Goal: Task Accomplishment & Management: Complete application form

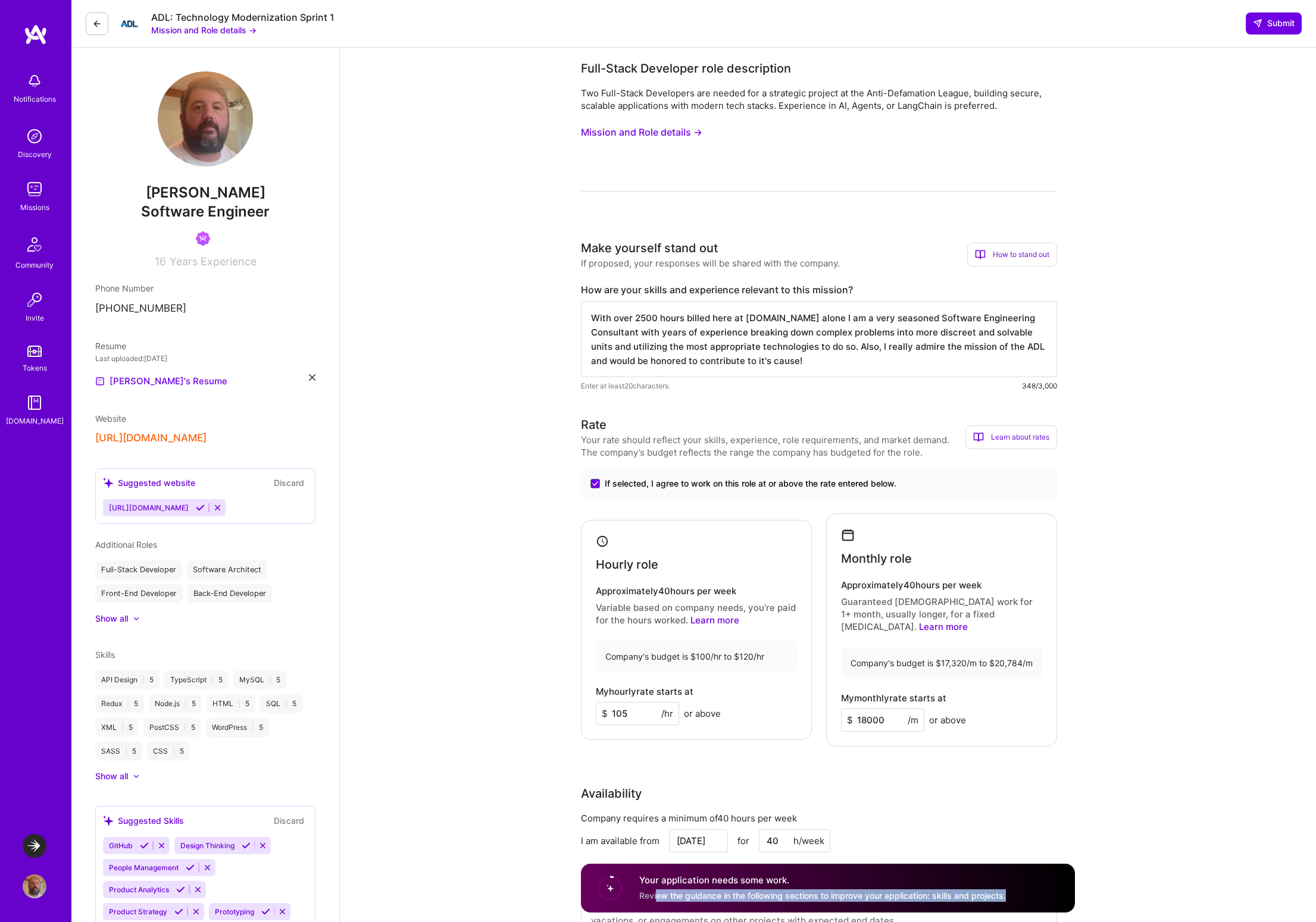
click at [779, 898] on span "Review the guidance in the following sections to improve your application: skil…" at bounding box center [822, 895] width 366 height 10
click at [694, 896] on span "Review the guidance in the following sections to improve your application: skil…" at bounding box center [822, 895] width 366 height 10
click at [605, 887] on circle at bounding box center [610, 888] width 23 height 23
click at [686, 878] on h4 "Your application needs some work." at bounding box center [822, 881] width 366 height 13
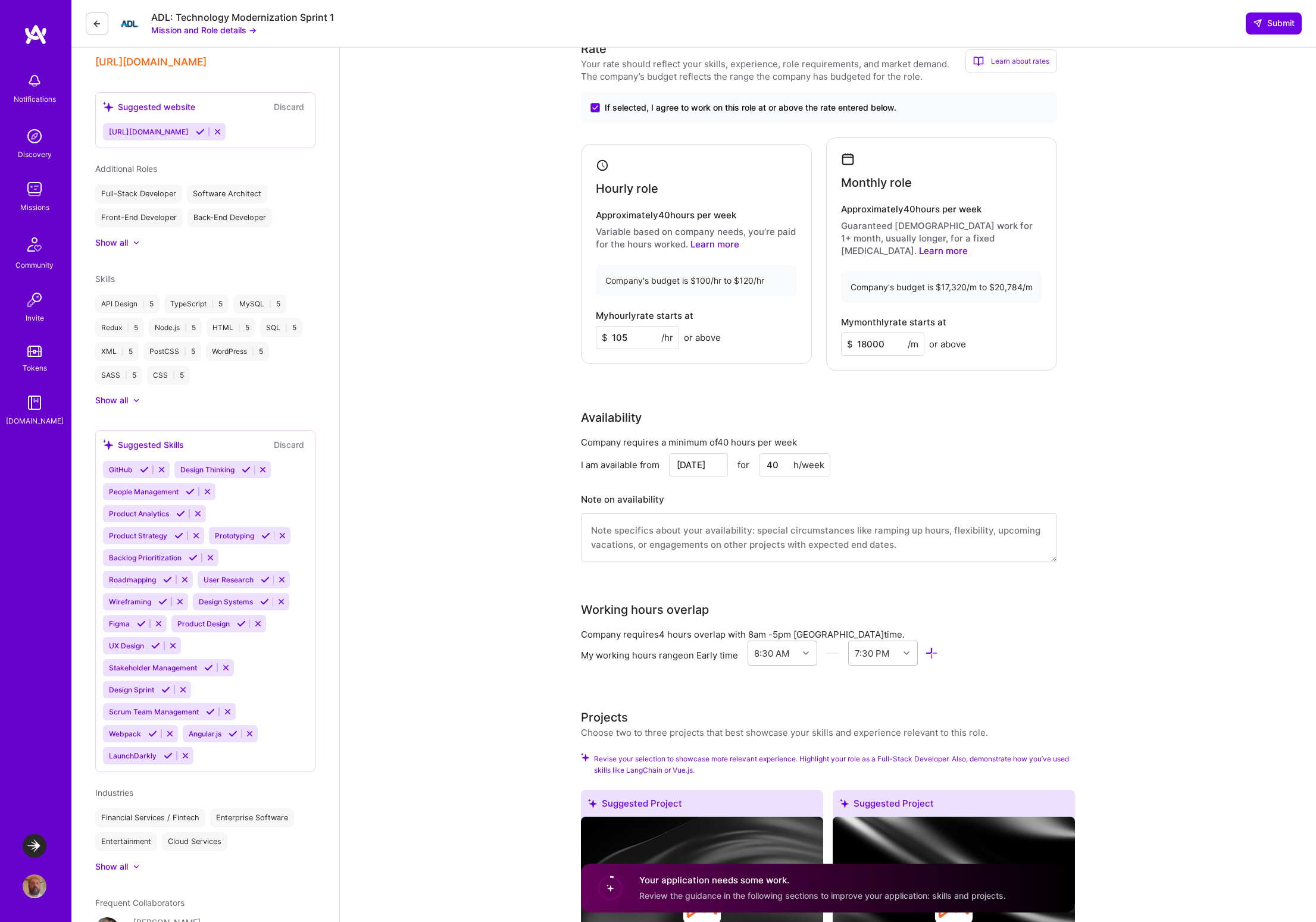
scroll to position [478, 0]
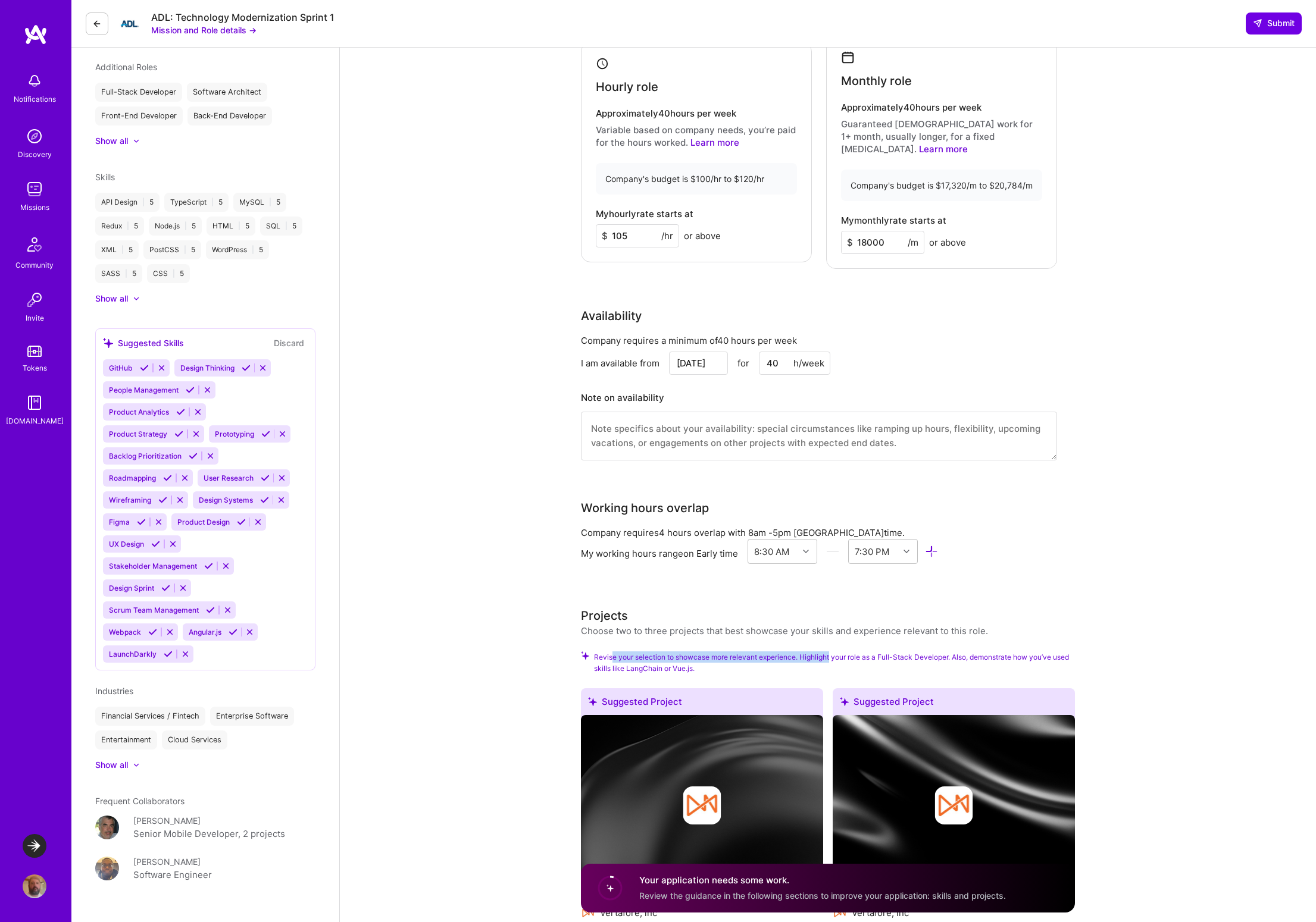
drag, startPoint x: 613, startPoint y: 644, endPoint x: 831, endPoint y: 645, distance: 218.0
click at [831, 651] on span "Revise your selection to showcase more relevant experience. Highlight your role…" at bounding box center [834, 663] width 481 height 23
drag, startPoint x: 845, startPoint y: 642, endPoint x: 1053, endPoint y: 642, distance: 208.0
click at [1053, 651] on span "Revise your selection to showcase more relevant experience. Highlight your role…" at bounding box center [834, 663] width 481 height 23
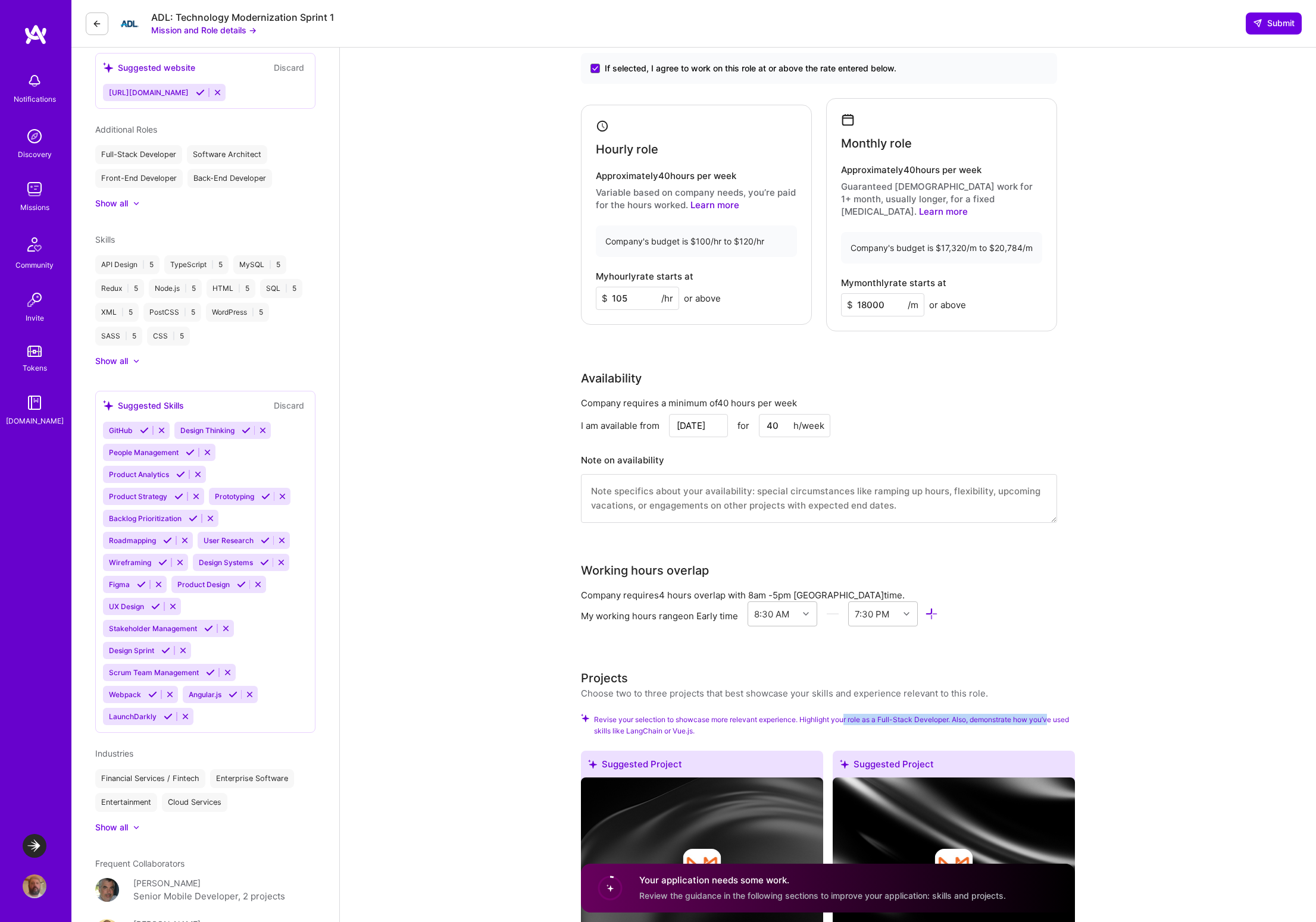
scroll to position [0, 0]
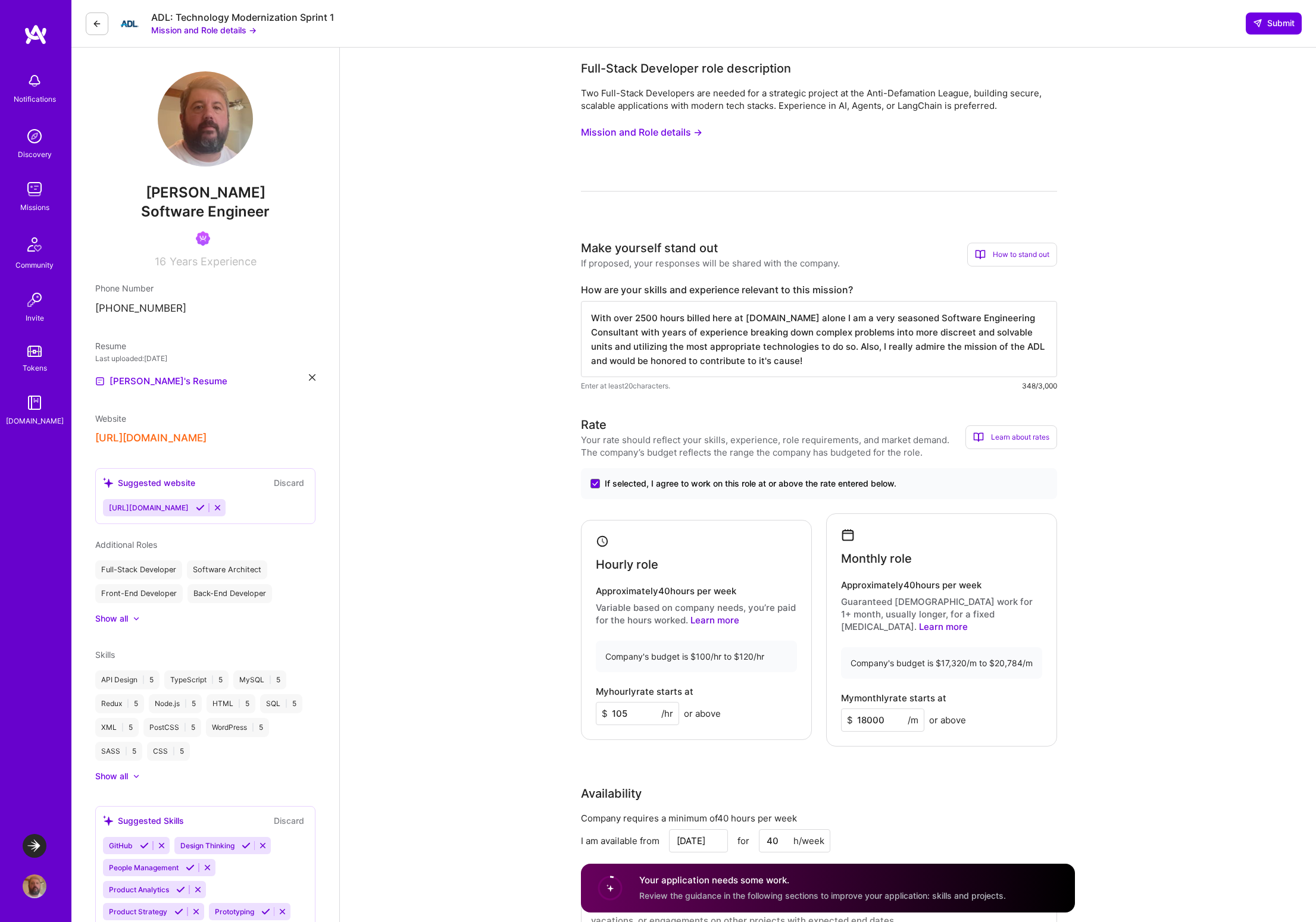
drag, startPoint x: 612, startPoint y: 321, endPoint x: 677, endPoint y: 320, distance: 65.0
click at [673, 320] on textarea "With over 2500 hours billed here at [DOMAIN_NAME] alone I am a very seasoned So…" at bounding box center [819, 338] width 476 height 76
drag, startPoint x: 796, startPoint y: 320, endPoint x: 952, endPoint y: 320, distance: 156.0
click at [952, 320] on textarea "With over 2500 hours billed here at [DOMAIN_NAME] alone I am a very seasoned So…" at bounding box center [819, 338] width 476 height 76
drag, startPoint x: 605, startPoint y: 332, endPoint x: 743, endPoint y: 334, distance: 138.0
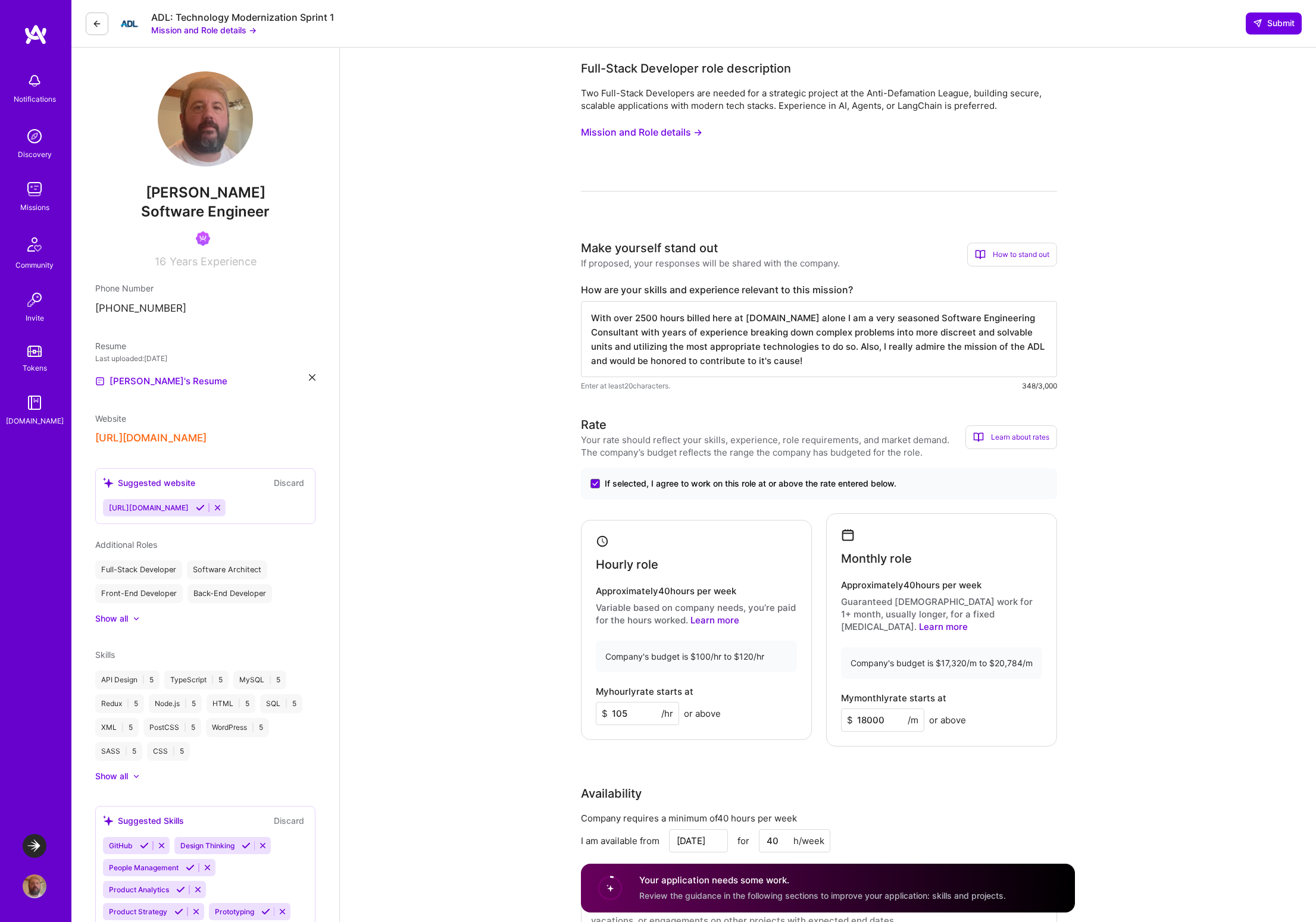
click at [743, 334] on textarea "With over 2500 hours billed here at [DOMAIN_NAME] alone I am a very seasoned So…" at bounding box center [819, 338] width 476 height 76
drag, startPoint x: 839, startPoint y: 335, endPoint x: 939, endPoint y: 335, distance: 100.0
click at [939, 335] on textarea "With over 2500 hours billed here at [DOMAIN_NAME] alone I am a very seasoned So…" at bounding box center [819, 338] width 476 height 76
drag, startPoint x: 977, startPoint y: 333, endPoint x: 983, endPoint y: 333, distance: 6.0
click at [983, 333] on textarea "With over 2500 hours billed here at [DOMAIN_NAME] alone I am a very seasoned So…" at bounding box center [819, 338] width 476 height 76
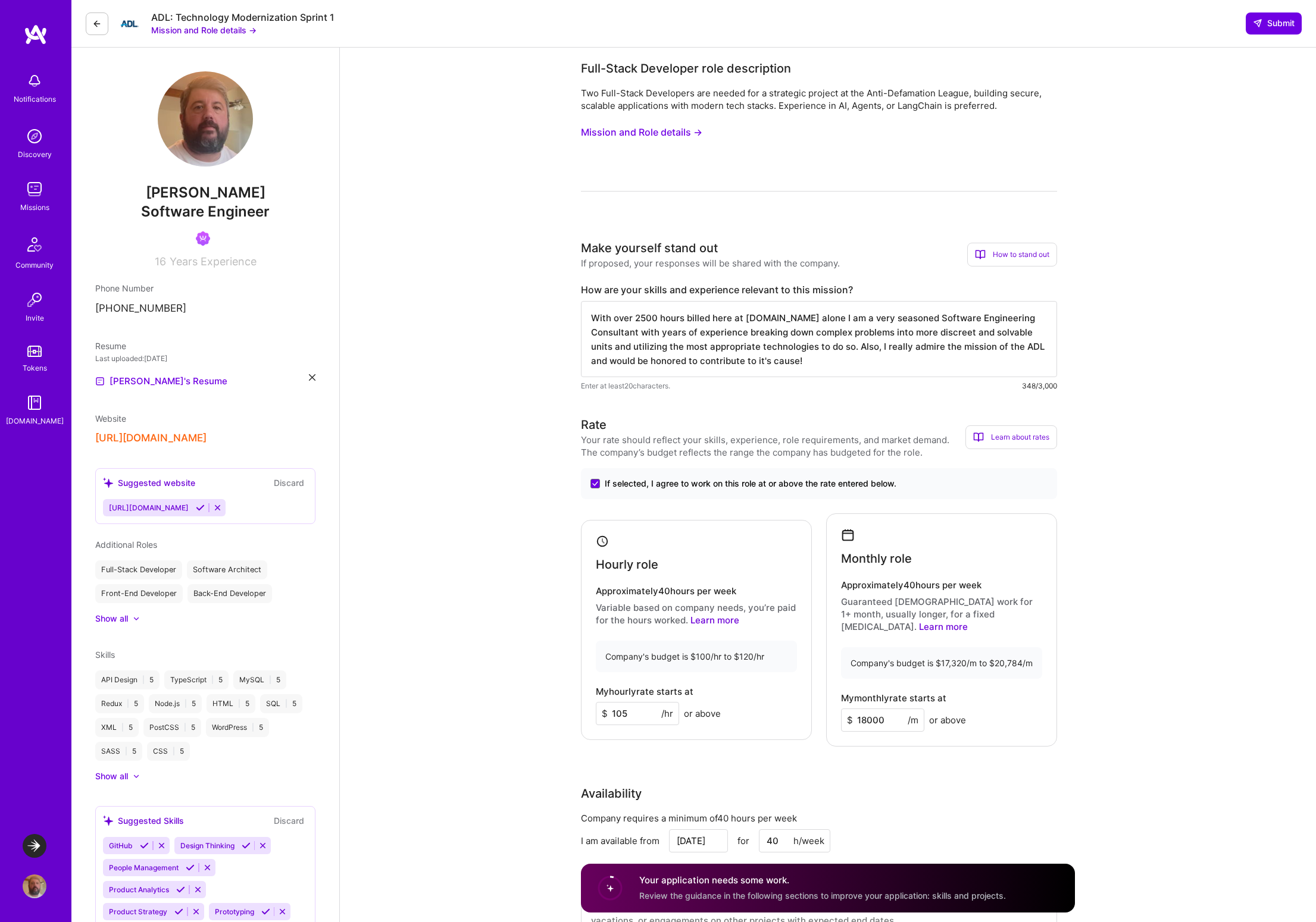
drag, startPoint x: 612, startPoint y: 347, endPoint x: 777, endPoint y: 348, distance: 165.0
click at [777, 348] on textarea "With over 2500 hours billed here at [DOMAIN_NAME] alone I am a very seasoned So…" at bounding box center [819, 338] width 476 height 76
click at [816, 347] on textarea "With over 2500 hours billed here at [DOMAIN_NAME] alone I am a very seasoned So…" at bounding box center [819, 338] width 476 height 76
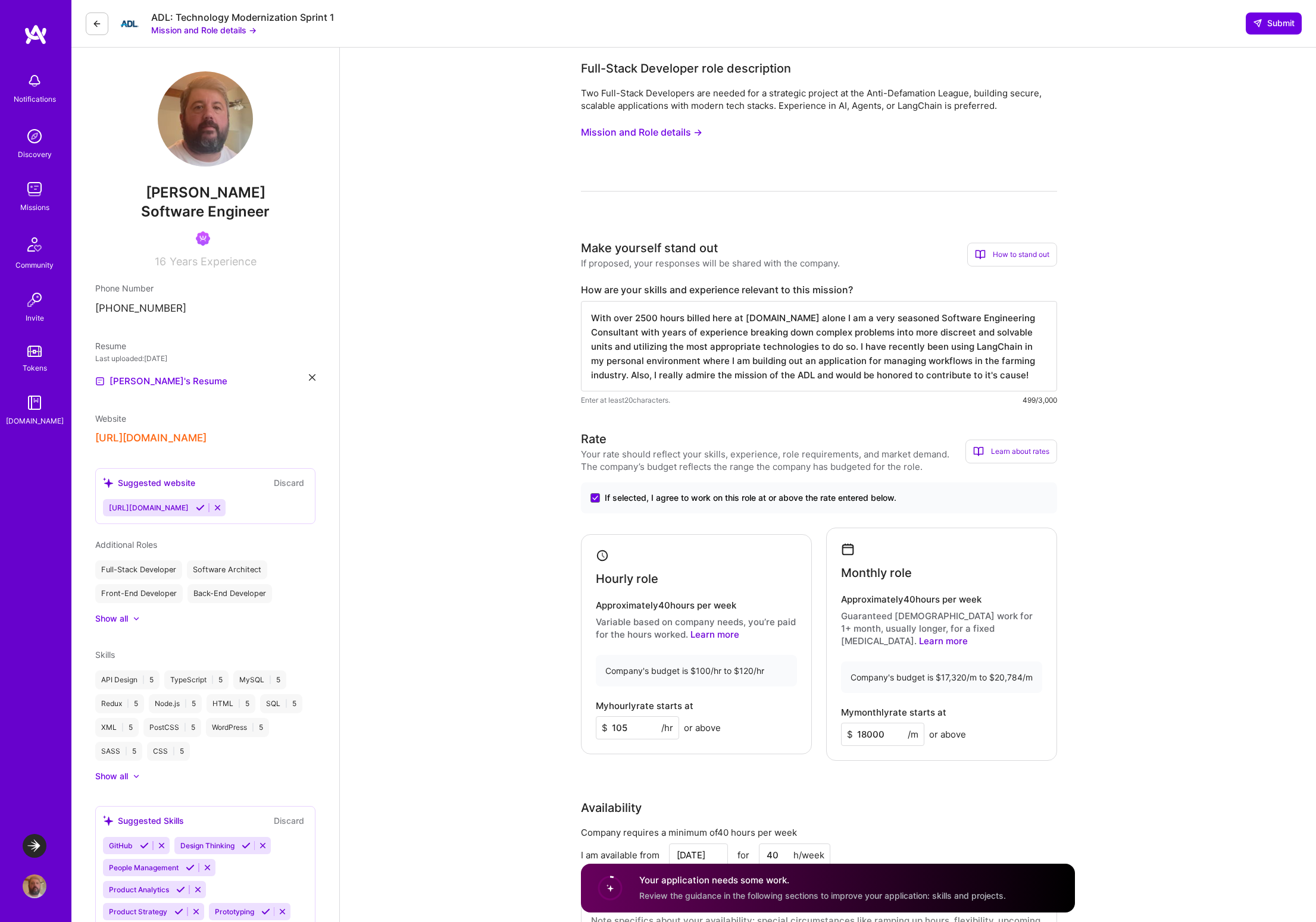
click at [797, 363] on textarea "With over 2500 hours billed here at [DOMAIN_NAME] alone I am a very seasoned So…" at bounding box center [819, 346] width 476 height 90
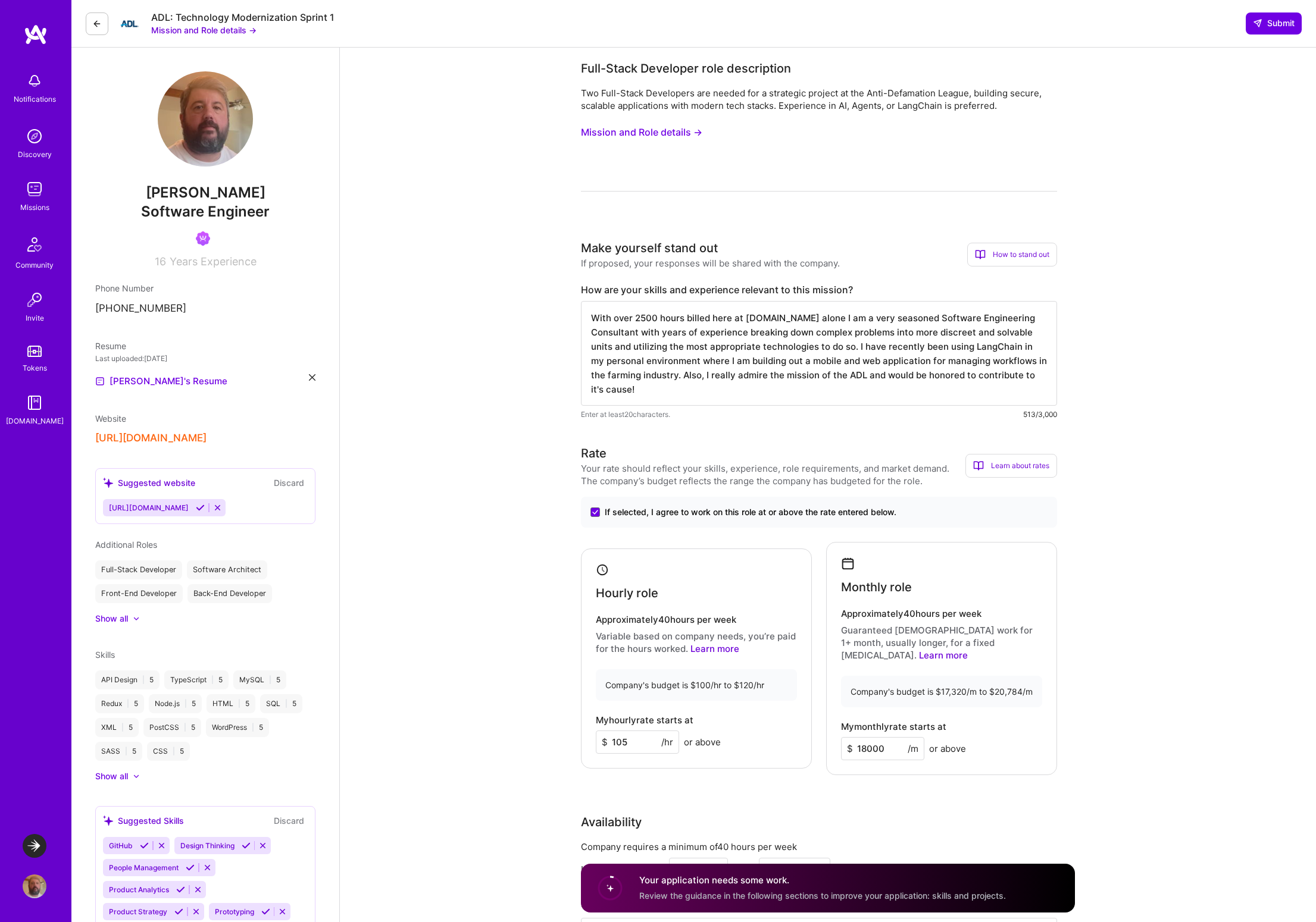
click at [676, 377] on textarea "With over 2500 hours billed here at [DOMAIN_NAME] alone I am a very seasoned So…" at bounding box center [819, 353] width 476 height 105
click at [682, 376] on textarea "With over 2500 hours billed here at [DOMAIN_NAME] alone I am a very seasoned So…" at bounding box center [819, 353] width 476 height 105
type textarea "With over 2500 hours billed here at [DOMAIN_NAME] alone I am a very seasoned So…"
click at [1272, 27] on span "Submit" at bounding box center [1273, 23] width 41 height 12
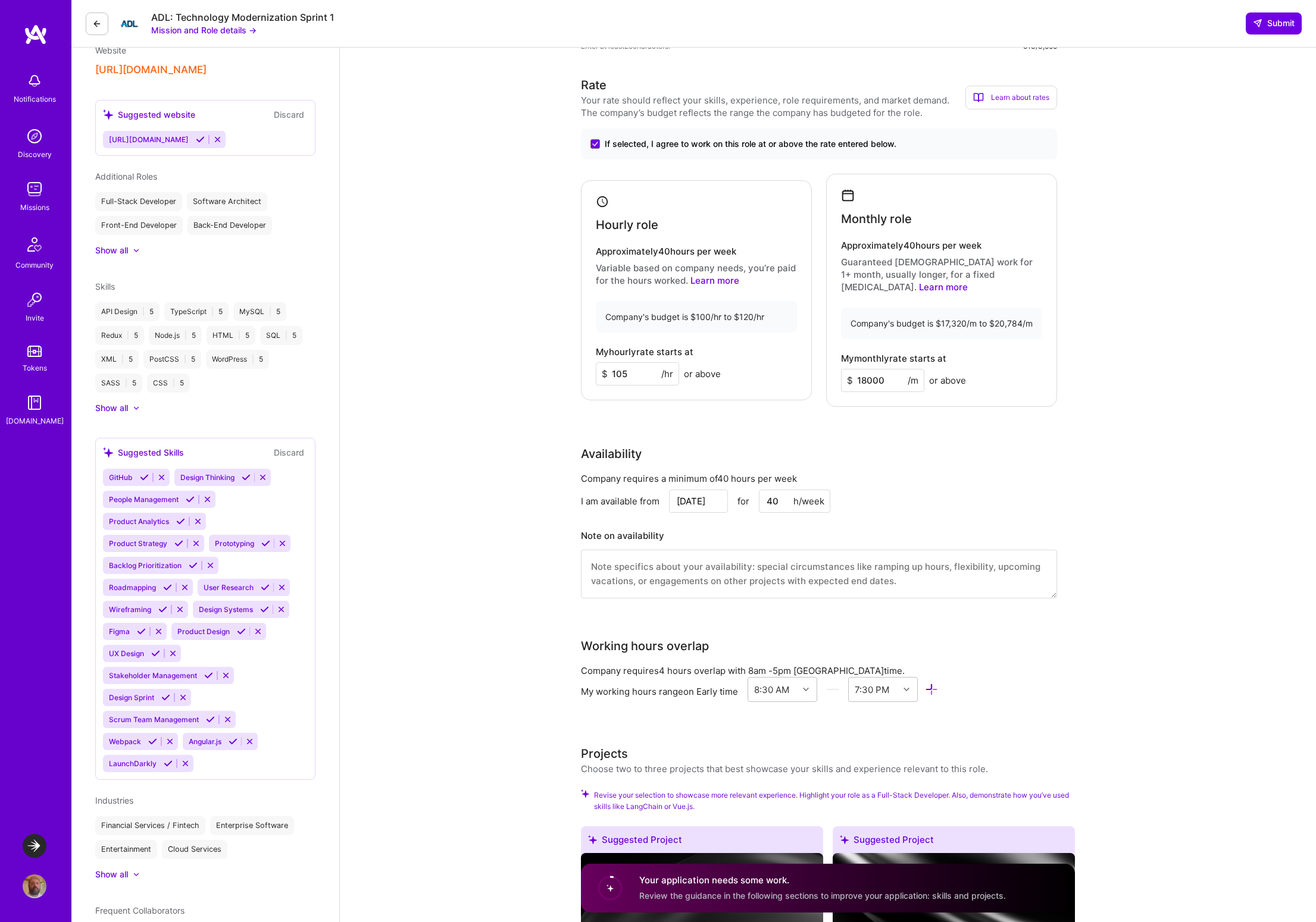
scroll to position [749, 0]
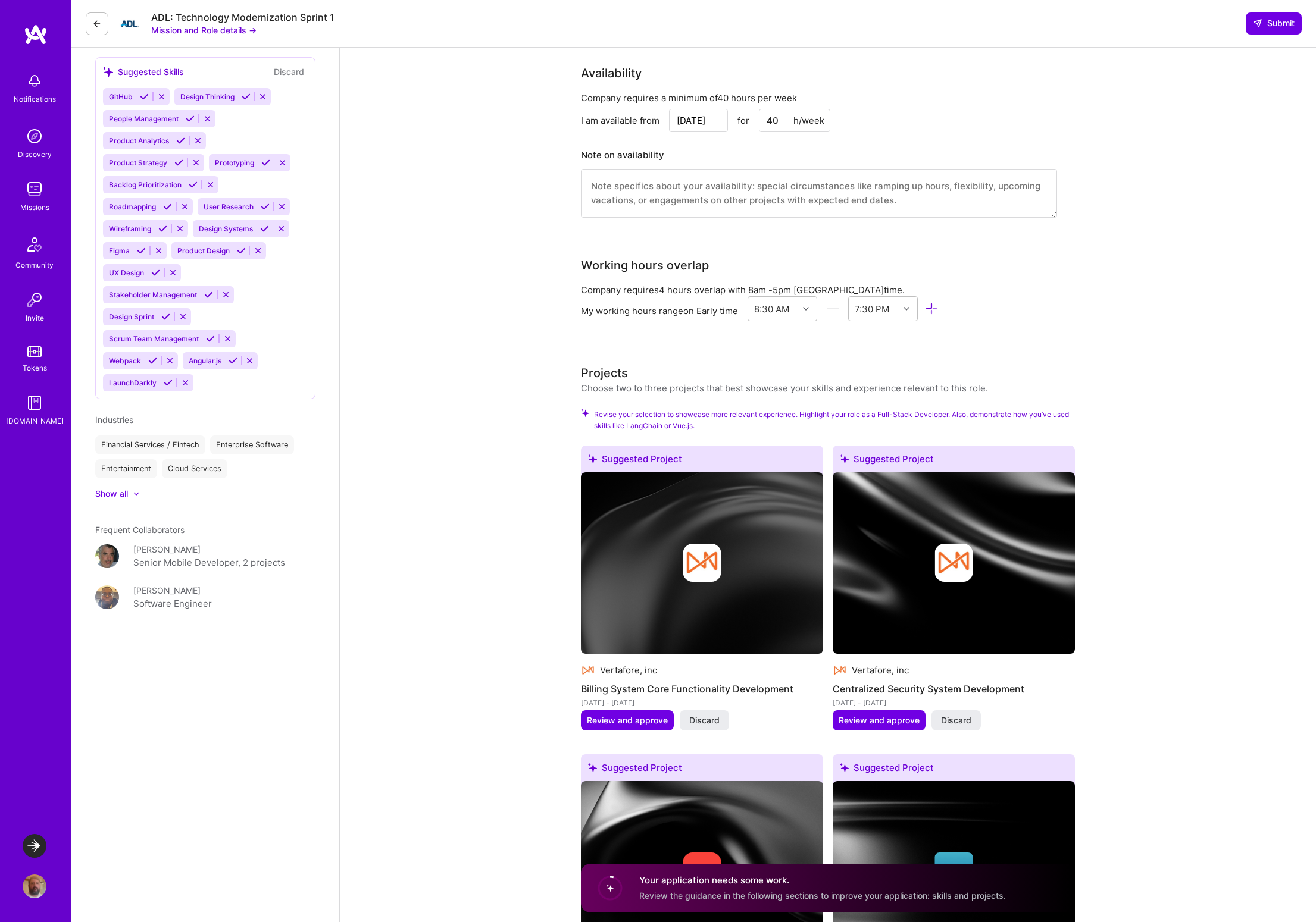
click at [585, 408] on icon at bounding box center [585, 412] width 8 height 8
click at [625, 408] on span "Revise your selection to showcase more relevant experience. Highlight your role…" at bounding box center [834, 420] width 481 height 23
click at [623, 412] on span "Revise your selection to showcase more relevant experience. Highlight your role…" at bounding box center [834, 420] width 481 height 23
click at [712, 714] on span "Discard" at bounding box center [704, 720] width 30 height 12
click at [713, 714] on span "Discard" at bounding box center [704, 720] width 30 height 12
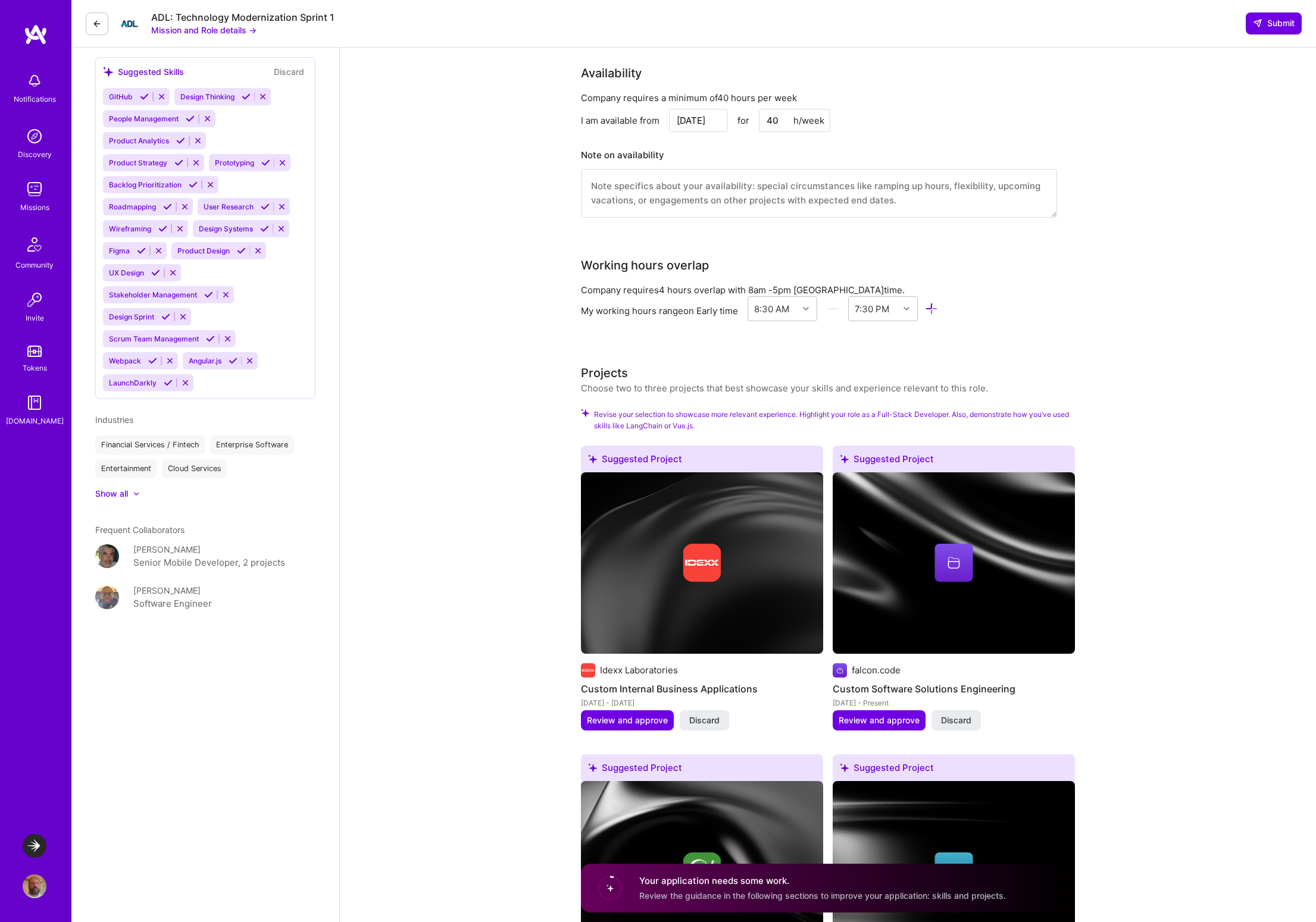
click at [713, 714] on span "Discard" at bounding box center [704, 720] width 30 height 12
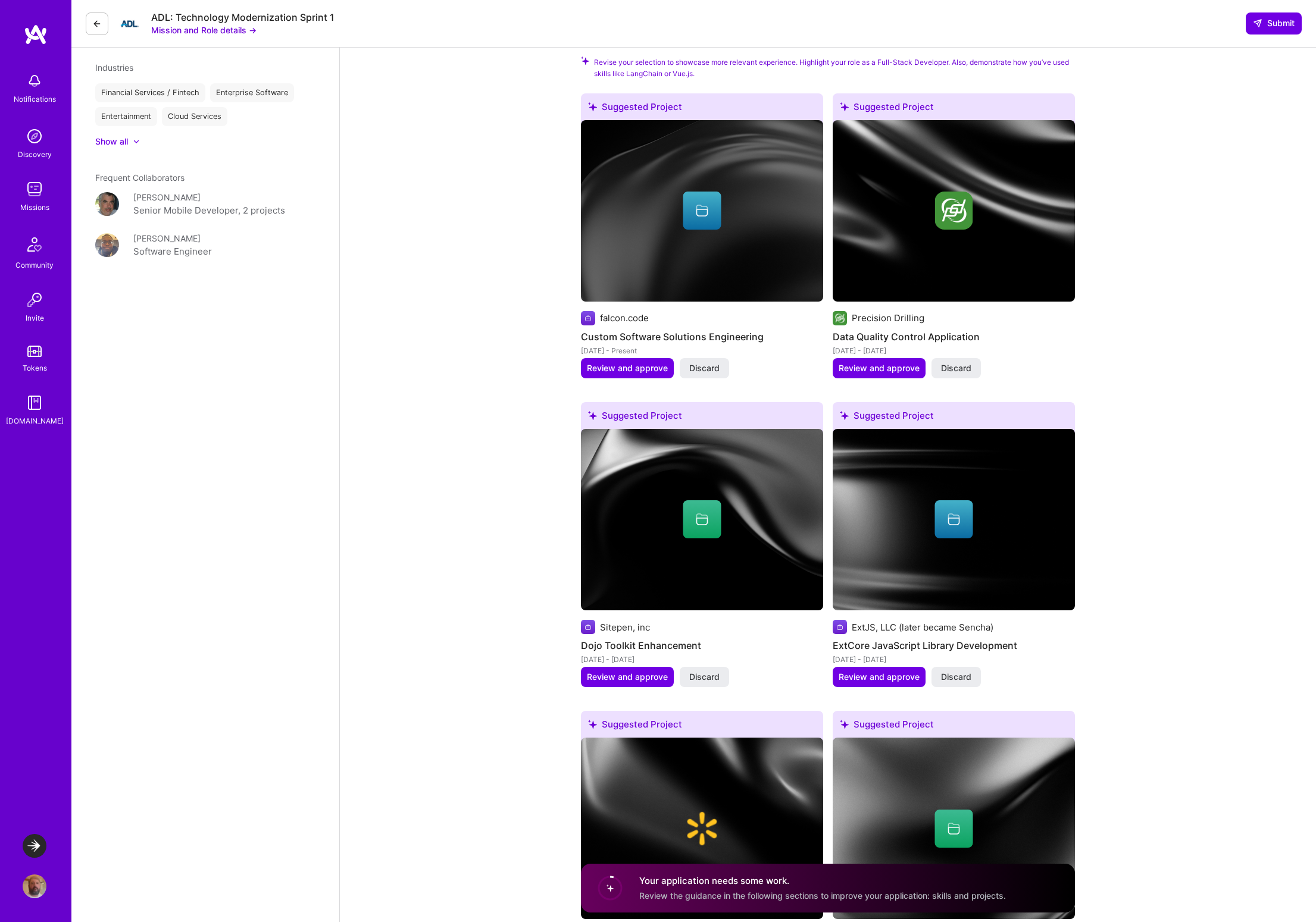
scroll to position [1103, 0]
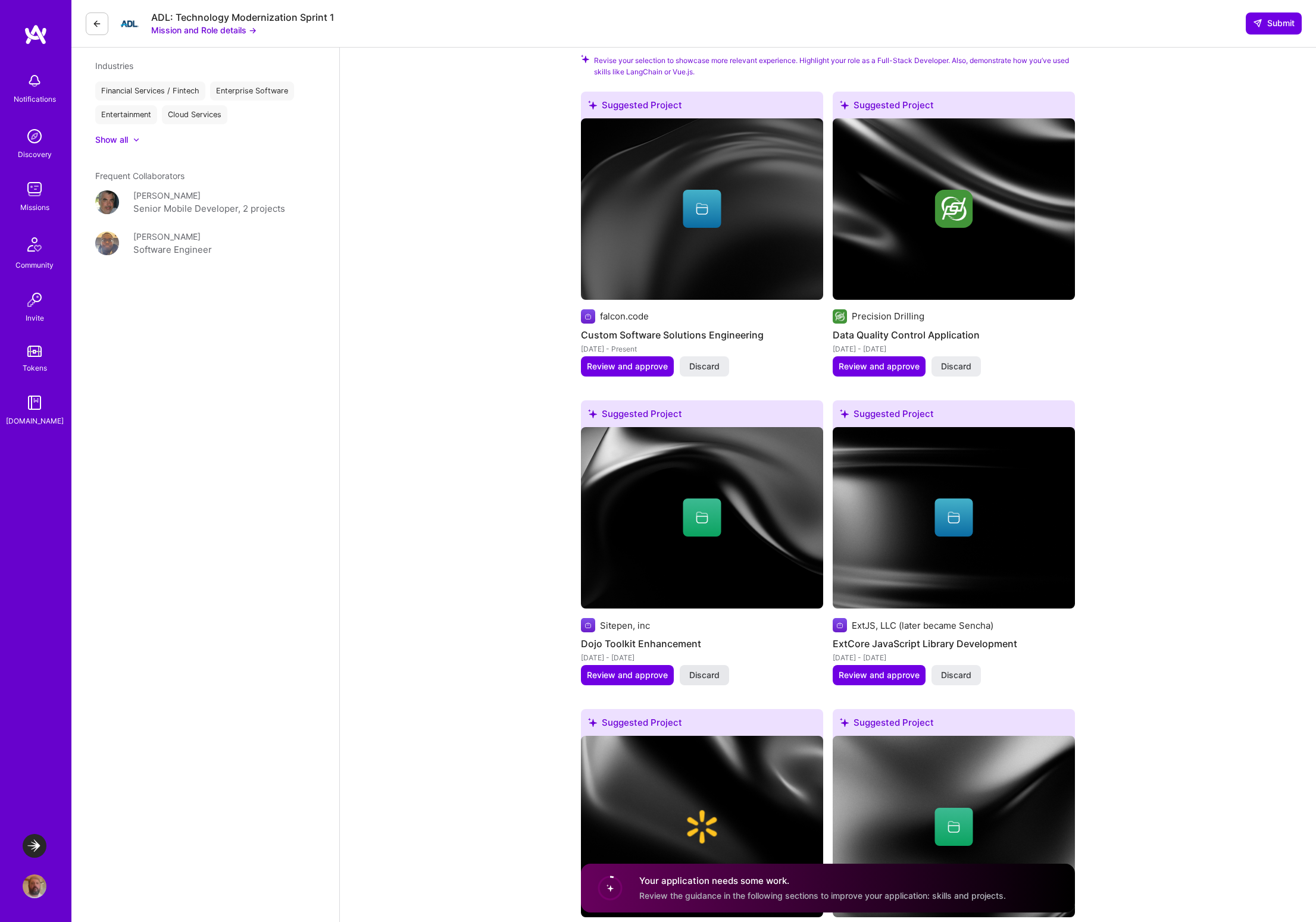
click at [704, 669] on span "Discard" at bounding box center [704, 675] width 30 height 12
click at [713, 669] on span "Discard" at bounding box center [704, 675] width 30 height 12
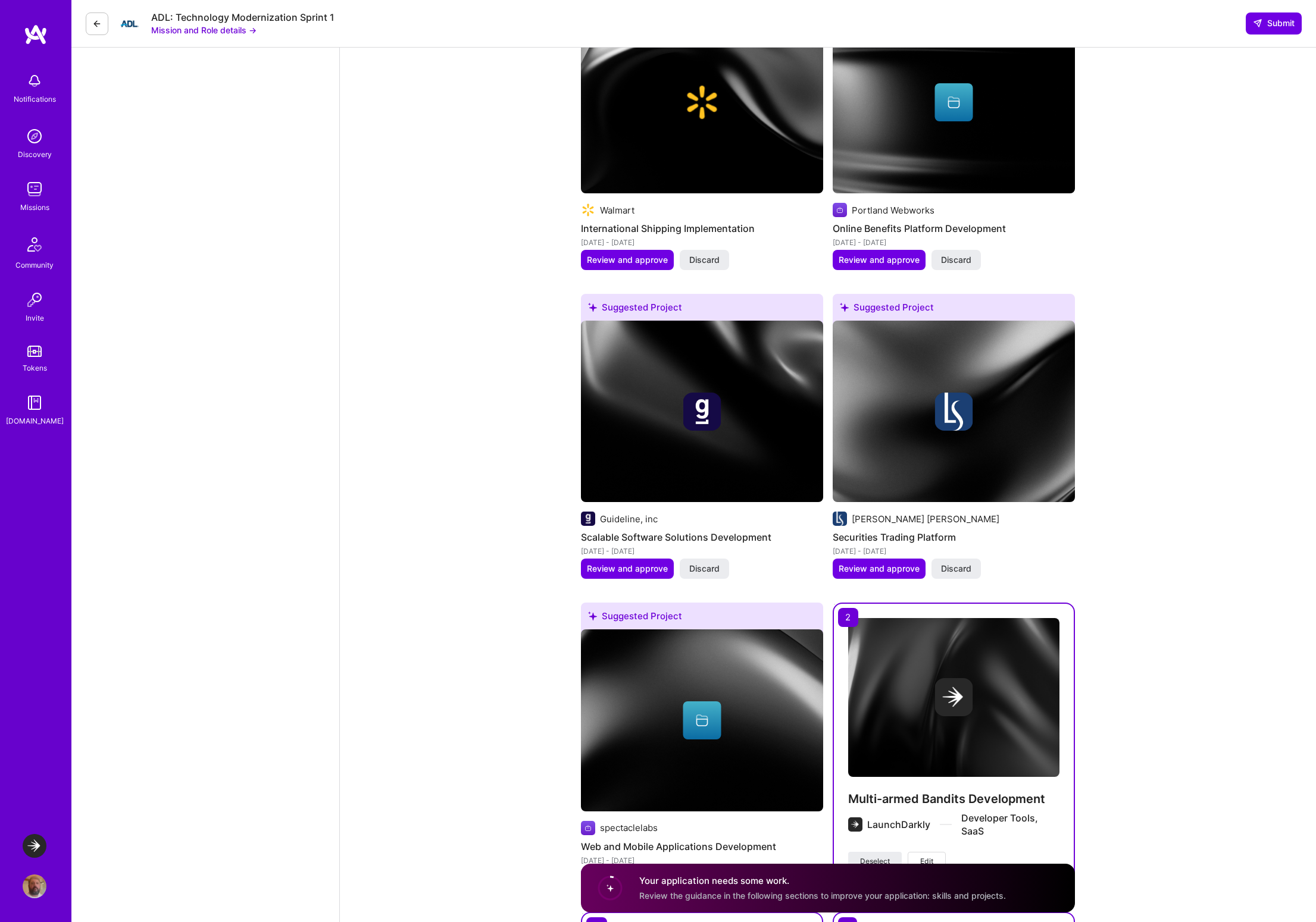
scroll to position [1740, 0]
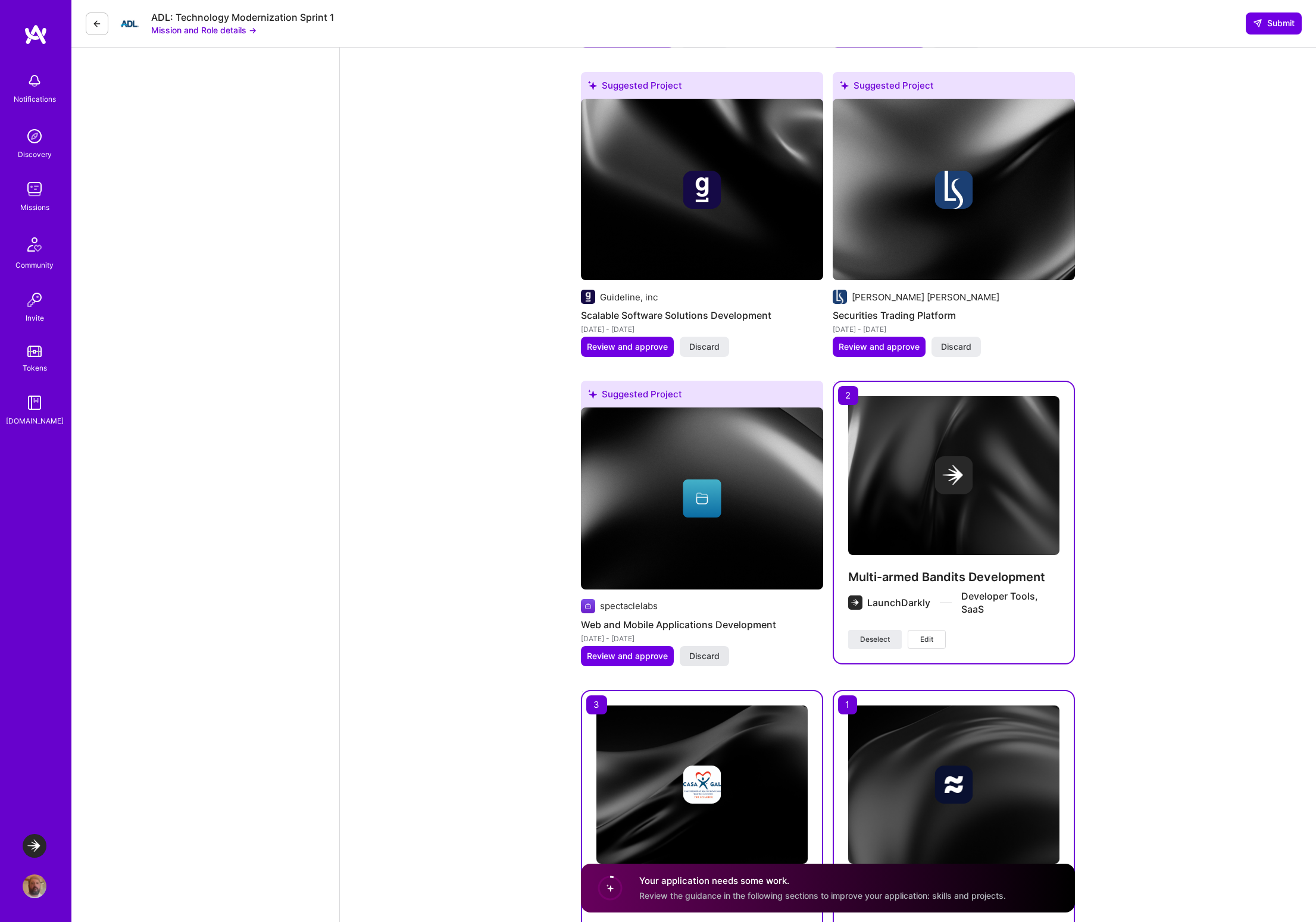
click at [713, 651] on span "Discard" at bounding box center [704, 657] width 30 height 12
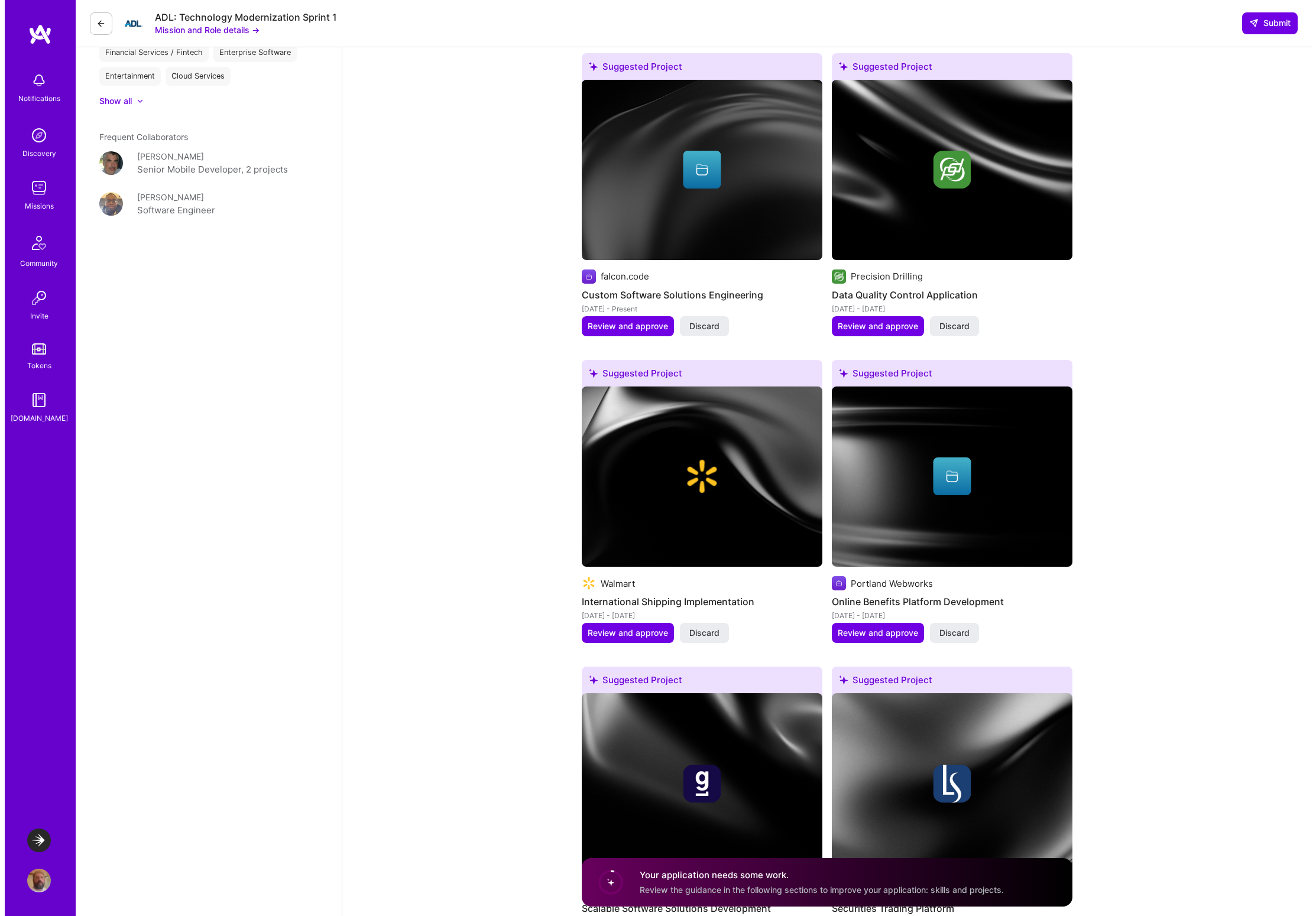
scroll to position [1092, 0]
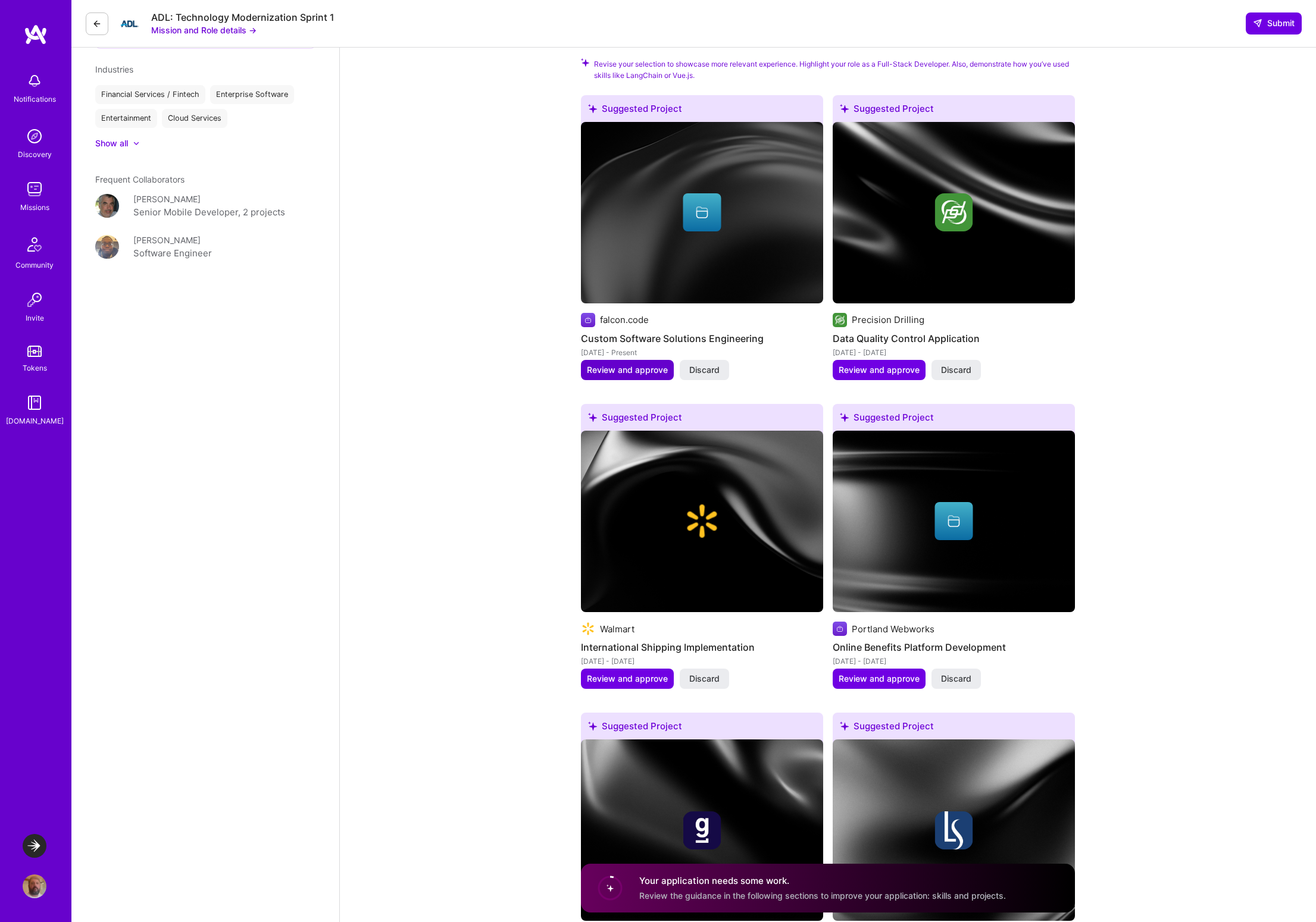
click at [625, 364] on span "Review and approve" at bounding box center [628, 370] width 81 height 12
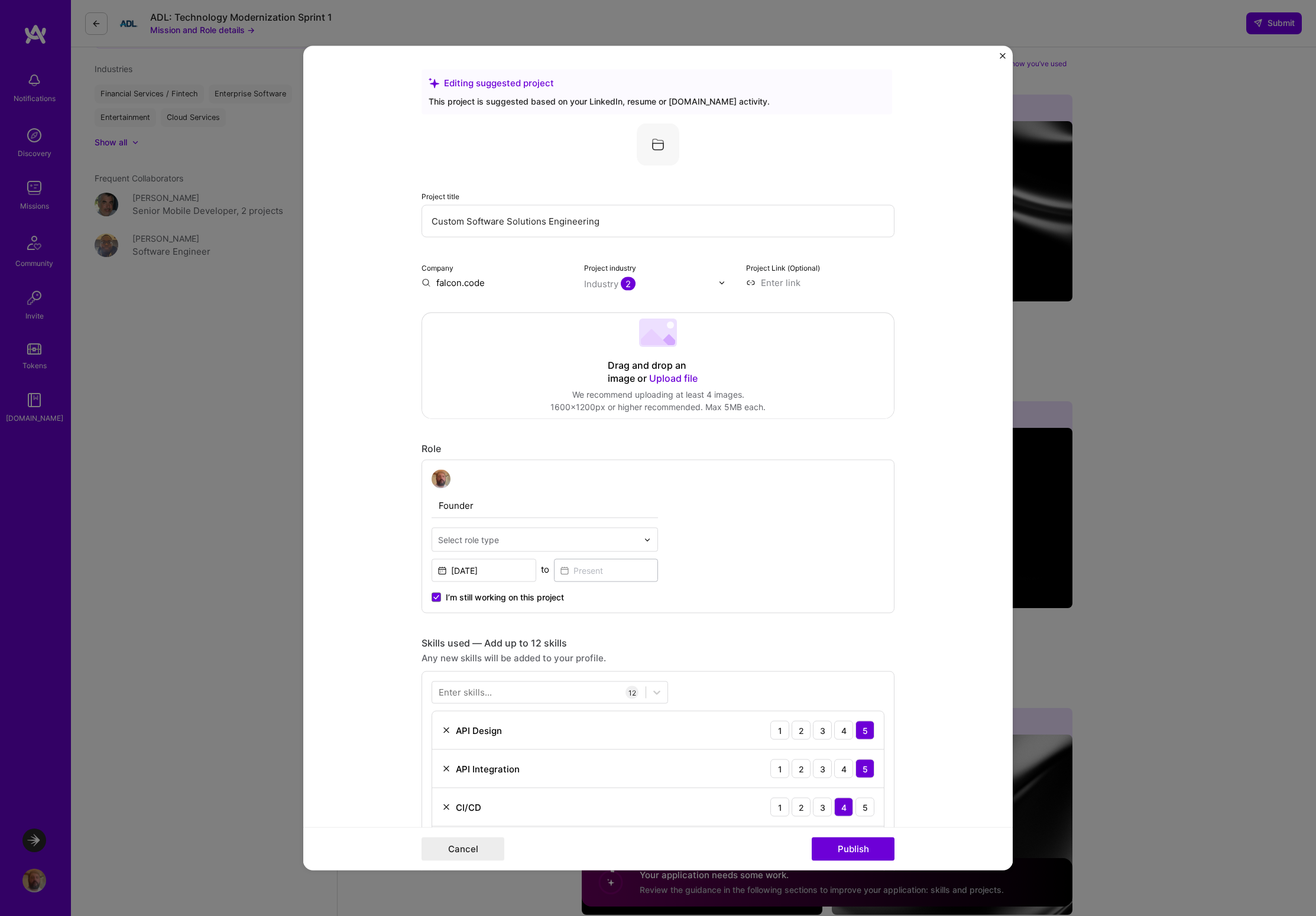
click at [568, 541] on input "text" at bounding box center [537, 539] width 200 height 13
drag, startPoint x: 480, startPoint y: 504, endPoint x: 371, endPoint y: 504, distance: 109.0
click at [371, 504] on form "Editing suggested project This project is suggested based on your LinkedIn, res…" at bounding box center [658, 458] width 709 height 824
click at [543, 543] on input "text" at bounding box center [537, 539] width 200 height 13
type input "Software"
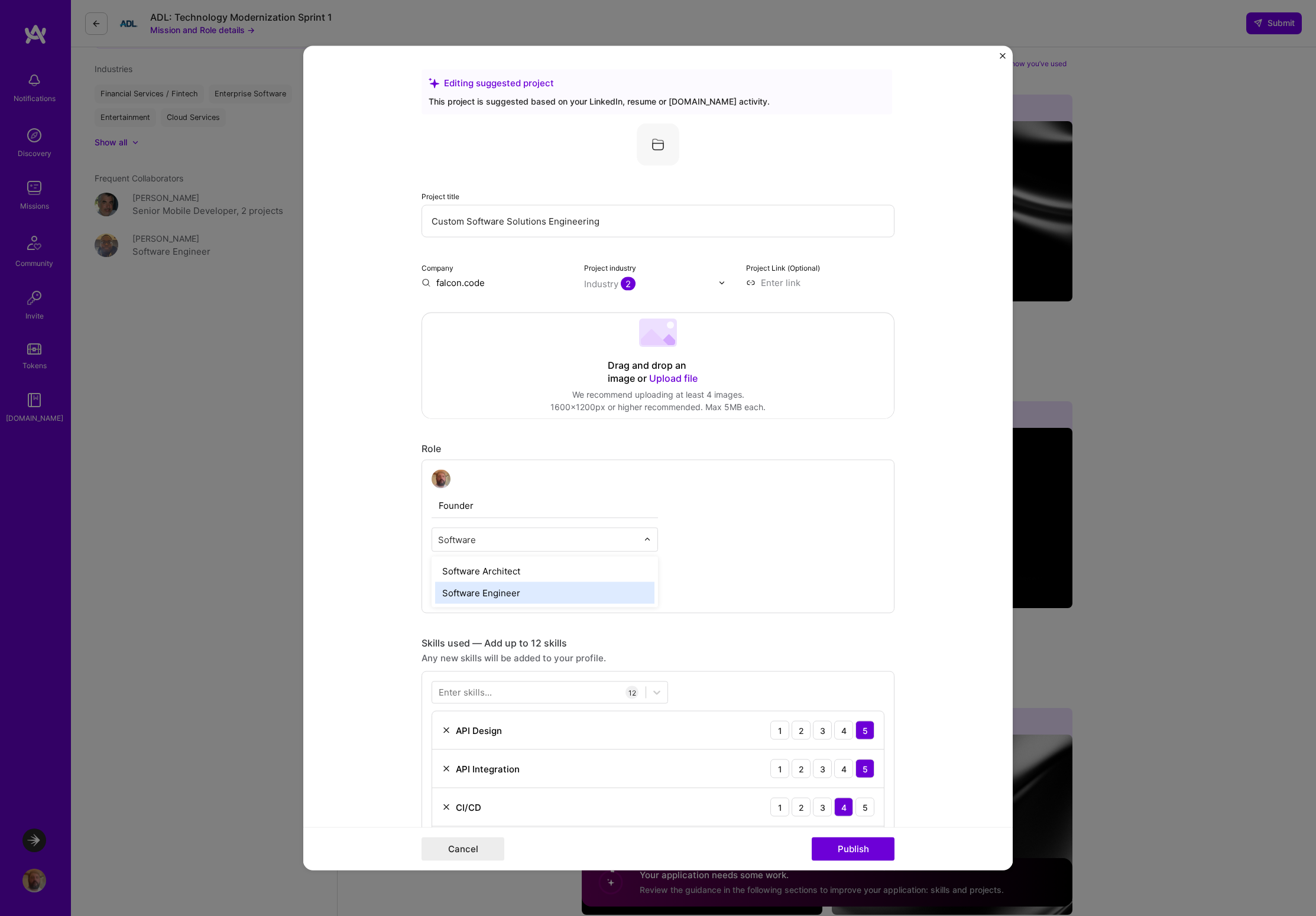
click at [506, 598] on div "Software Engineer" at bounding box center [544, 592] width 219 height 22
drag, startPoint x: 481, startPoint y: 506, endPoint x: 409, endPoint y: 504, distance: 72.0
click at [409, 504] on form "Editing suggested project This project is suggested based on your LinkedIn, res…" at bounding box center [658, 458] width 709 height 824
click at [569, 507] on input "Software Engineering Consultant" at bounding box center [544, 506] width 226 height 25
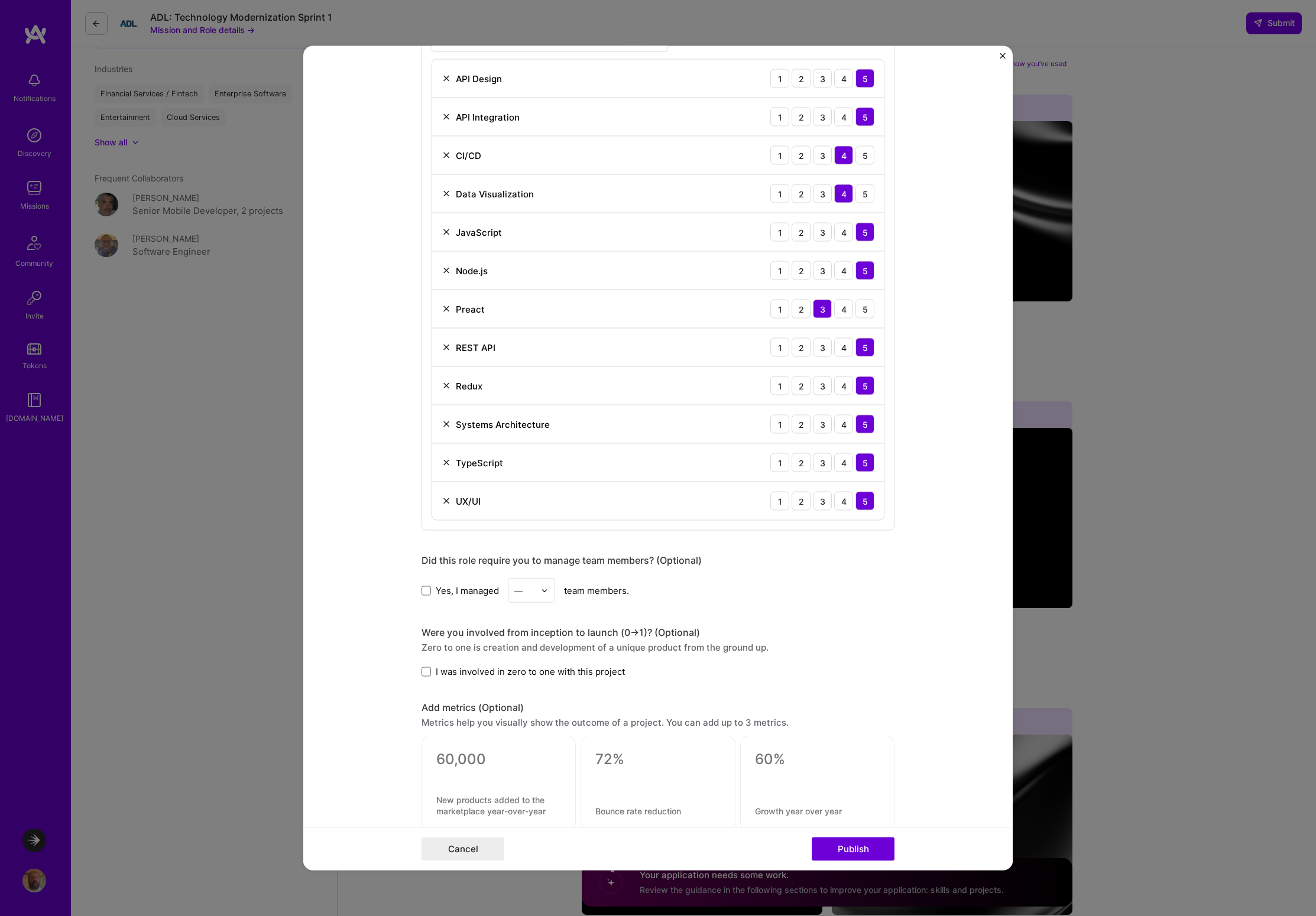
scroll to position [902, 0]
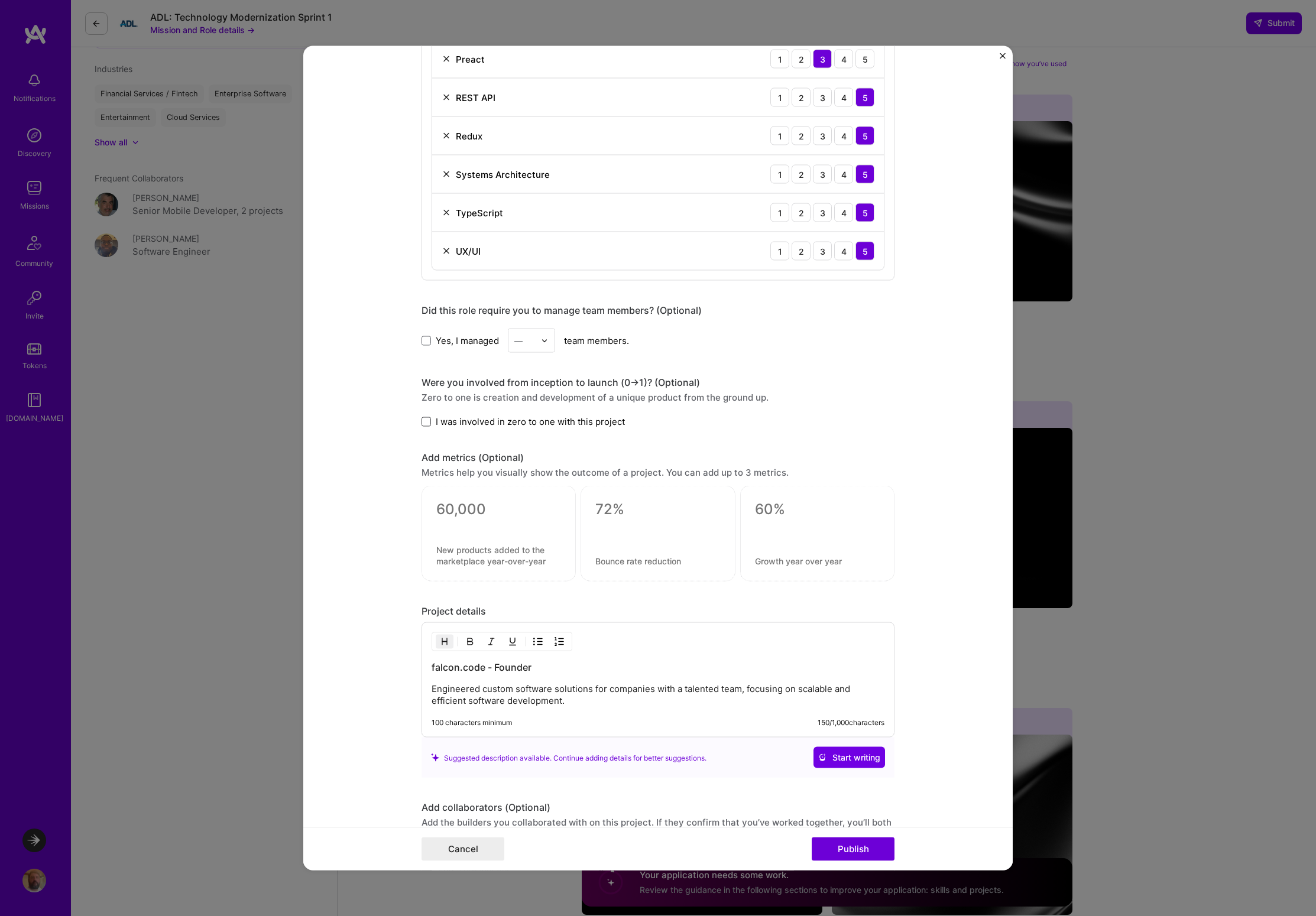
type input "Software Engineering"
click at [423, 421] on span at bounding box center [426, 421] width 10 height 10
click at [0, 0] on input "I was involved in zero to one with this project" at bounding box center [0, 0] width 0 height 0
drag, startPoint x: 652, startPoint y: 690, endPoint x: 735, endPoint y: 689, distance: 83.0
click at [735, 689] on p "Engineered custom software solutions for companies with a talented team, focusi…" at bounding box center [658, 695] width 453 height 24
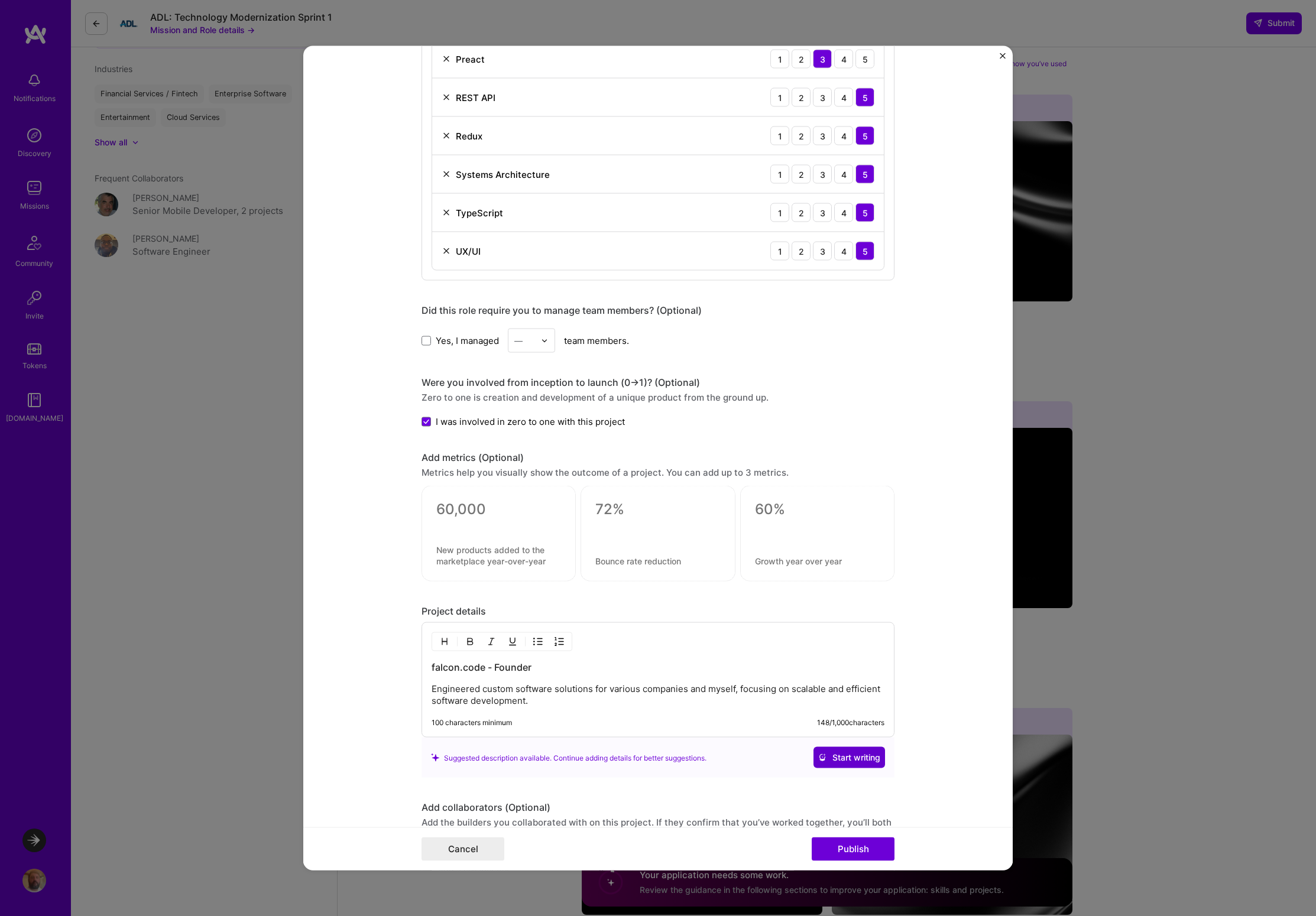
click at [841, 755] on span "Start writing" at bounding box center [849, 758] width 62 height 12
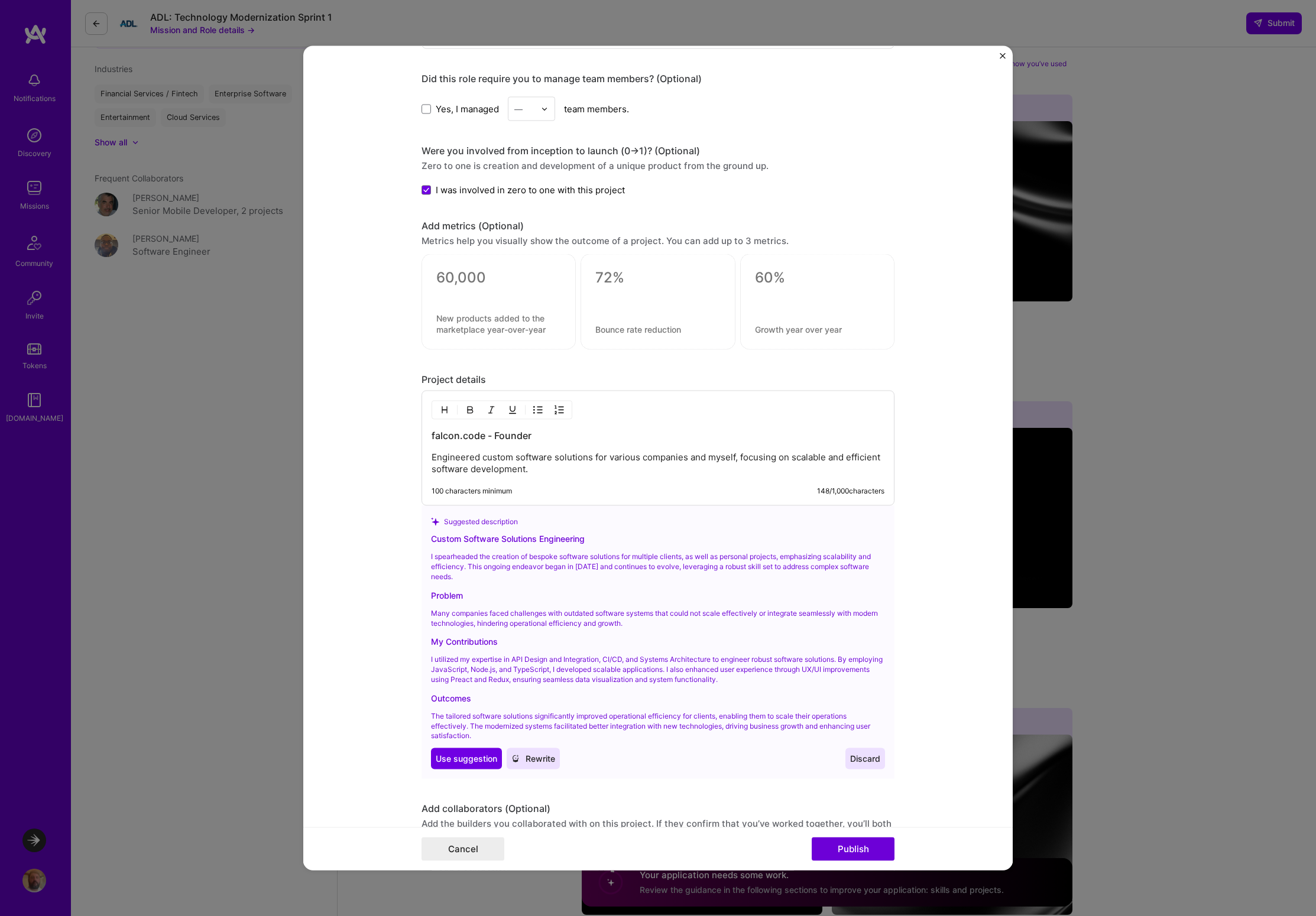
scroll to position [1139, 0]
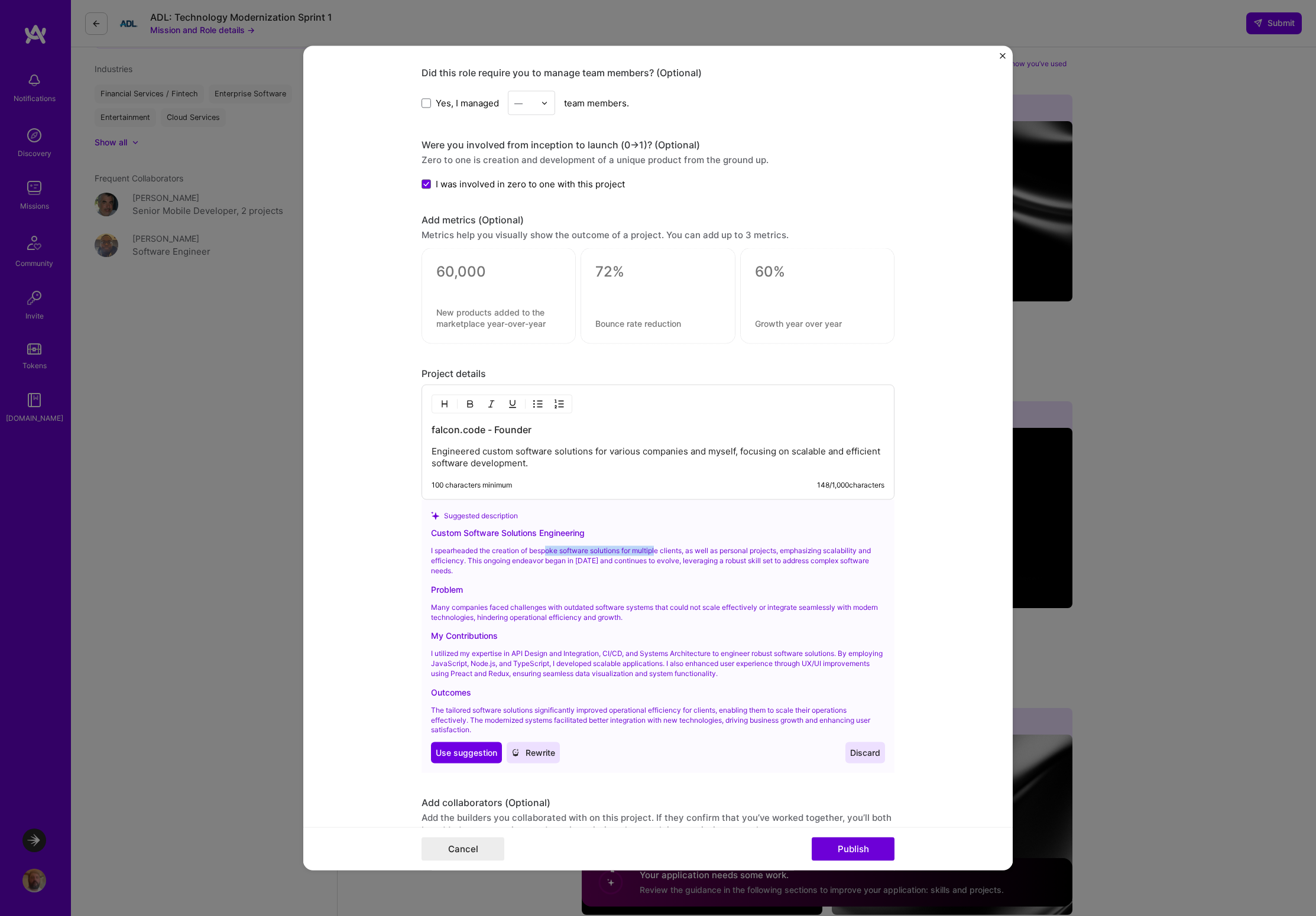
drag, startPoint x: 545, startPoint y: 554, endPoint x: 655, endPoint y: 555, distance: 110.0
click at [655, 555] on p "I spearheaded the creation of bespoke software solutions for multiple clients, …" at bounding box center [658, 561] width 454 height 30
drag, startPoint x: 442, startPoint y: 610, endPoint x: 653, endPoint y: 618, distance: 211.2
click at [653, 618] on p "Many companies faced challenges with outdated software systems that could not s…" at bounding box center [658, 612] width 454 height 20
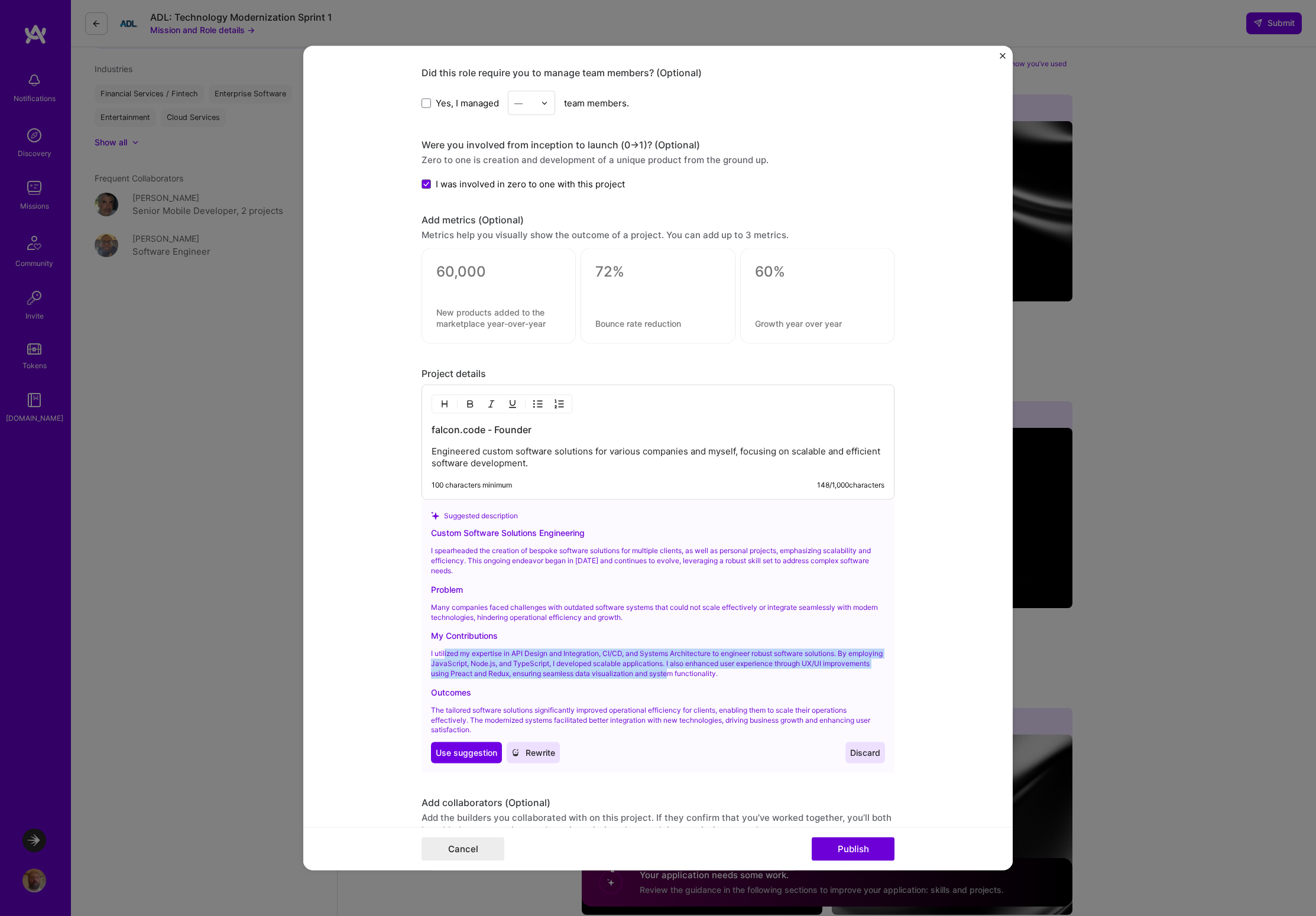
drag, startPoint x: 440, startPoint y: 654, endPoint x: 714, endPoint y: 672, distance: 274.6
click at [714, 672] on p "I utilized my expertise in API Design and Integration, CI/CD, and Systems Archi…" at bounding box center [658, 664] width 454 height 30
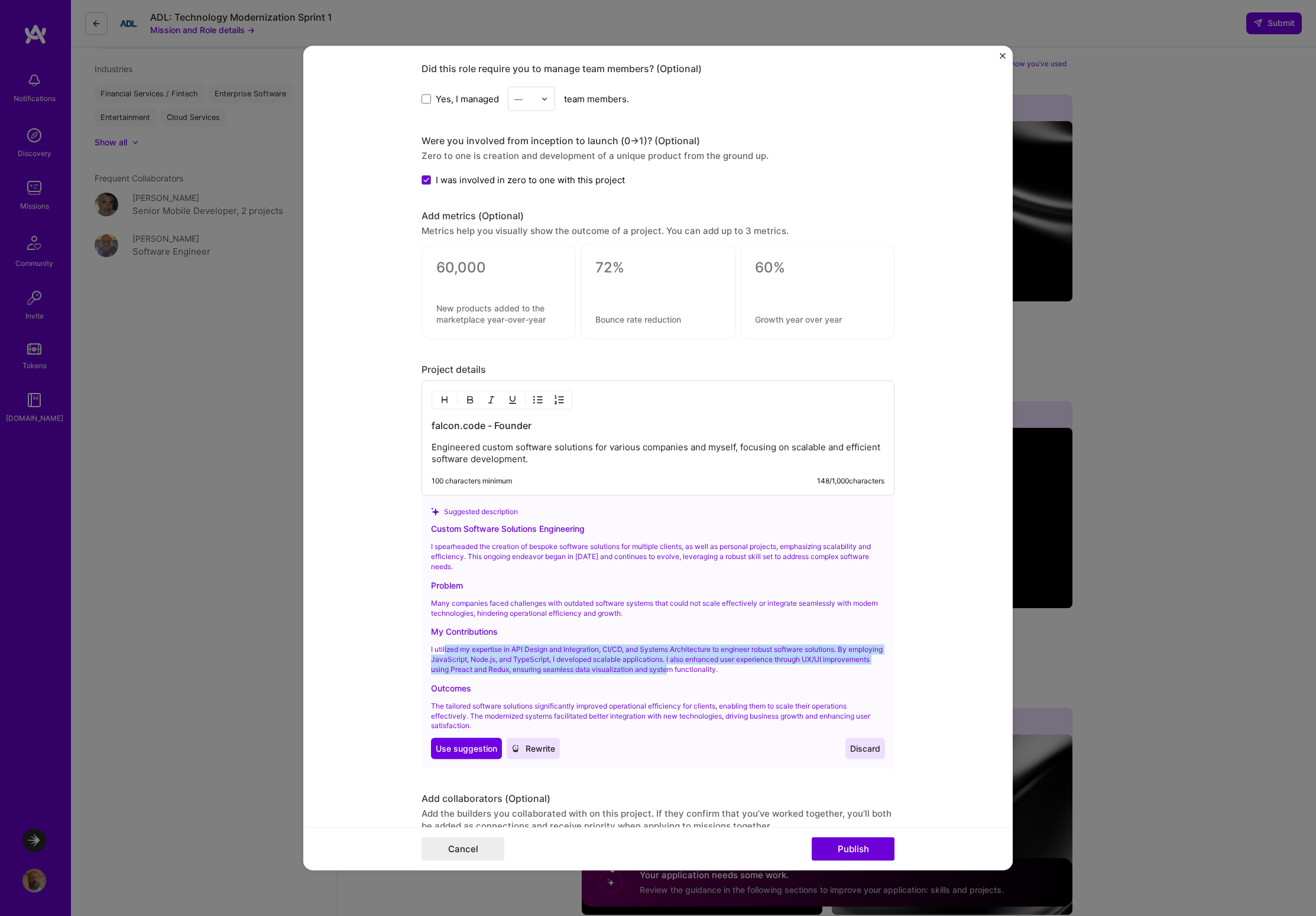
scroll to position [1112, 0]
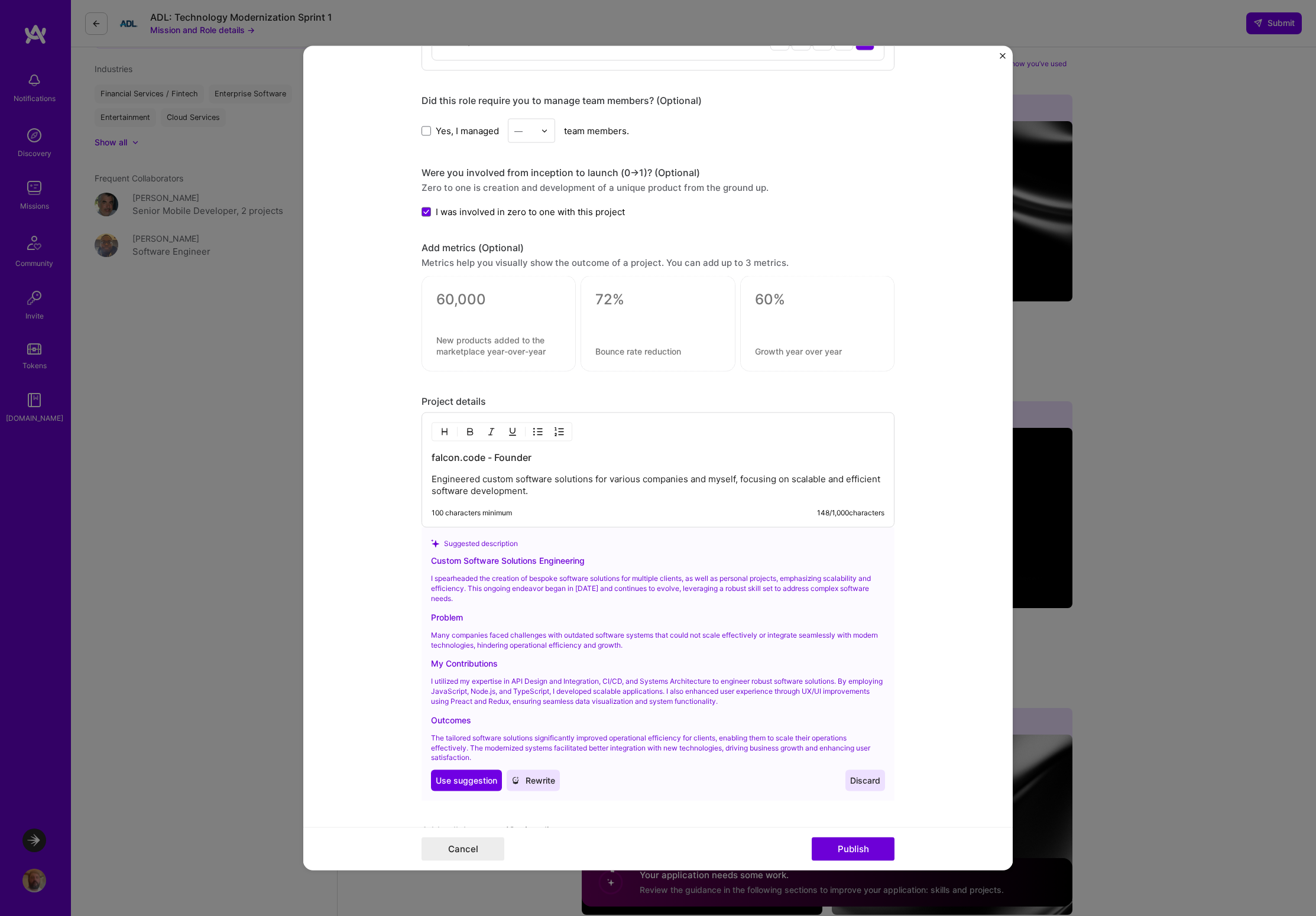
click at [539, 495] on p "Engineered custom software solutions for various companies and myself, focusing…" at bounding box center [658, 486] width 453 height 24
click at [490, 457] on h3 "falcon.code - Founder" at bounding box center [658, 457] width 453 height 13
click at [492, 457] on h3 "falcon.code - Founder" at bounding box center [658, 457] width 453 height 13
click at [562, 498] on div "falcon.code - Software Engineer Engineered custom software solutions for variou…" at bounding box center [658, 470] width 473 height 115
click at [532, 493] on p "Engineered custom software solutions for various companies and myself, focusing…" at bounding box center [658, 486] width 453 height 24
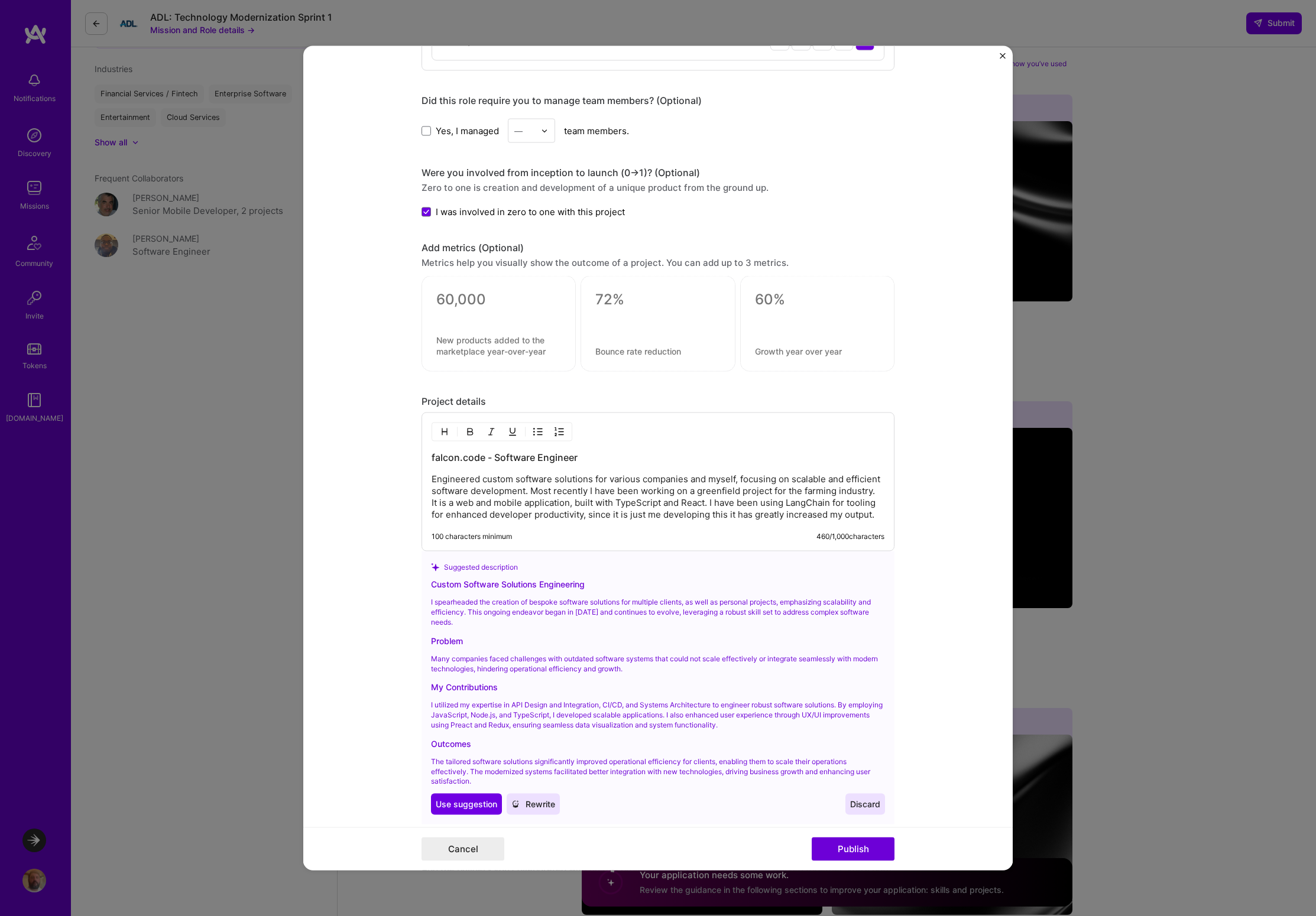
click at [586, 515] on p "Engineered custom software solutions for various companies and myself, focusing…" at bounding box center [658, 497] width 453 height 47
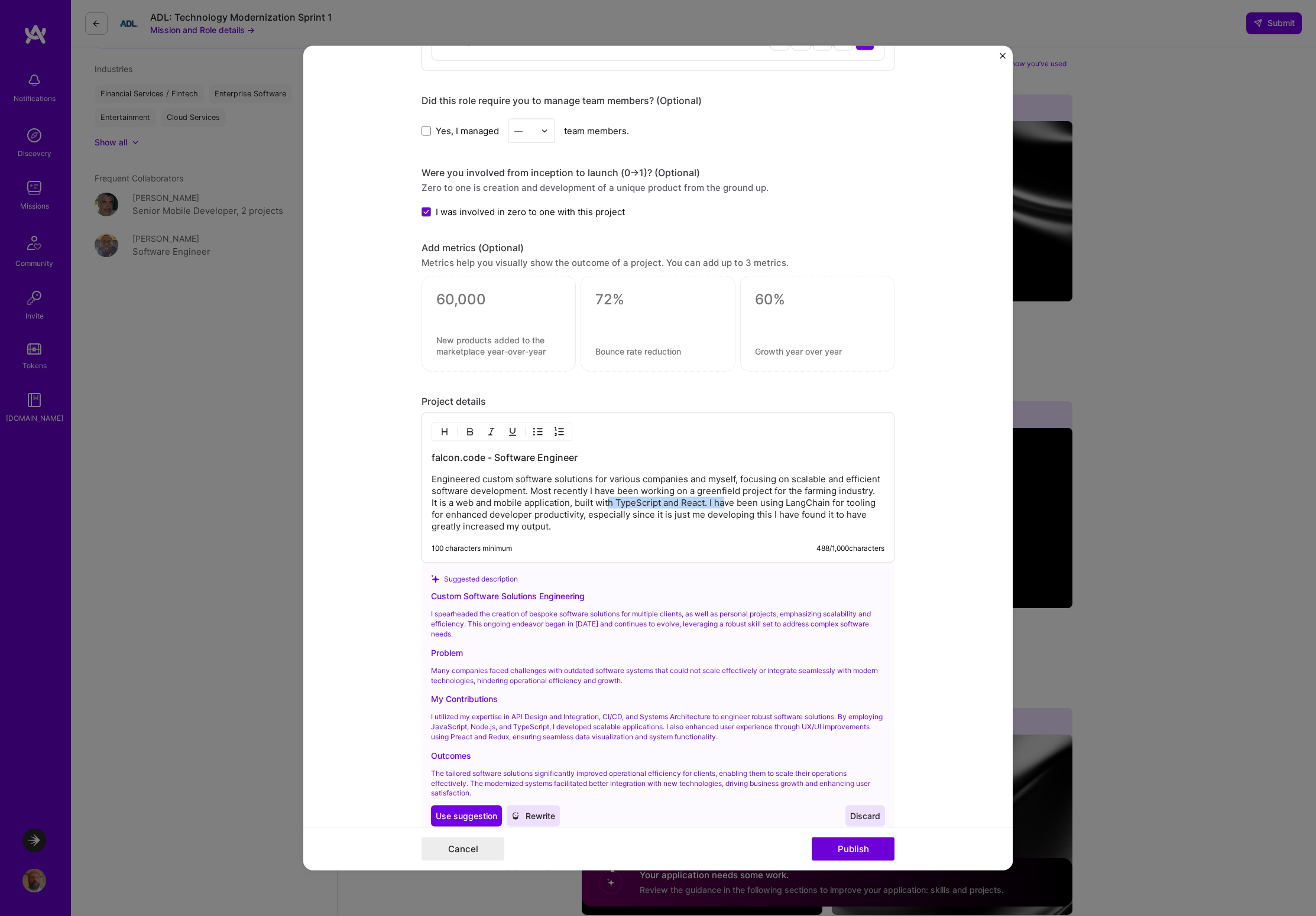
drag, startPoint x: 607, startPoint y: 504, endPoint x: 720, endPoint y: 507, distance: 113.0
click at [720, 507] on p "Engineered custom software solutions for various companies and myself, focusing…" at bounding box center [658, 503] width 453 height 59
drag, startPoint x: 769, startPoint y: 505, endPoint x: 860, endPoint y: 503, distance: 91.0
click at [860, 503] on p "Engineered custom software solutions for various companies and myself, focusing…" at bounding box center [658, 503] width 453 height 59
drag, startPoint x: 437, startPoint y: 515, endPoint x: 838, endPoint y: 527, distance: 401.2
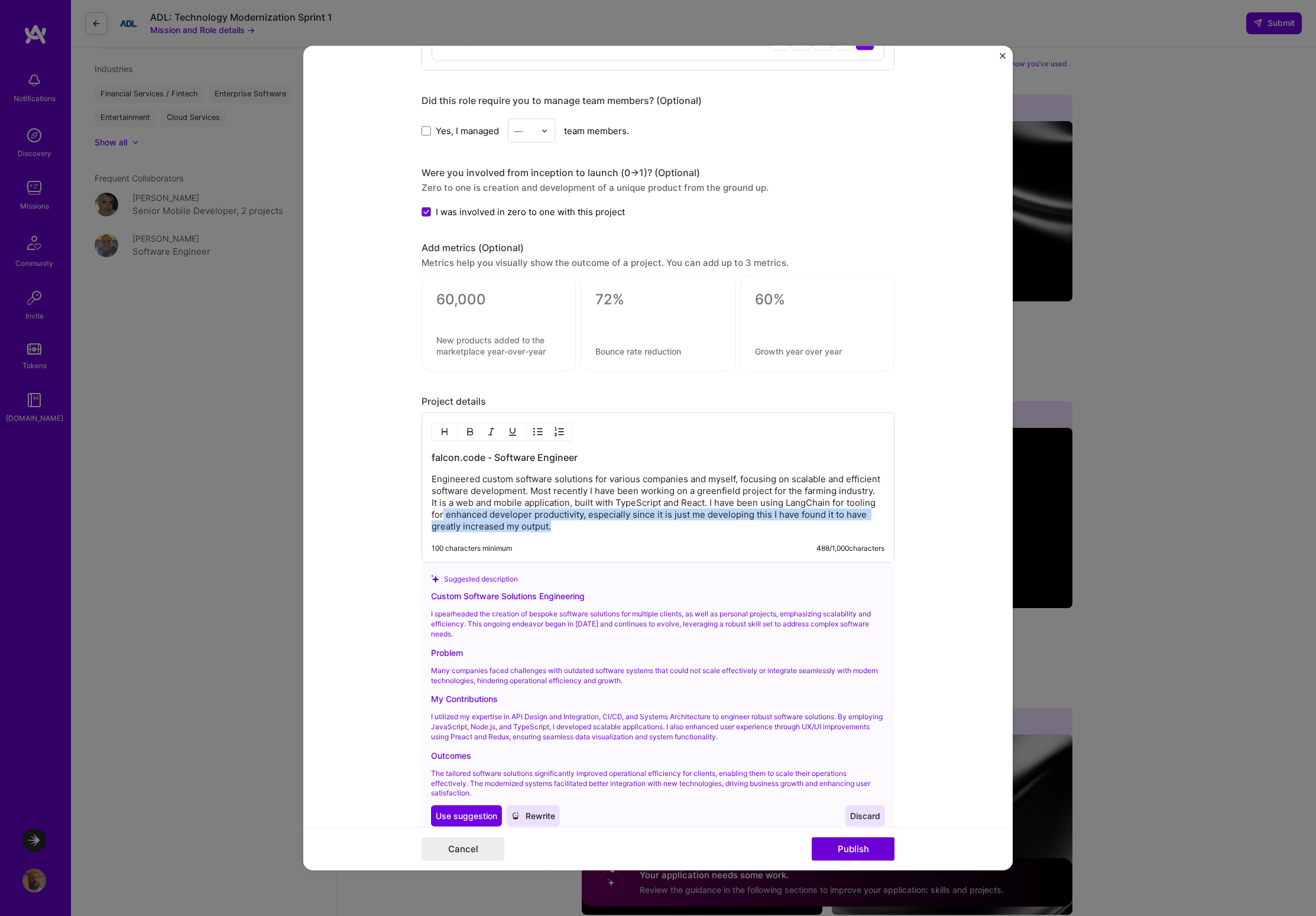
click at [838, 527] on p "Engineered custom software solutions for various companies and myself, focusing…" at bounding box center [658, 503] width 453 height 59
click at [608, 530] on p "Engineered custom software solutions for various companies and myself, focusing…" at bounding box center [658, 503] width 453 height 59
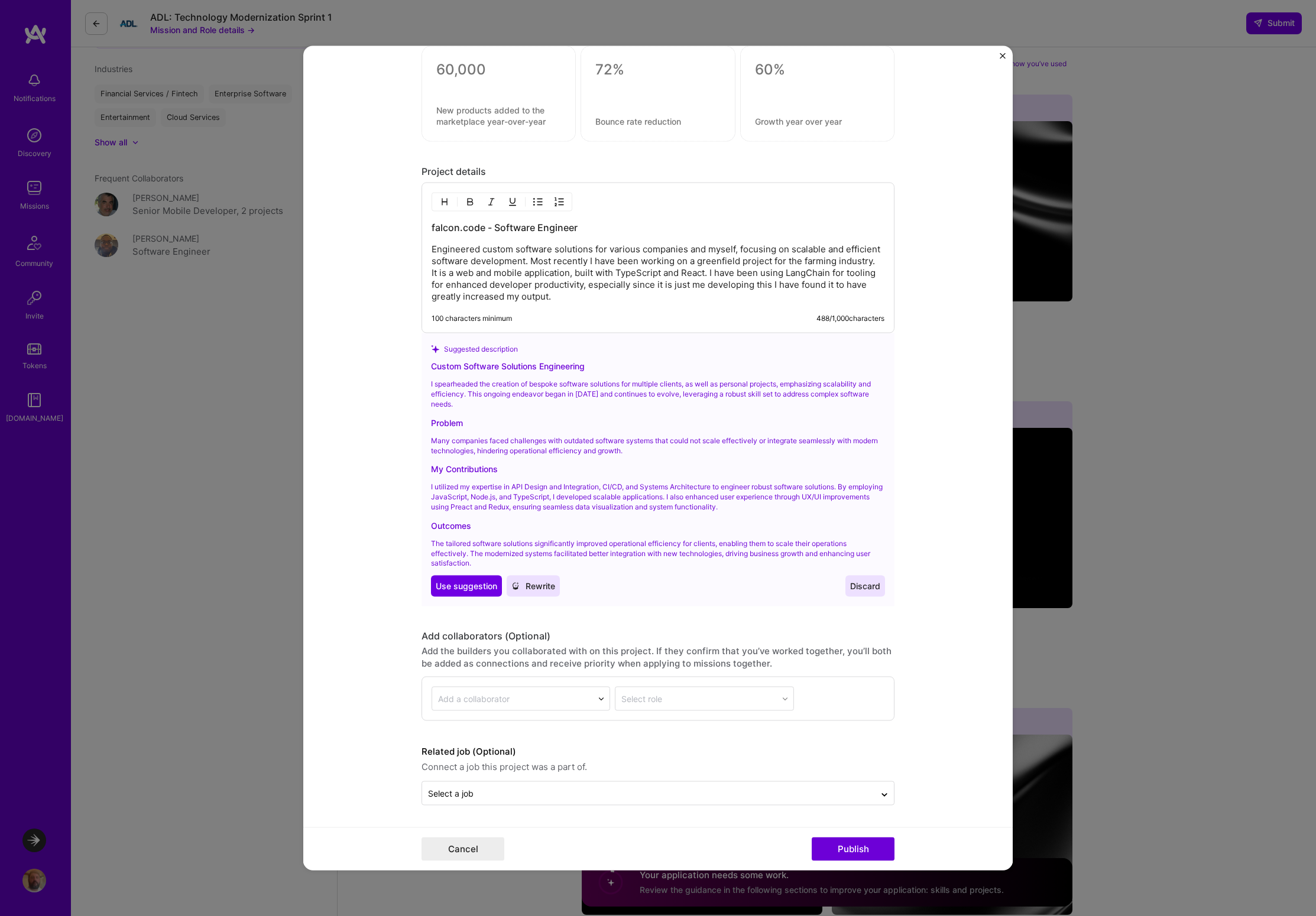
click at [946, 341] on form "Editing suggested project This project is suggested based on your LinkedIn, res…" at bounding box center [658, 458] width 709 height 824
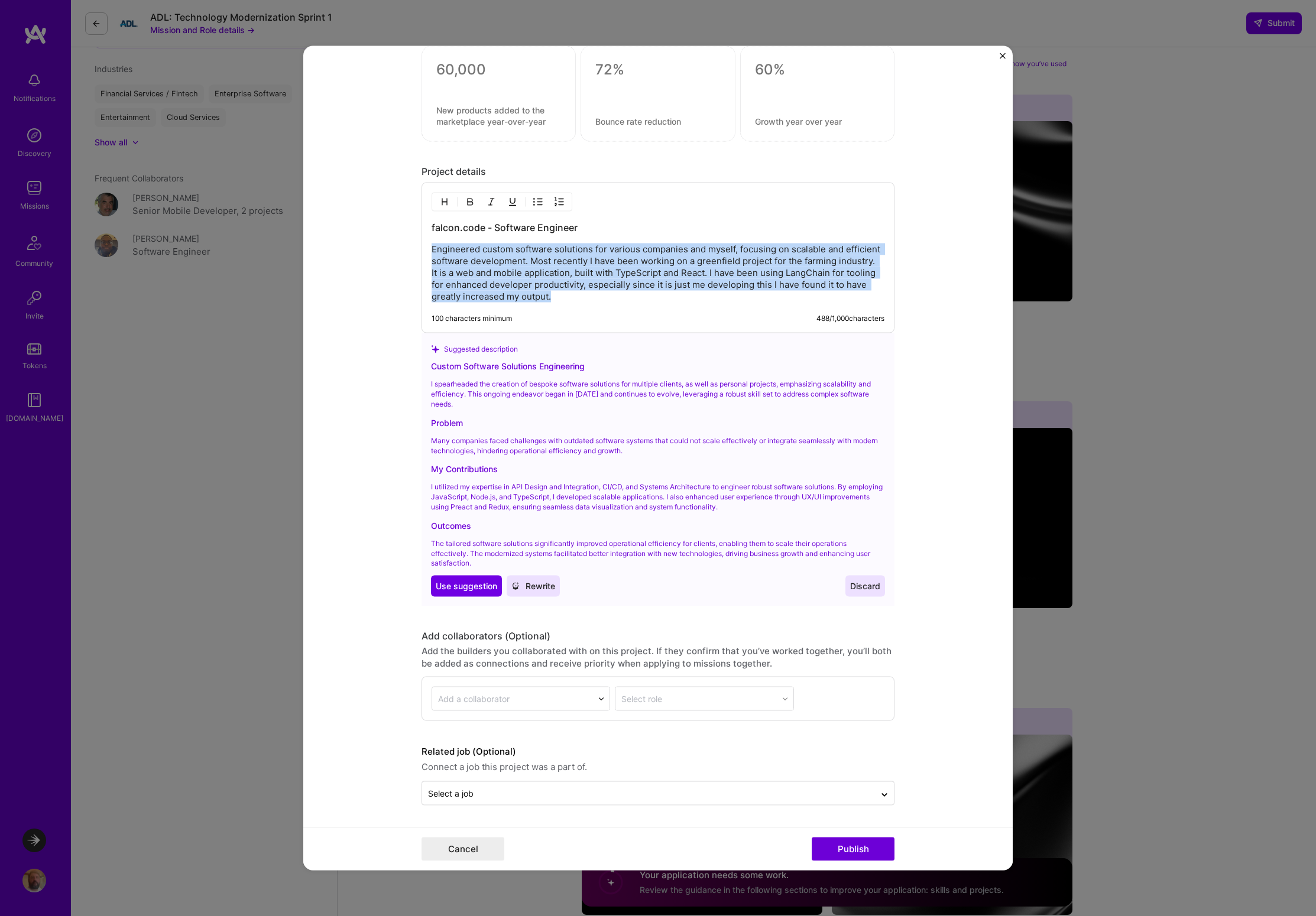
drag, startPoint x: 553, startPoint y: 295, endPoint x: 427, endPoint y: 250, distance: 133.8
click at [431, 250] on p "Engineered custom software solutions for various companies and myself, focusing…" at bounding box center [658, 273] width 453 height 59
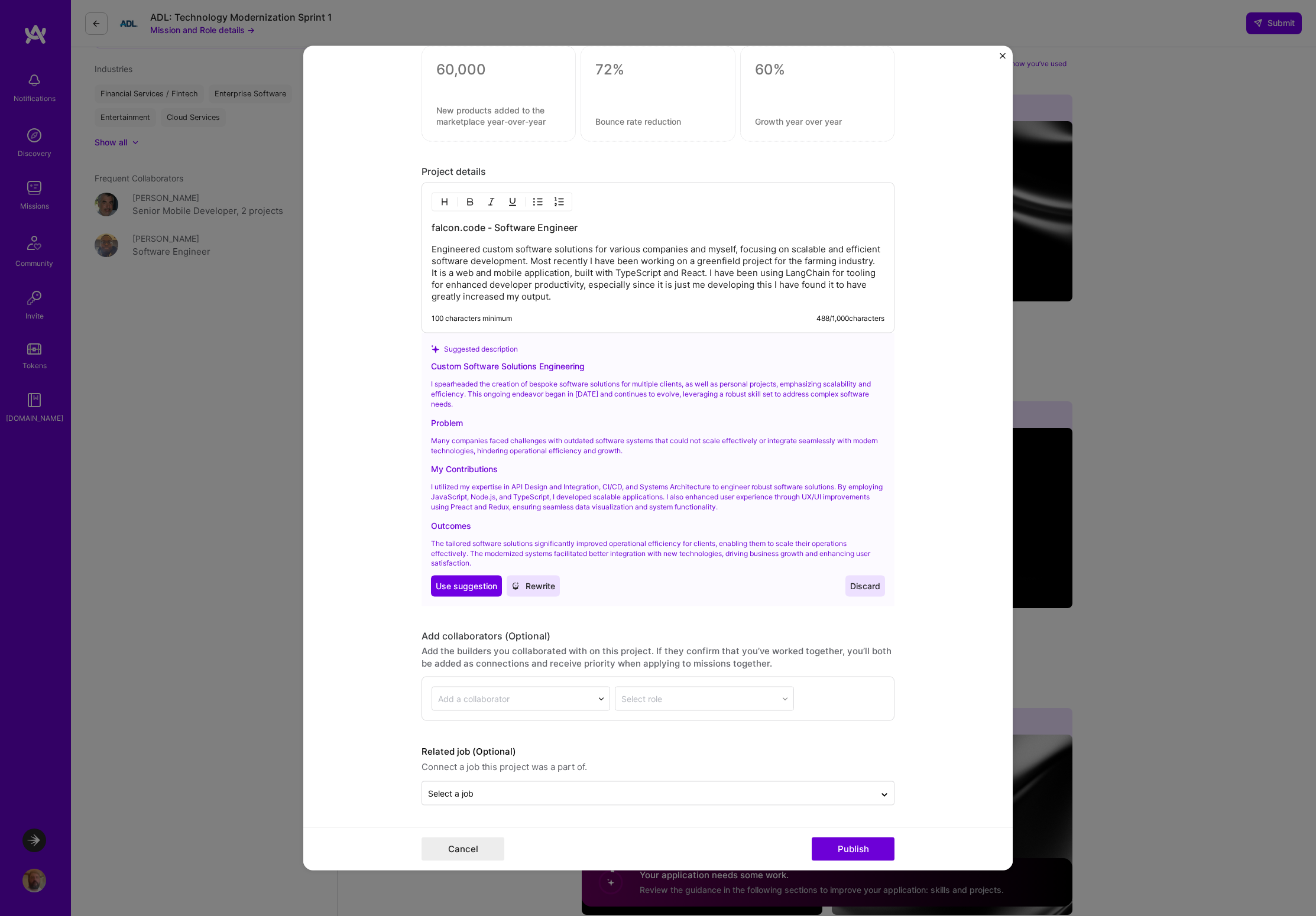
drag, startPoint x: 903, startPoint y: 587, endPoint x: 896, endPoint y: 590, distance: 7.6
click at [903, 587] on form "Editing suggested project This project is suggested based on your LinkedIn, res…" at bounding box center [658, 458] width 709 height 824
click at [850, 587] on span "Discard" at bounding box center [865, 587] width 30 height 12
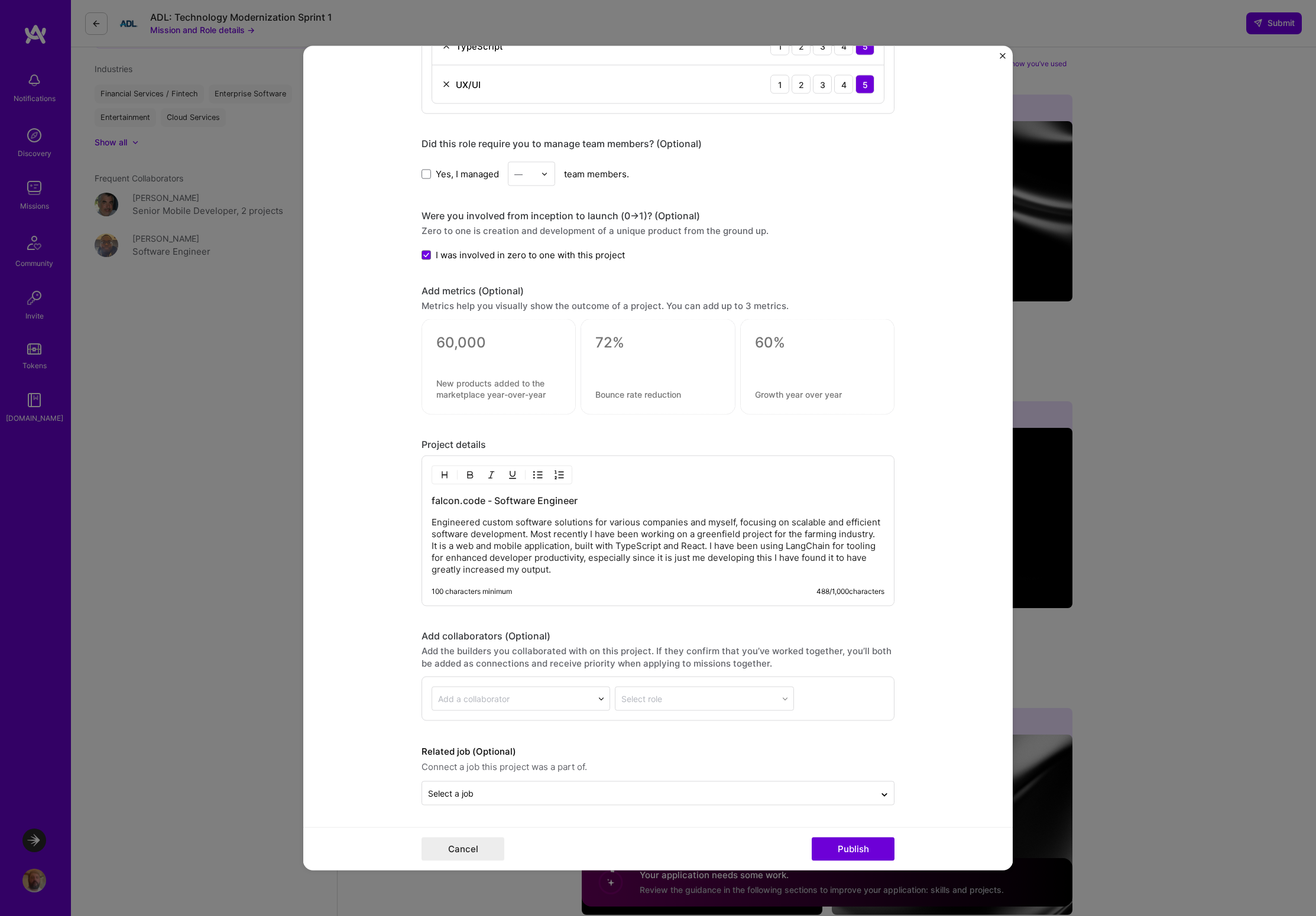
scroll to position [1069, 0]
click at [862, 850] on button "Publish" at bounding box center [853, 850] width 83 height 24
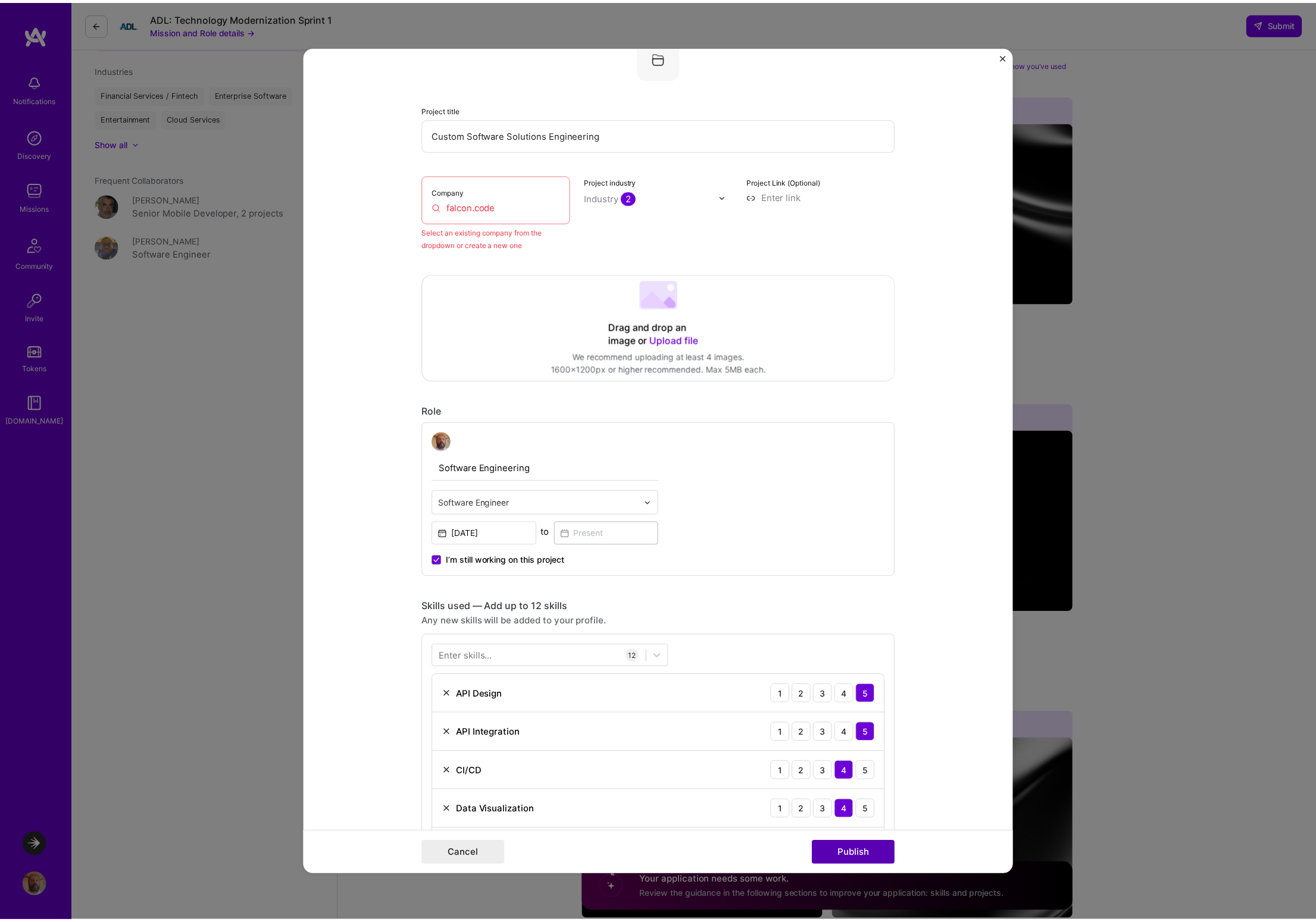
scroll to position [78, 0]
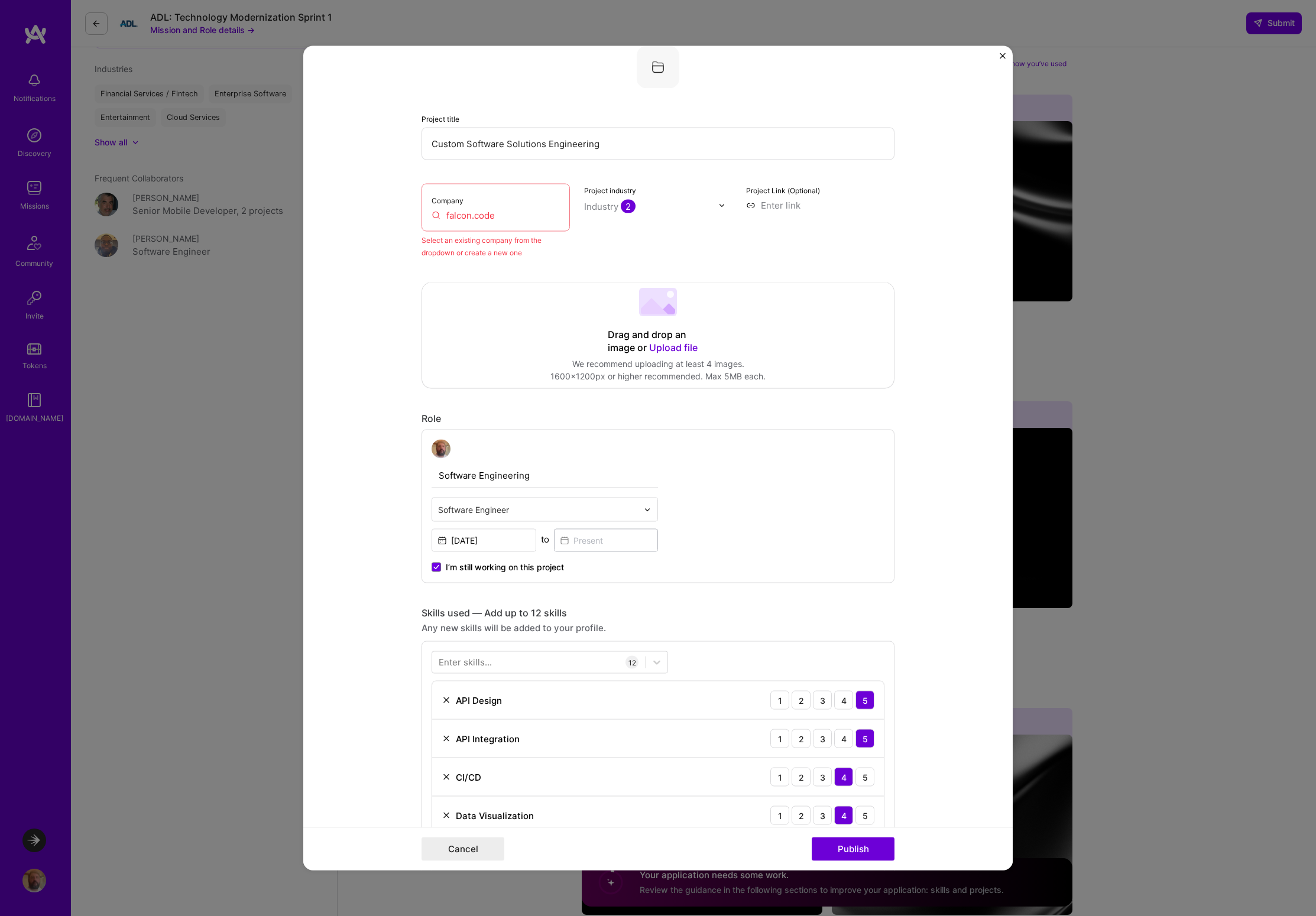
click at [496, 215] on input "falcon.code" at bounding box center [495, 215] width 129 height 13
drag, startPoint x: 496, startPoint y: 215, endPoint x: 440, endPoint y: 214, distance: 56.0
click at [440, 214] on input "falcon.code" at bounding box center [495, 215] width 129 height 13
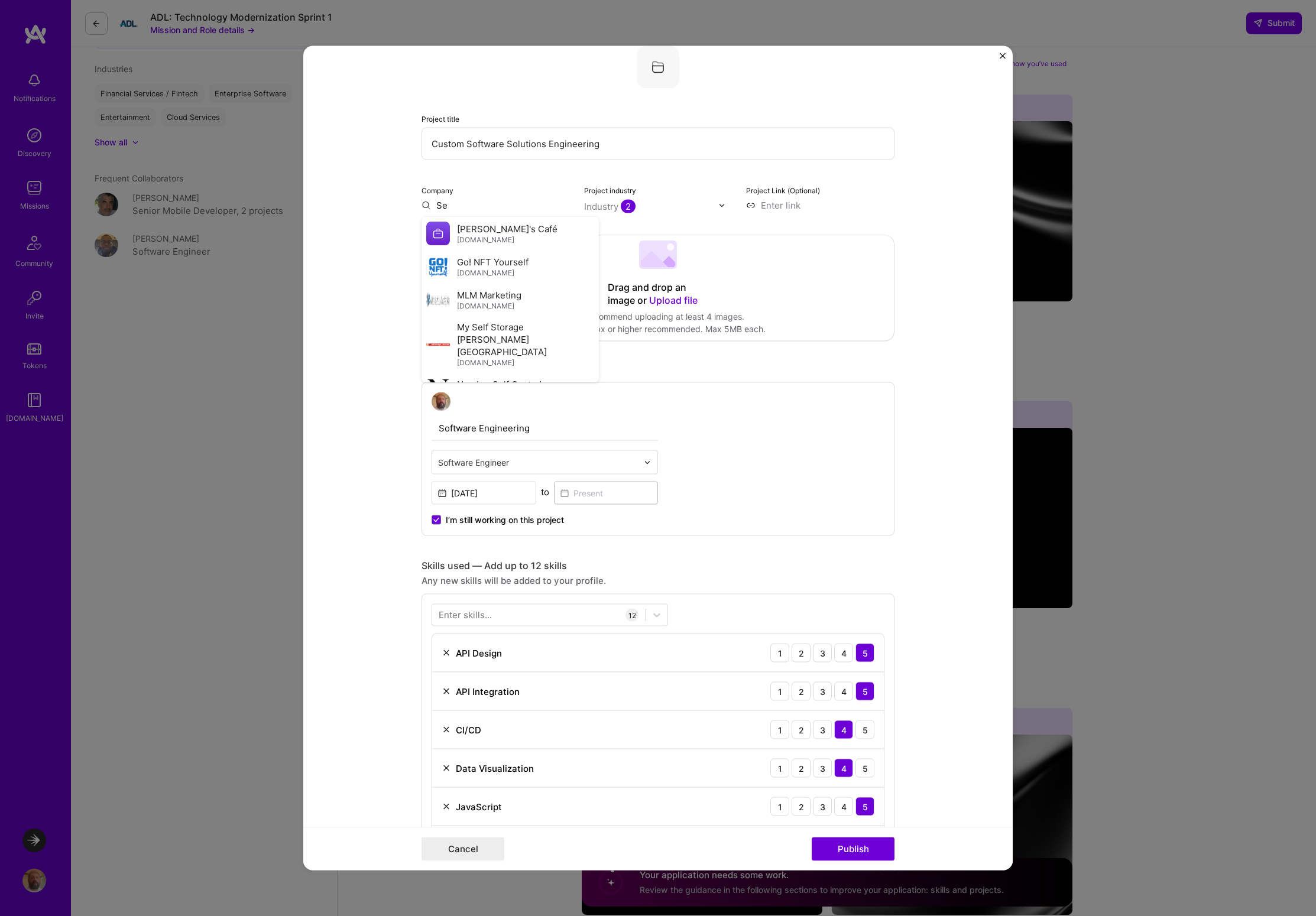
type input "S"
type input "Falcon.code"
click at [512, 235] on div "Falcon.code" at bounding box center [519, 232] width 62 height 21
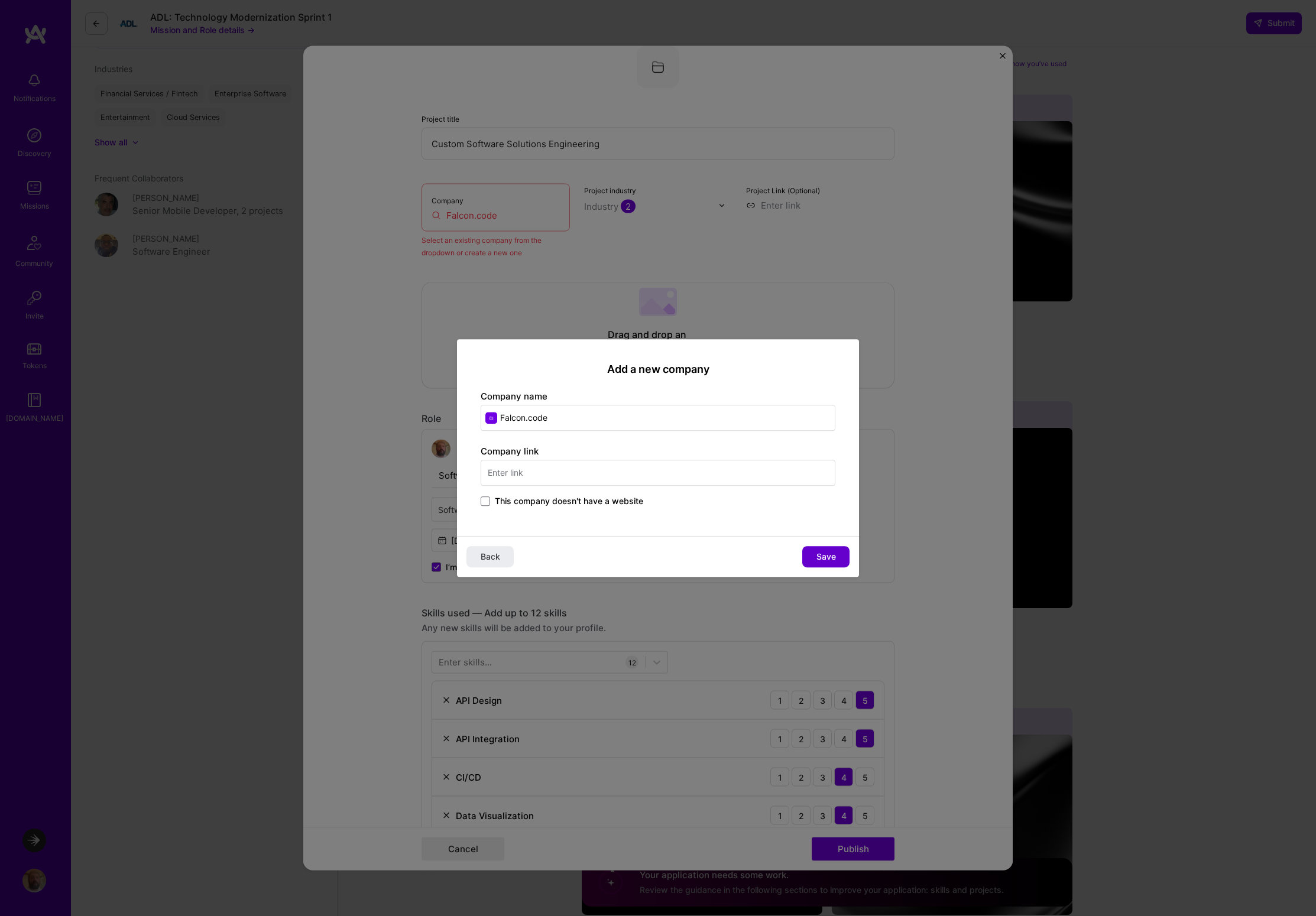
click at [814, 560] on button "Save" at bounding box center [825, 557] width 47 height 21
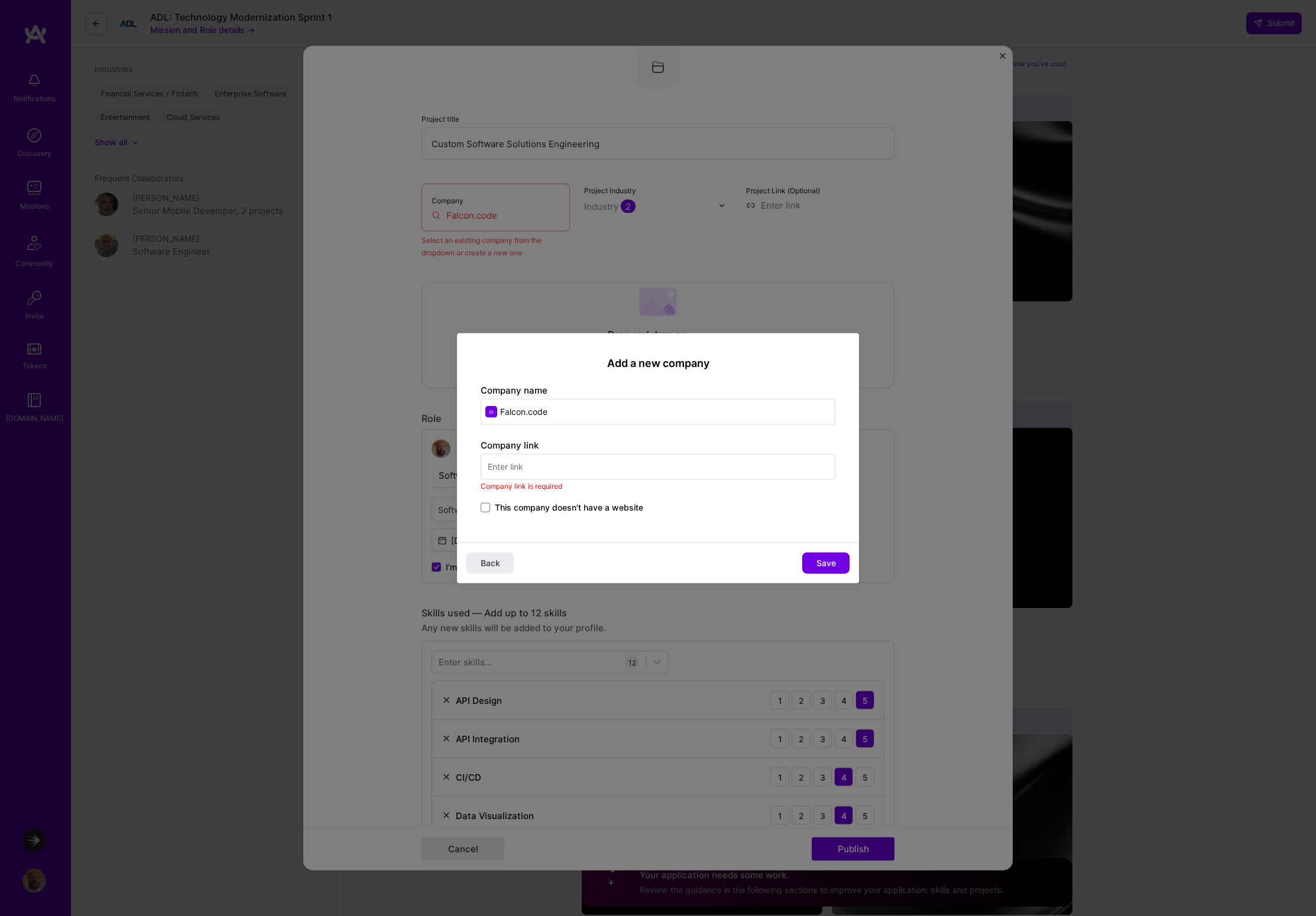
click at [522, 468] on input "text" at bounding box center [658, 466] width 355 height 26
click at [485, 510] on span at bounding box center [485, 507] width 10 height 10
click at [0, 0] on input "This company doesn't have a website" at bounding box center [0, 0] width 0 height 0
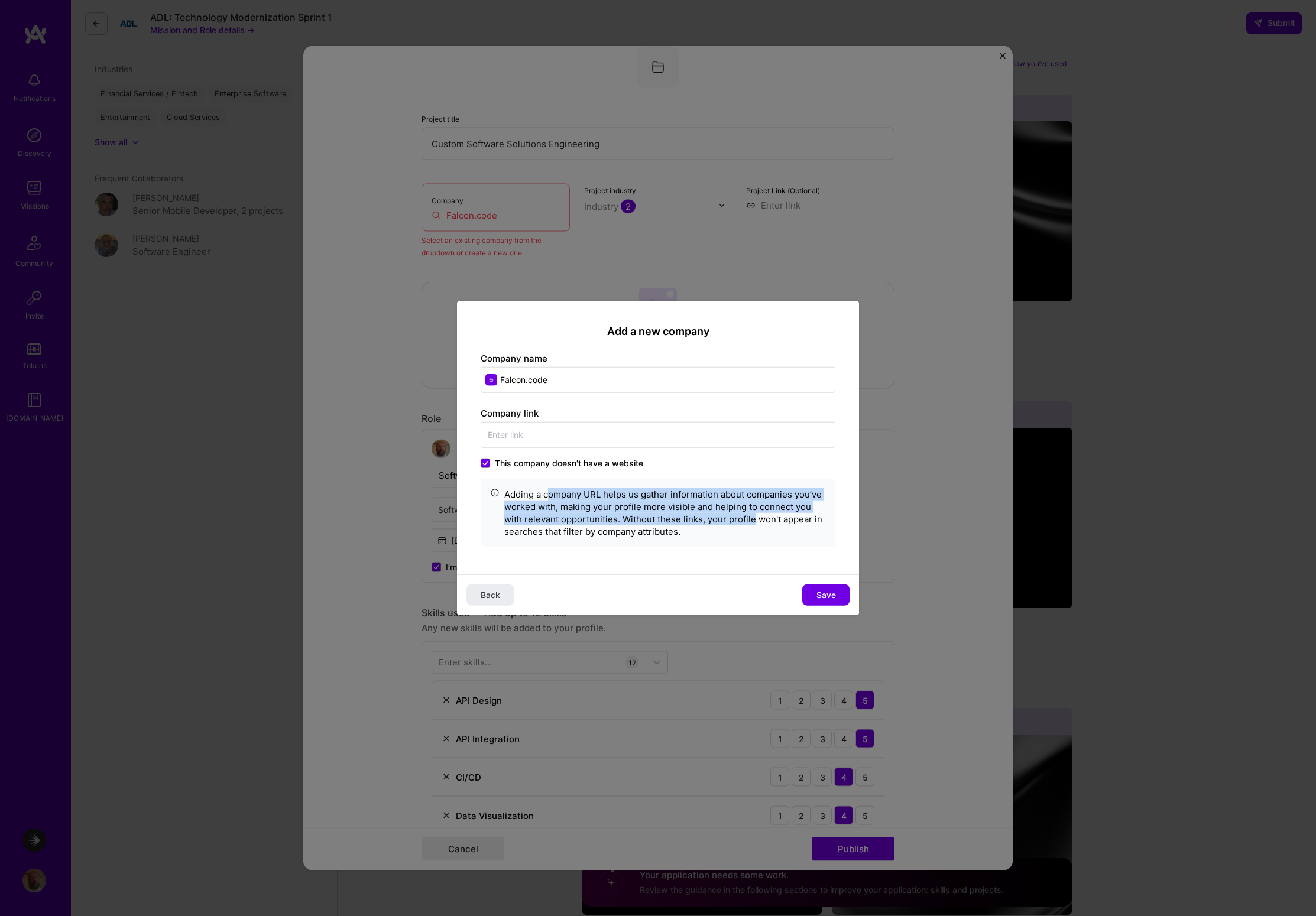
drag, startPoint x: 553, startPoint y: 491, endPoint x: 753, endPoint y: 515, distance: 201.4
click at [753, 515] on div "Adding a company URL helps us gather information about companies you’ve worked …" at bounding box center [665, 513] width 321 height 49
click at [824, 596] on span "Save" at bounding box center [826, 595] width 19 height 12
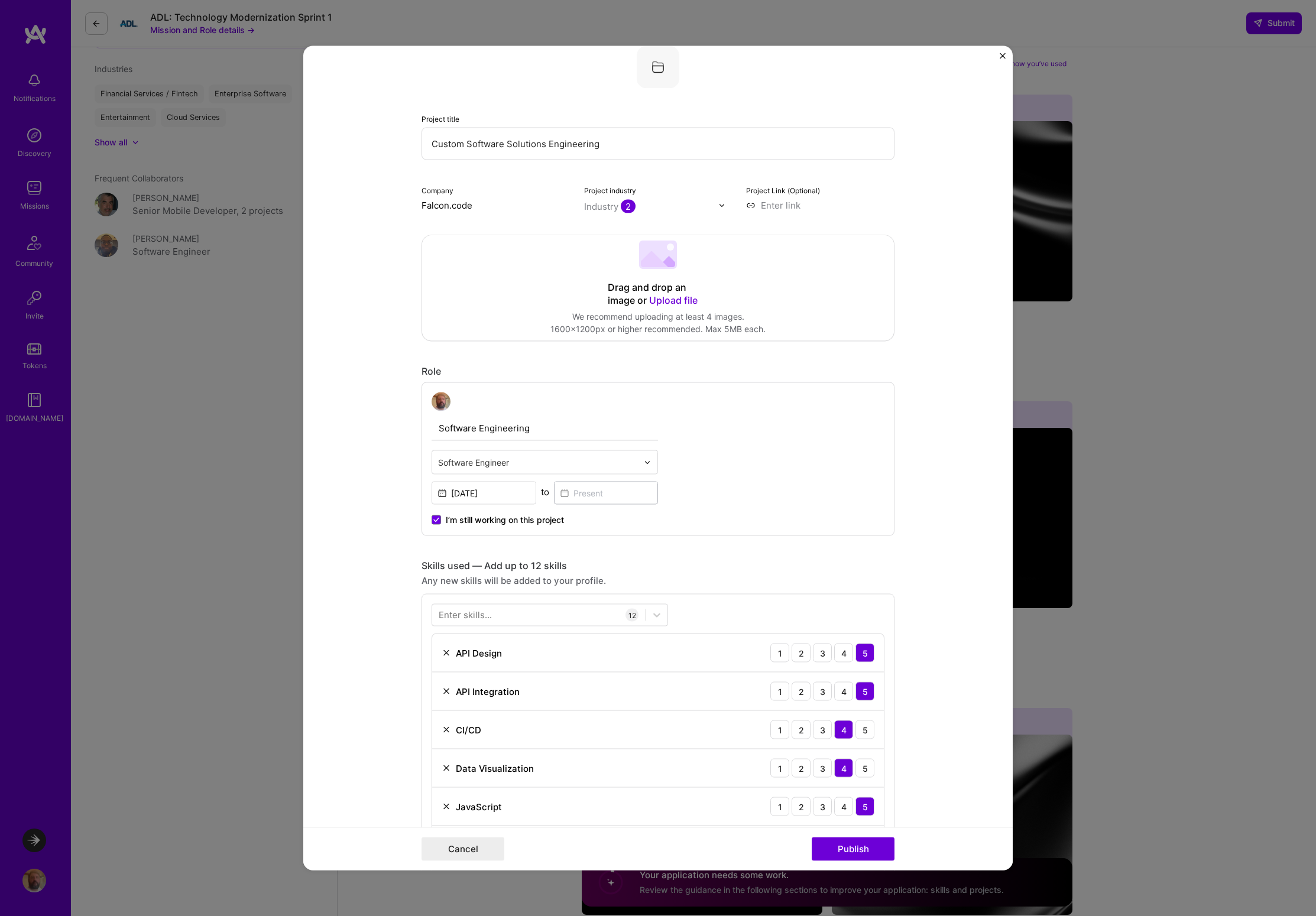
click at [918, 516] on form "Editing suggested project This project is suggested based on your LinkedIn, res…" at bounding box center [658, 458] width 709 height 824
click at [860, 851] on button "Publish" at bounding box center [853, 850] width 83 height 24
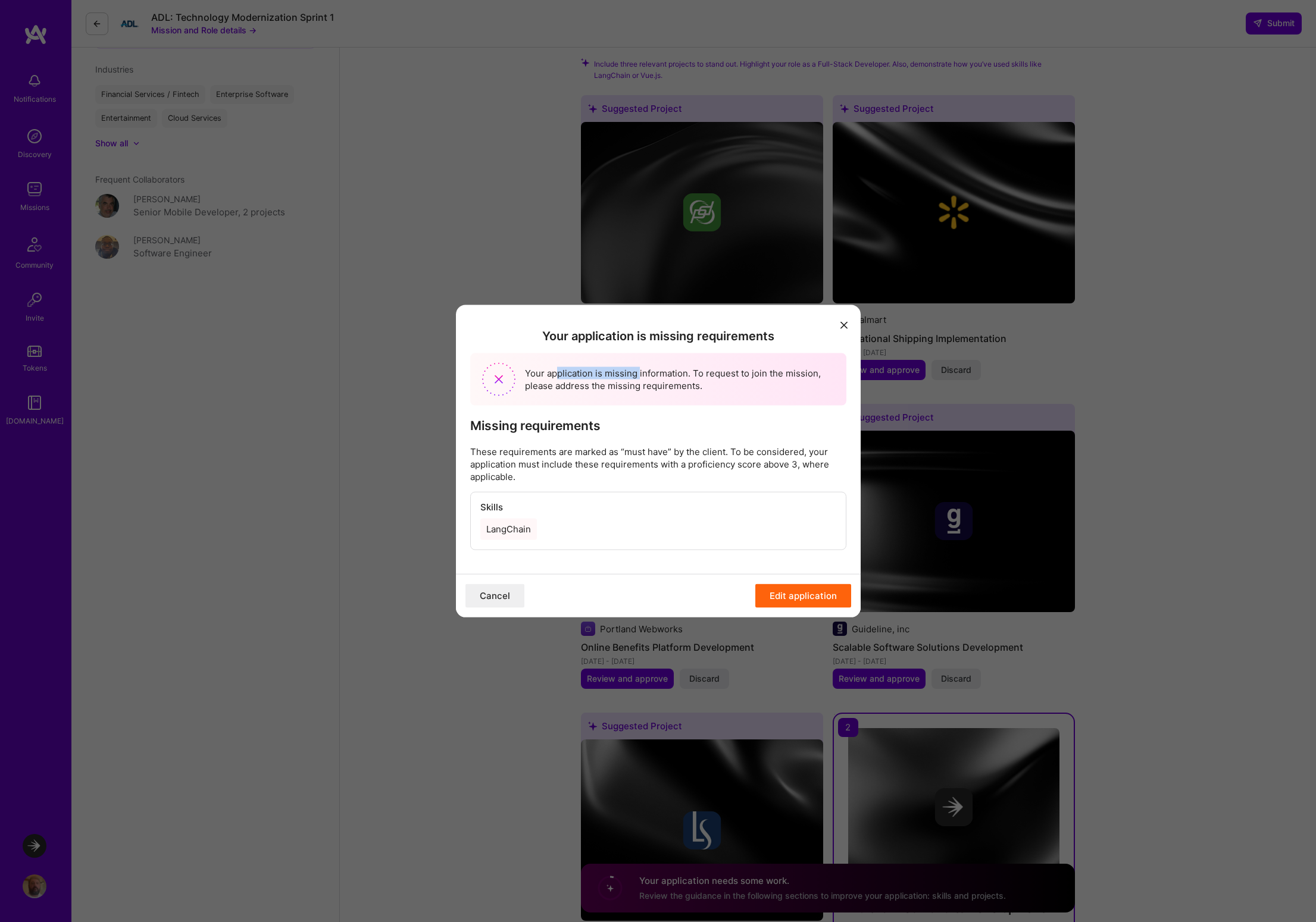
drag, startPoint x: 558, startPoint y: 372, endPoint x: 639, endPoint y: 375, distance: 81.1
click at [639, 375] on div "Your application is missing information. To request to join the mission, please…" at bounding box center [658, 379] width 376 height 53
drag, startPoint x: 701, startPoint y: 376, endPoint x: 790, endPoint y: 376, distance: 89.0
click at [790, 376] on div "Your application is missing information. To request to join the mission, please…" at bounding box center [658, 379] width 376 height 53
drag, startPoint x: 558, startPoint y: 386, endPoint x: 652, endPoint y: 391, distance: 94.1
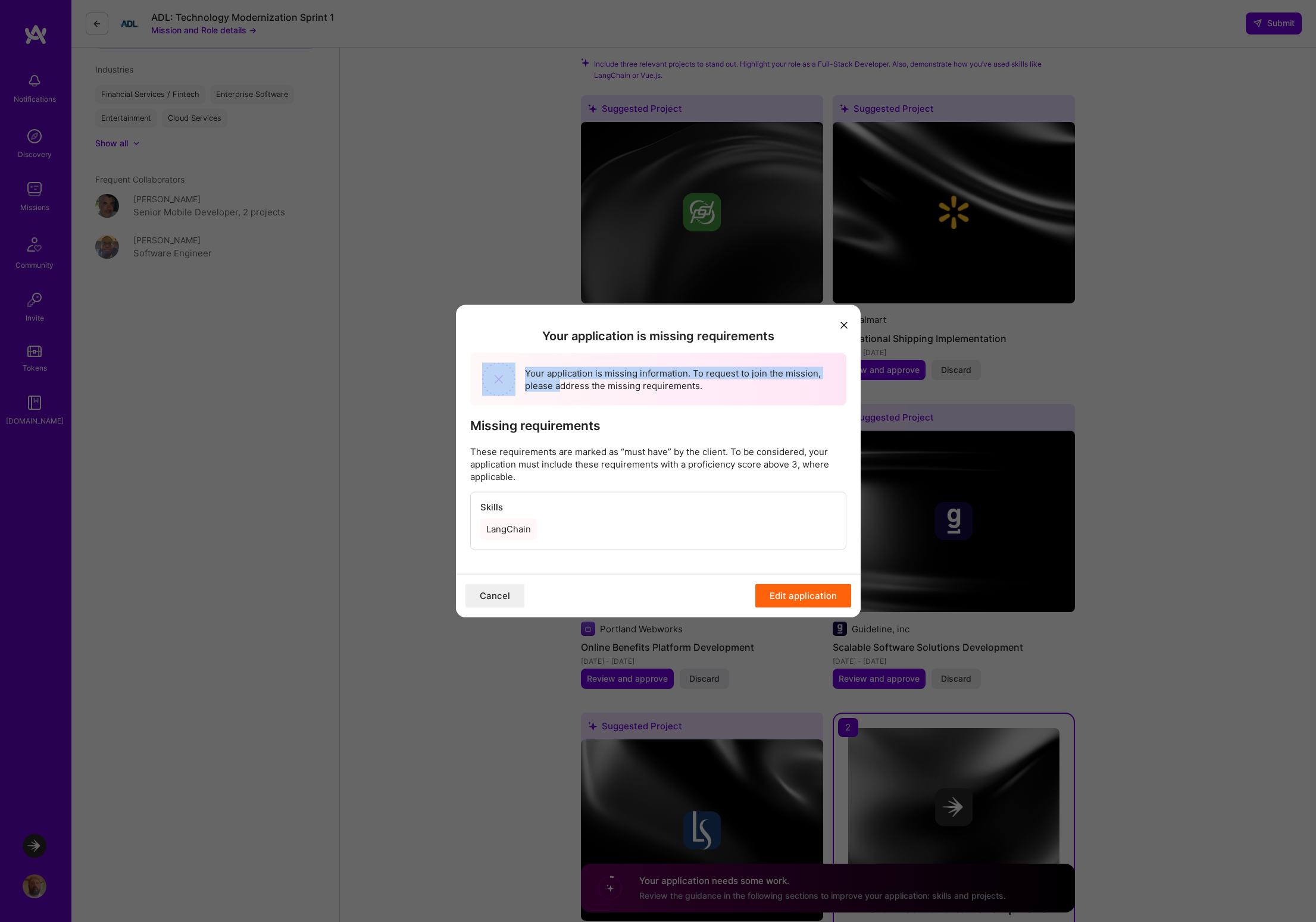
click at [652, 391] on div "Your application is missing information. To request to join the mission, please…" at bounding box center [658, 379] width 376 height 53
drag, startPoint x: 490, startPoint y: 454, endPoint x: 668, endPoint y: 457, distance: 178.0
click at [668, 457] on p "These requirements are marked as “must have” by the client. To be considered, y…" at bounding box center [658, 464] width 376 height 38
click at [510, 531] on div "LangChain" at bounding box center [508, 529] width 56 height 21
click at [798, 599] on button "Edit application" at bounding box center [803, 596] width 96 height 24
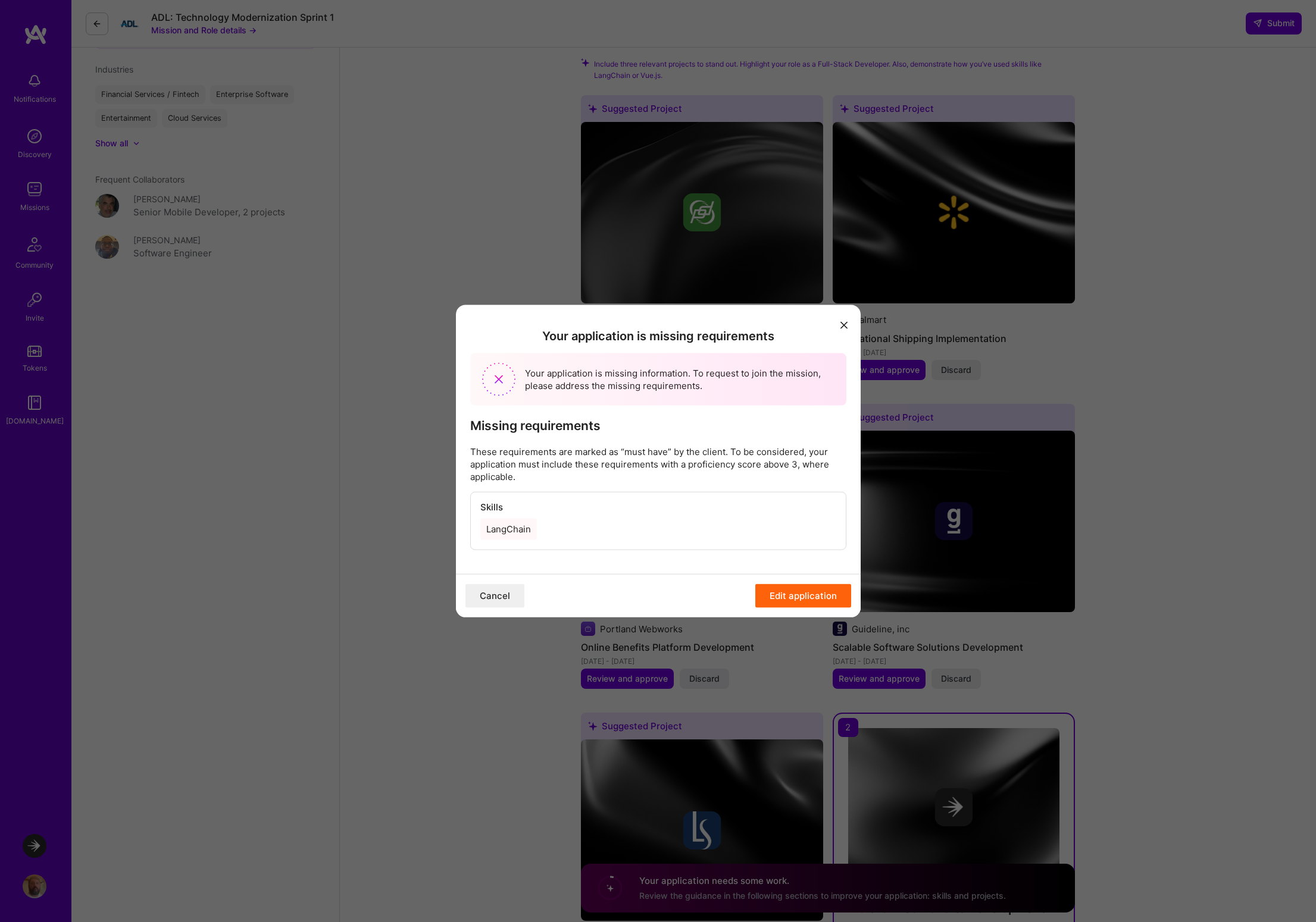
click at [784, 596] on button "Edit application" at bounding box center [803, 596] width 96 height 24
click at [803, 599] on button "Edit application" at bounding box center [803, 596] width 96 height 24
drag, startPoint x: 618, startPoint y: 465, endPoint x: 758, endPoint y: 478, distance: 140.6
click at [759, 478] on p "These requirements are marked as “must have” by the client. To be considered, y…" at bounding box center [658, 464] width 376 height 38
click at [510, 535] on div "LangChain" at bounding box center [508, 529] width 56 height 21
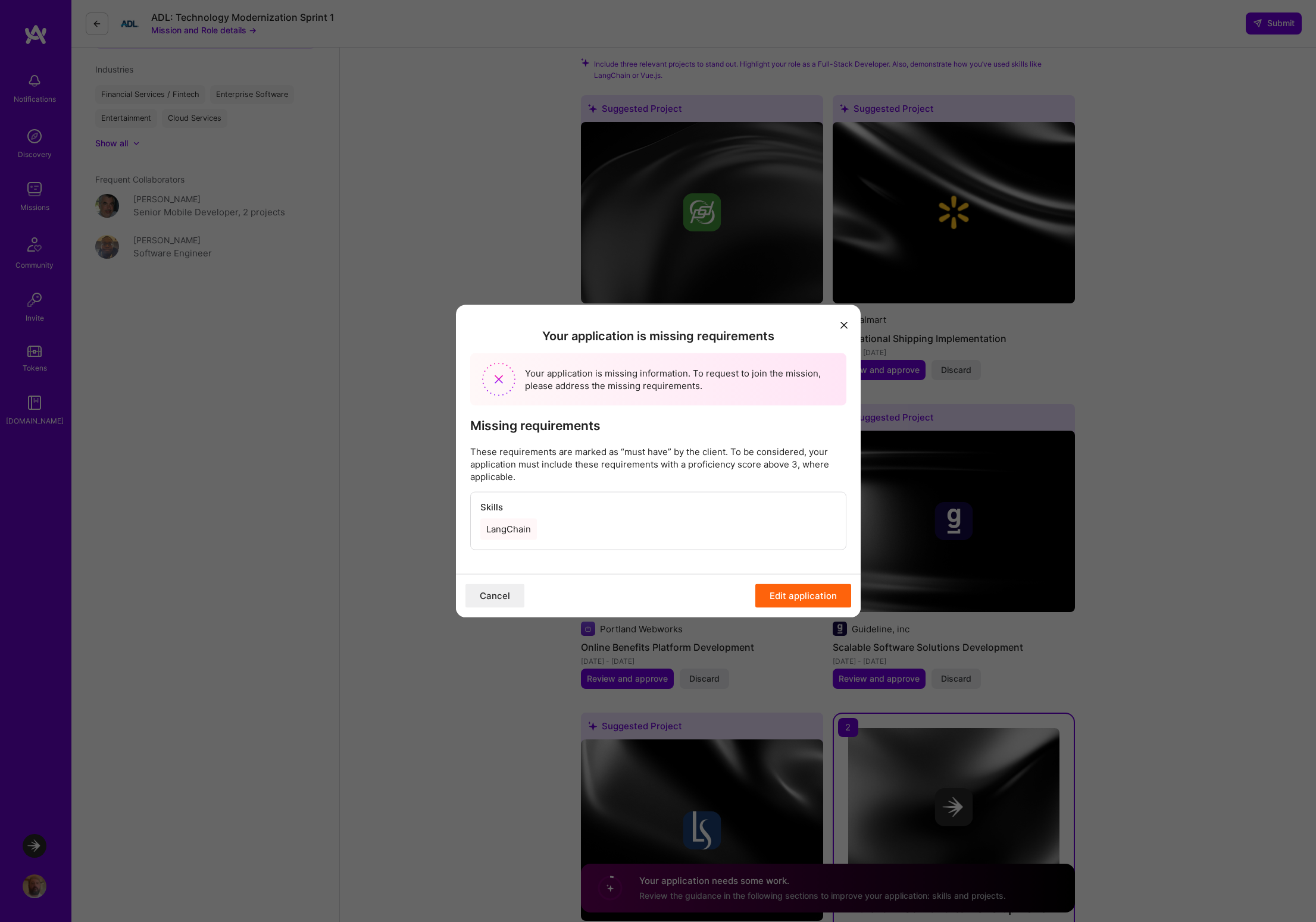
click at [506, 529] on div "LangChain" at bounding box center [508, 529] width 56 height 21
click at [795, 598] on button "Edit application" at bounding box center [803, 596] width 96 height 24
drag, startPoint x: 617, startPoint y: 332, endPoint x: 588, endPoint y: 335, distance: 29.2
click at [588, 335] on h2 "Your application is missing requirements" at bounding box center [658, 335] width 376 height 14
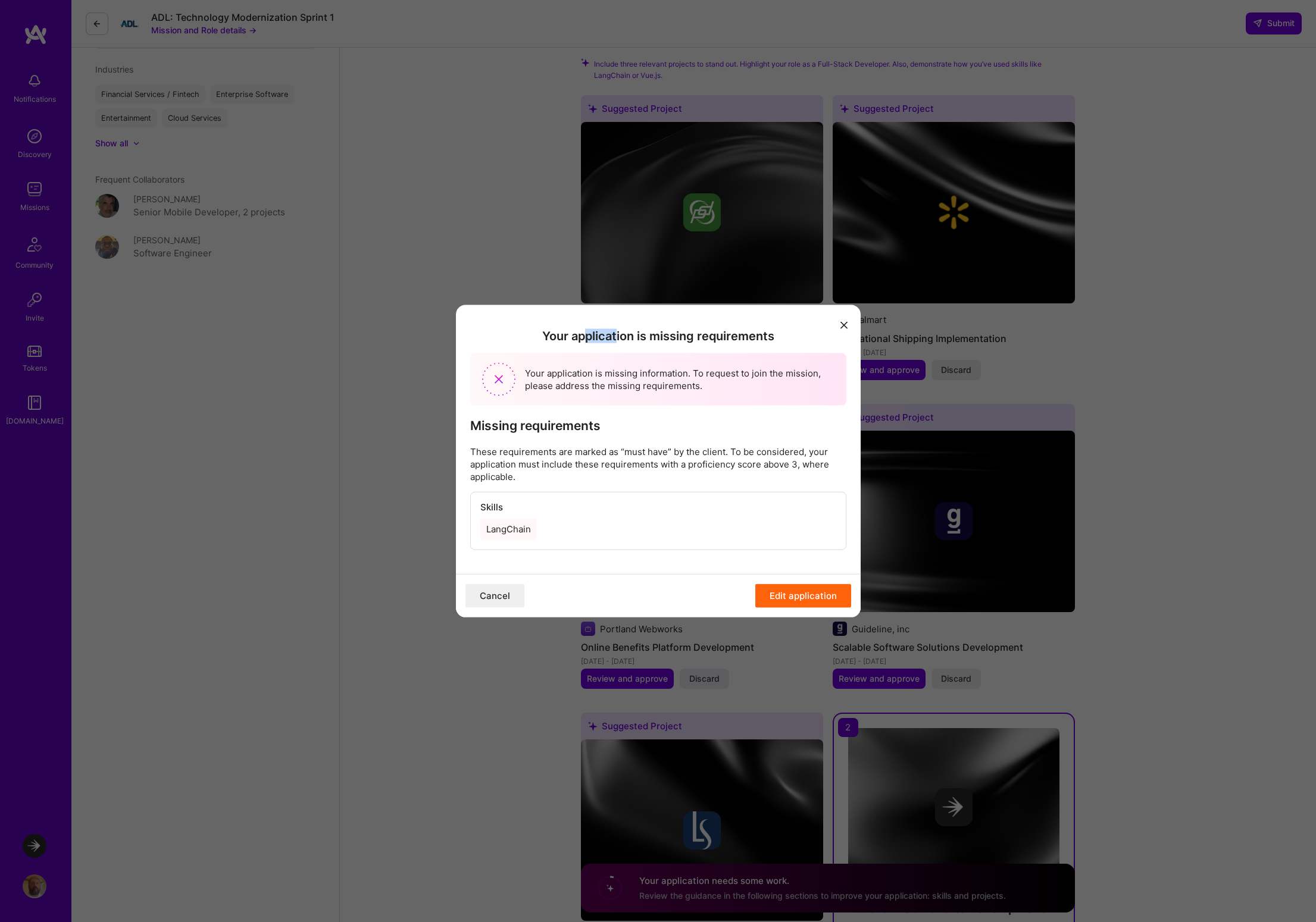
click at [844, 324] on icon "modal" at bounding box center [843, 324] width 7 height 7
click at [501, 593] on button "Cancel" at bounding box center [495, 596] width 59 height 24
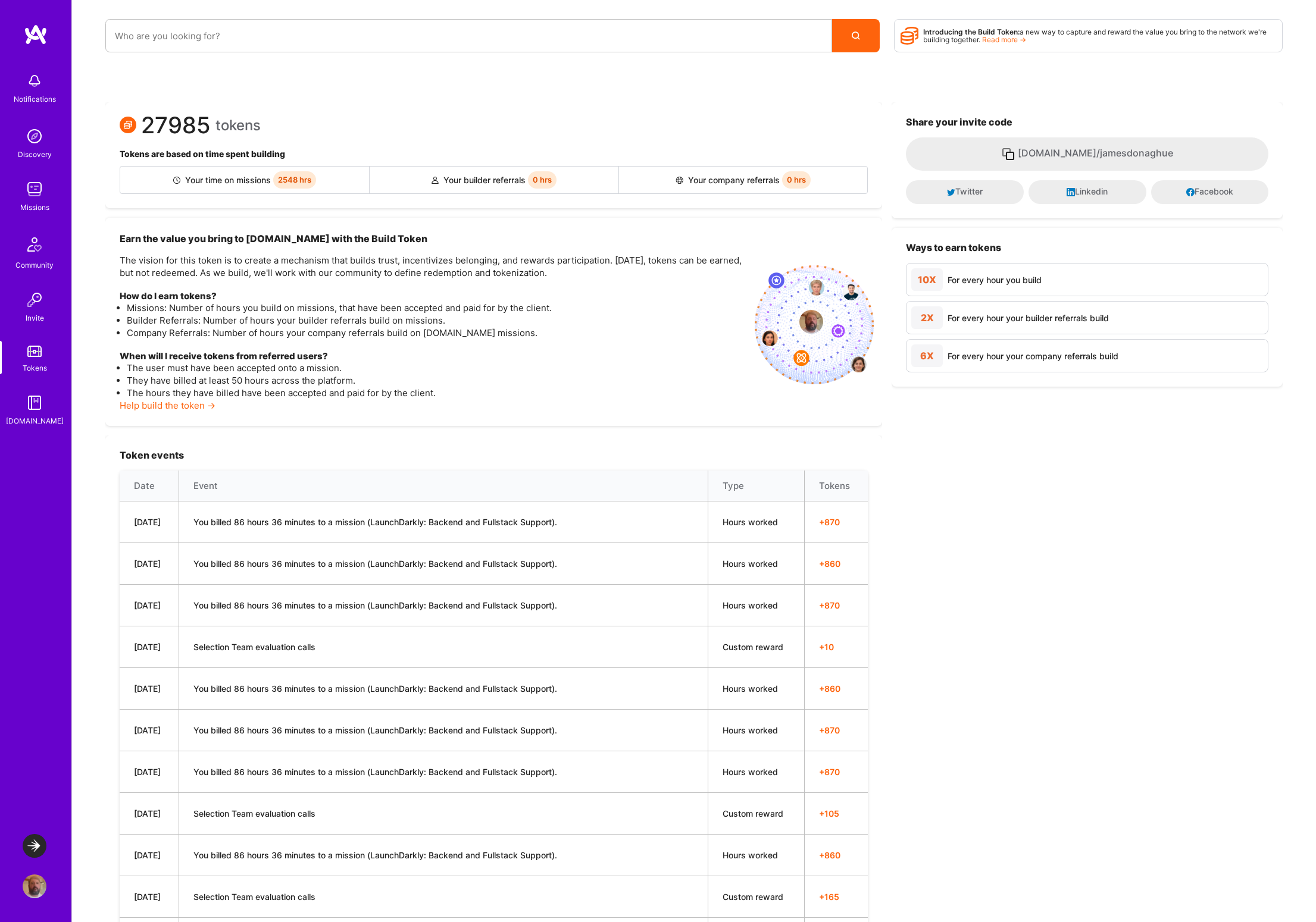
click at [32, 187] on img at bounding box center [35, 190] width 24 height 24
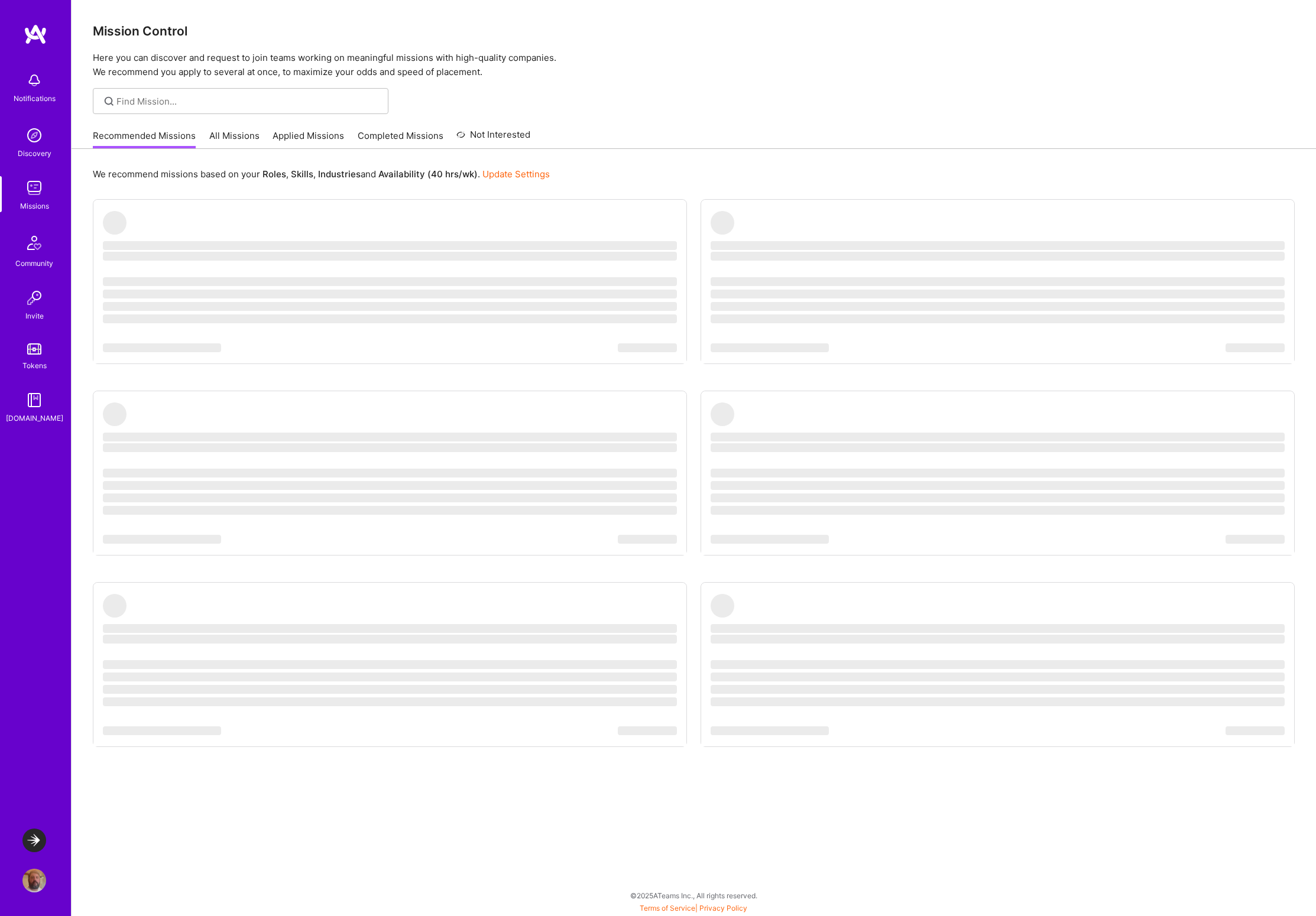
click at [317, 137] on link "Applied Missions" at bounding box center [309, 139] width 72 height 19
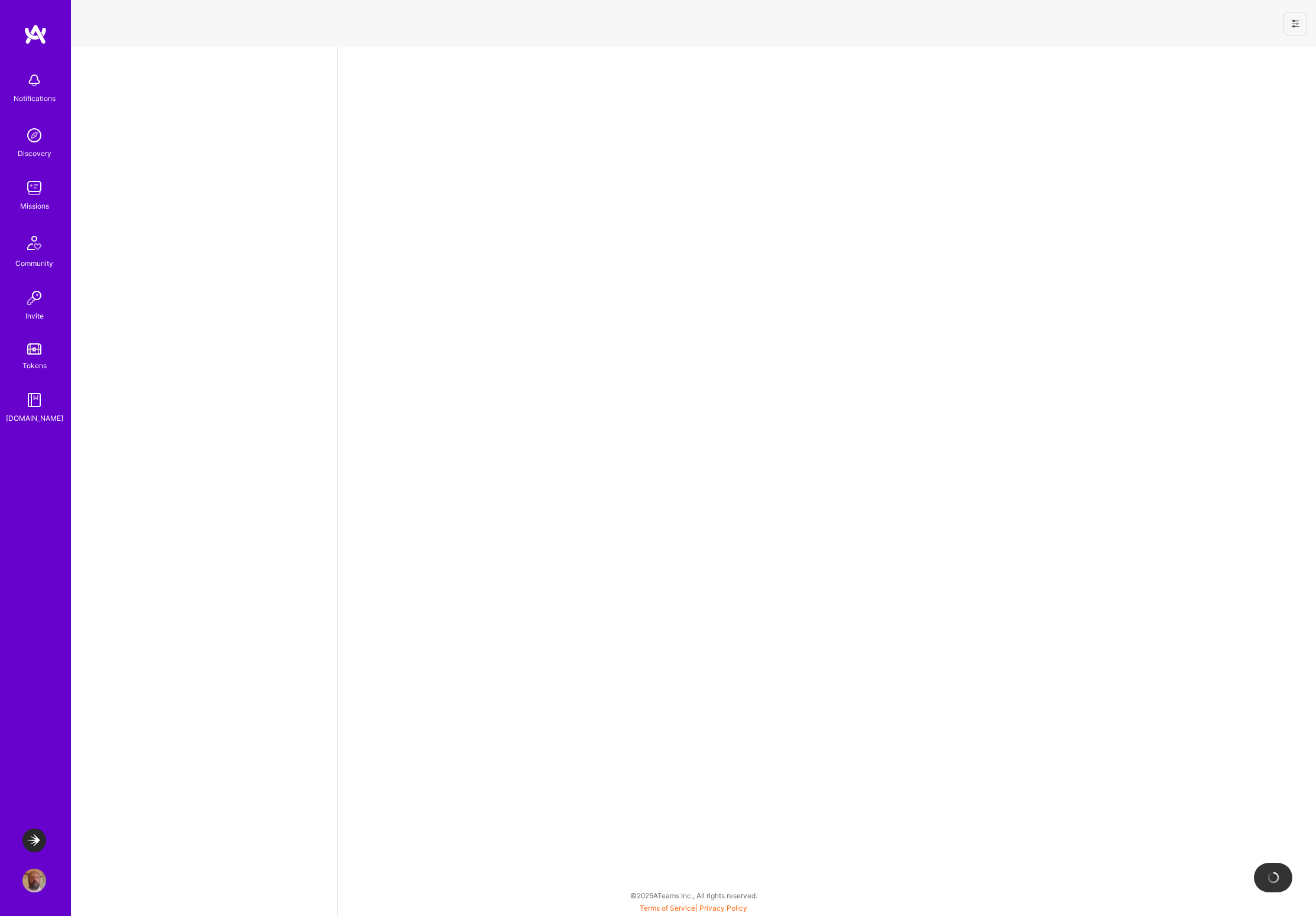
select select "US"
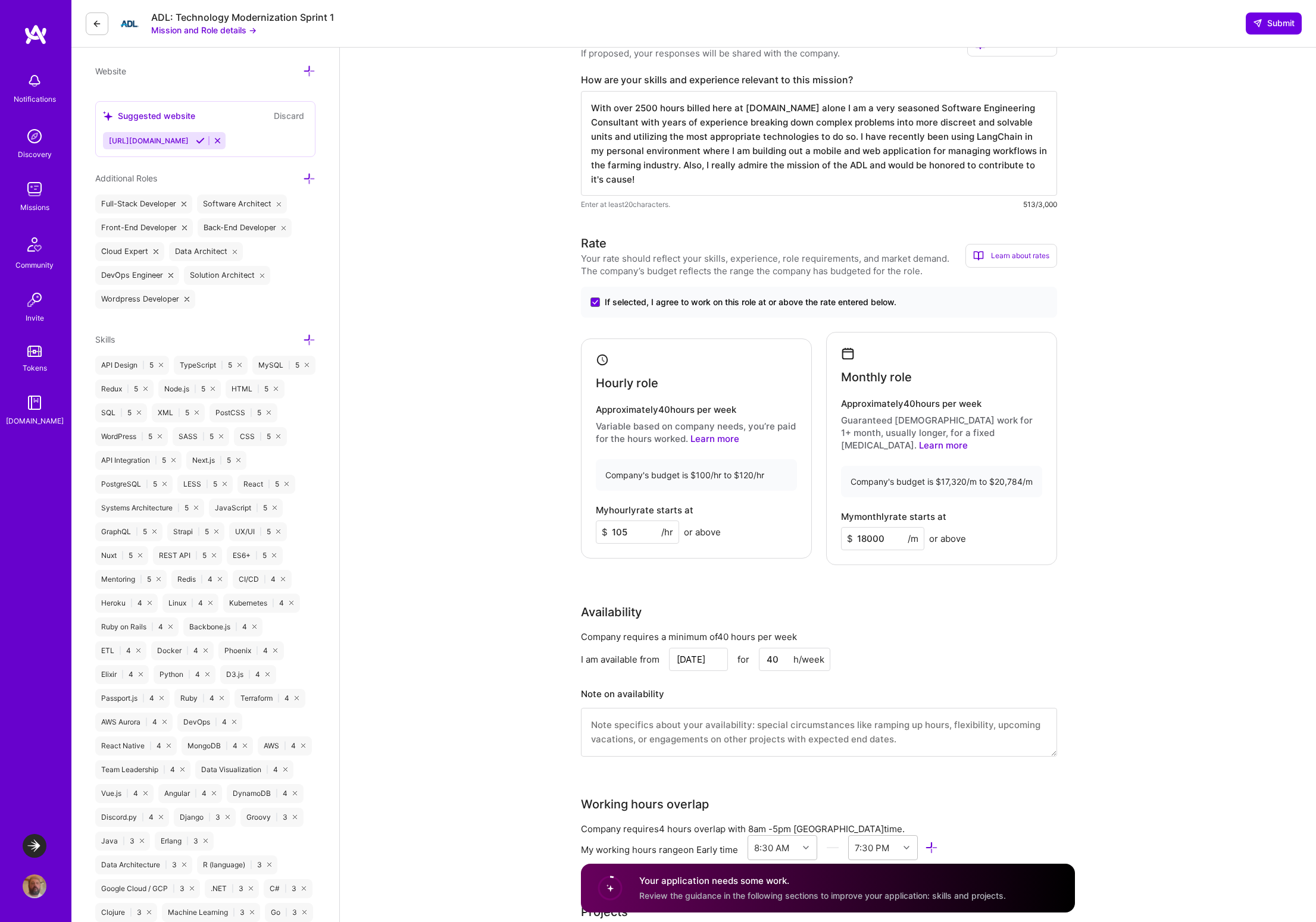
scroll to position [386, 0]
click at [308, 340] on icon at bounding box center [309, 339] width 13 height 13
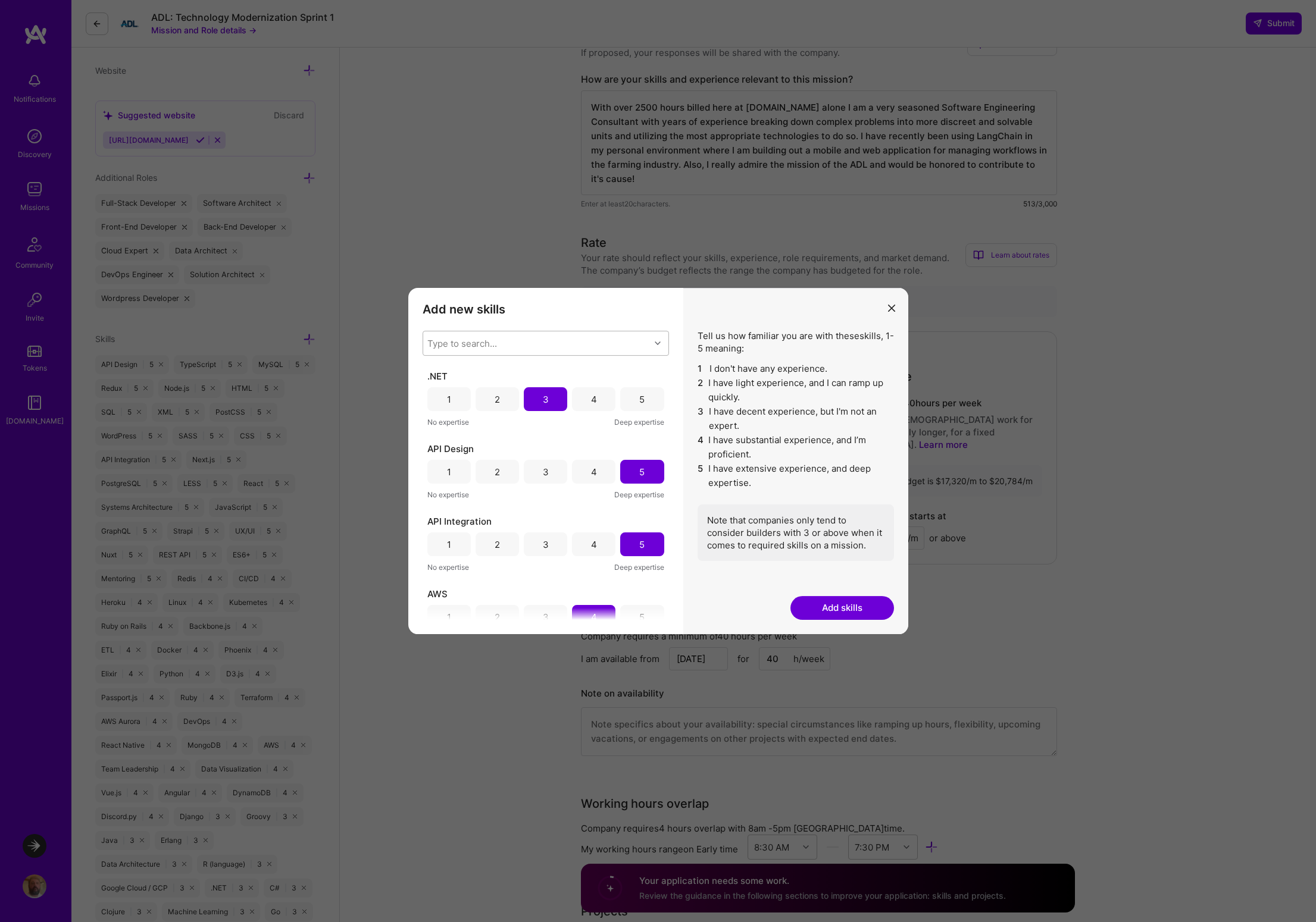
click at [471, 343] on div "Type to search..." at bounding box center [462, 344] width 70 height 13
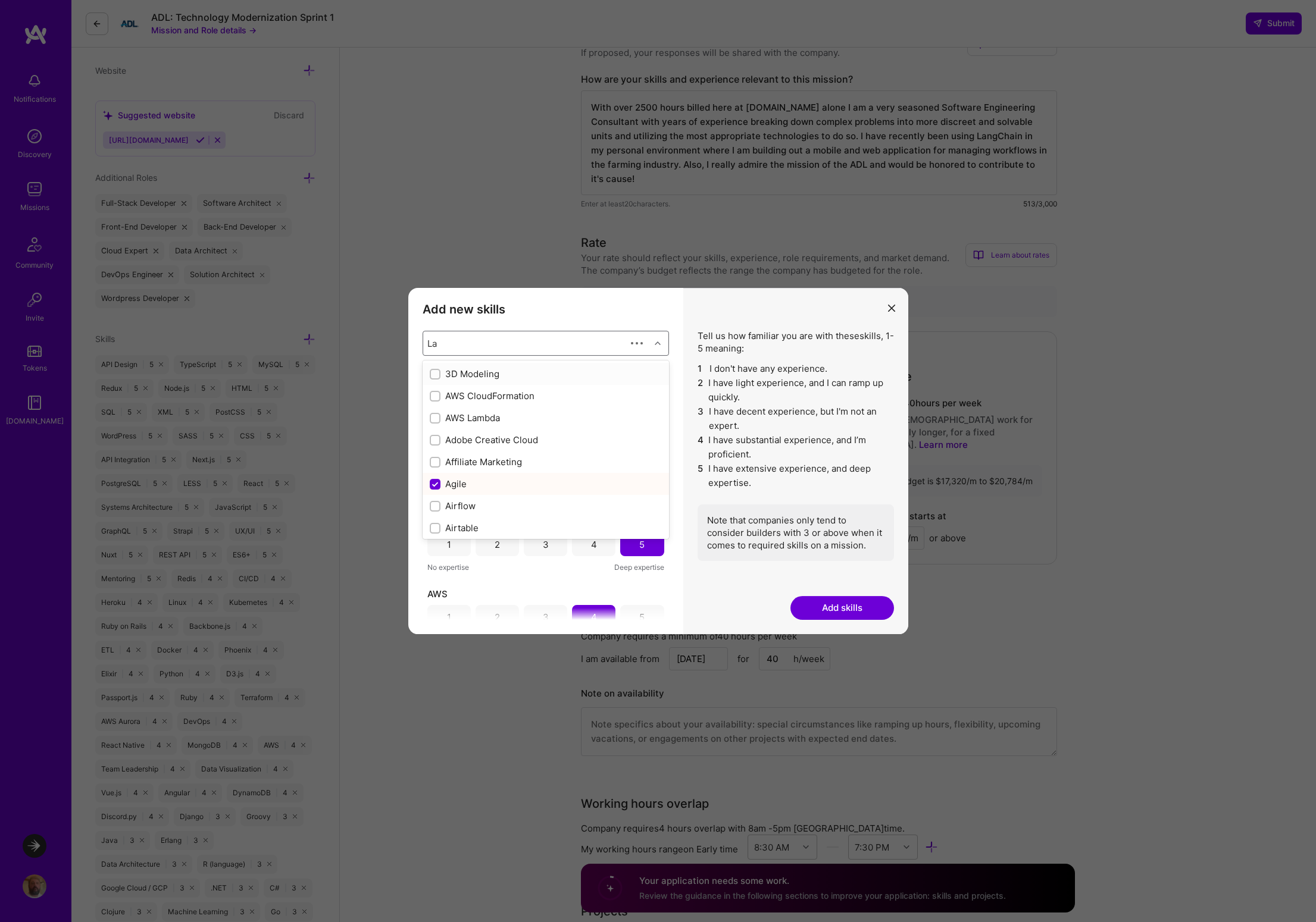
type input "Lan"
checkbox input "true"
type input "Lang"
checkbox input "true"
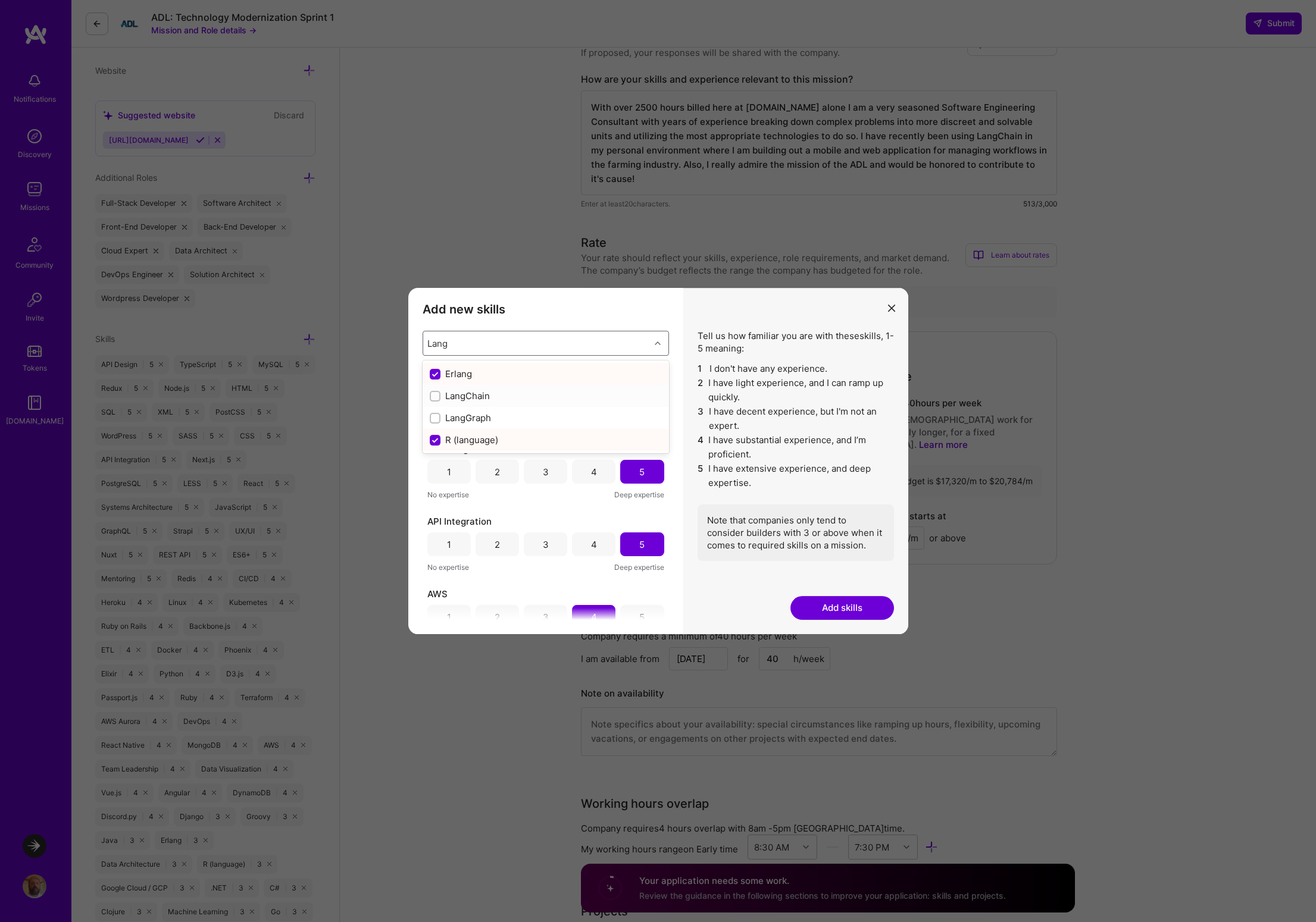
click at [436, 396] on input "modal" at bounding box center [436, 396] width 8 height 8
checkbox input "false"
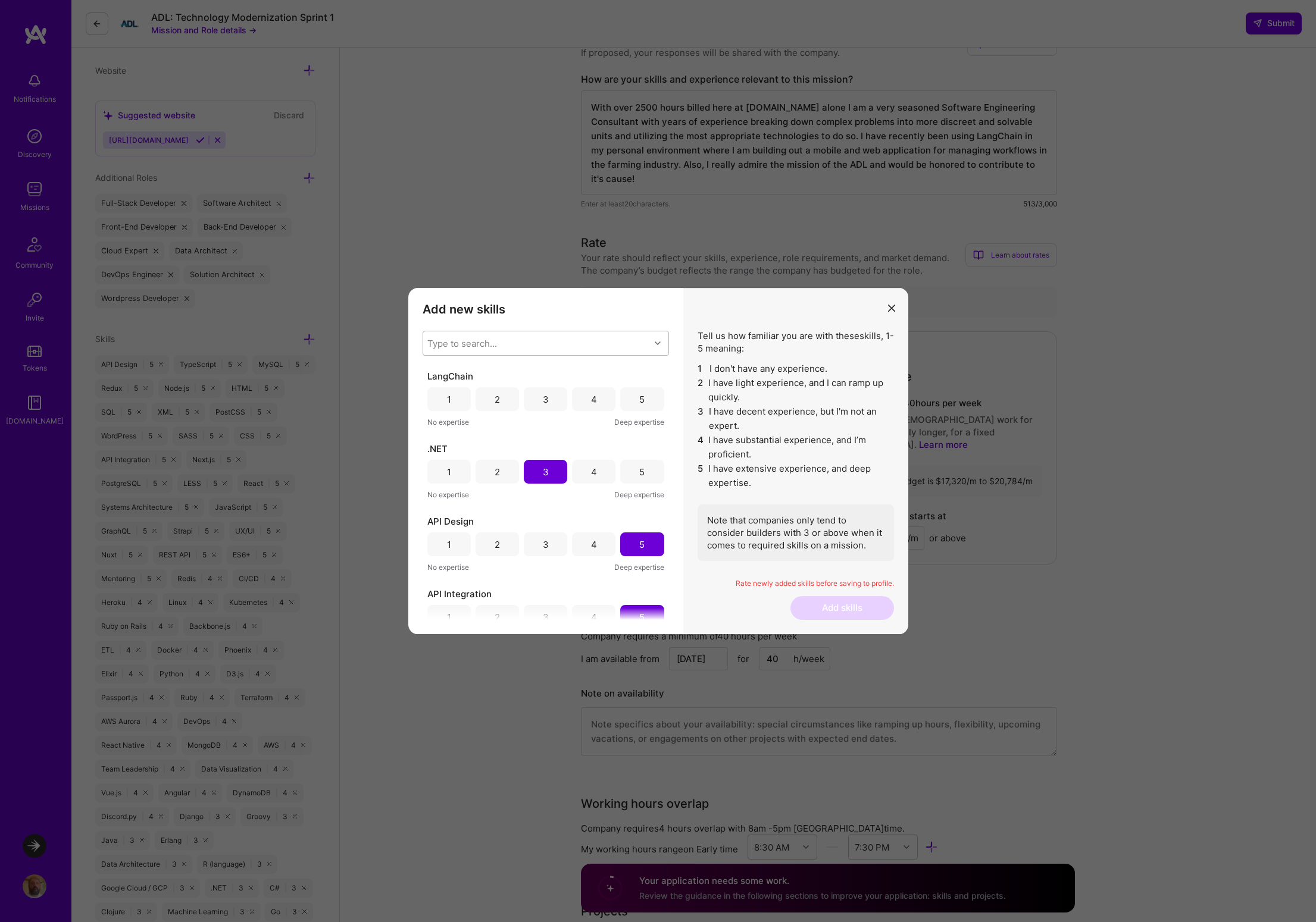
click at [634, 314] on h3 "Add new skills" at bounding box center [546, 309] width 246 height 14
click at [591, 400] on div "4" at bounding box center [594, 399] width 6 height 13
click at [840, 611] on button "Add skills" at bounding box center [842, 608] width 104 height 24
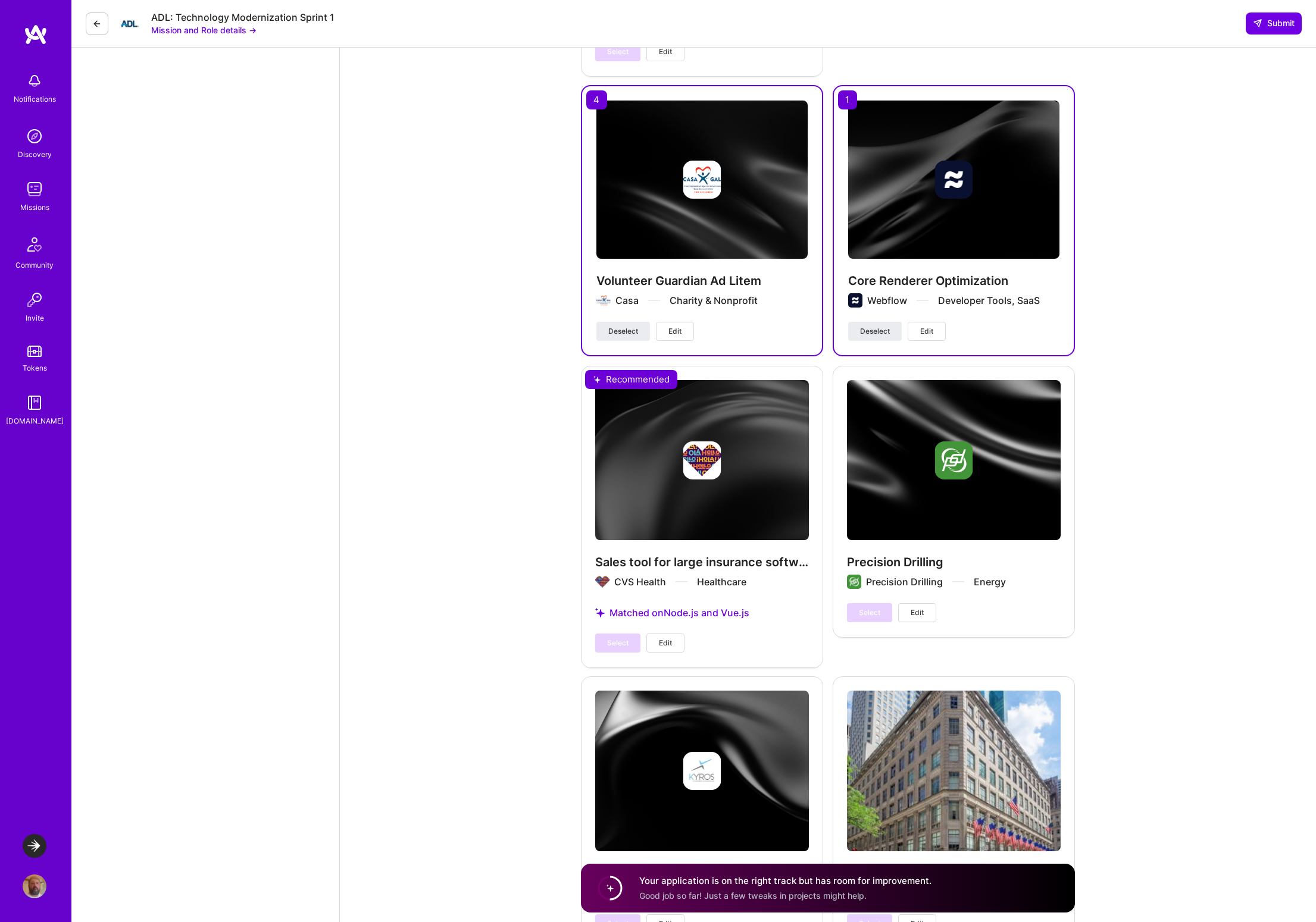
scroll to position [3048, 0]
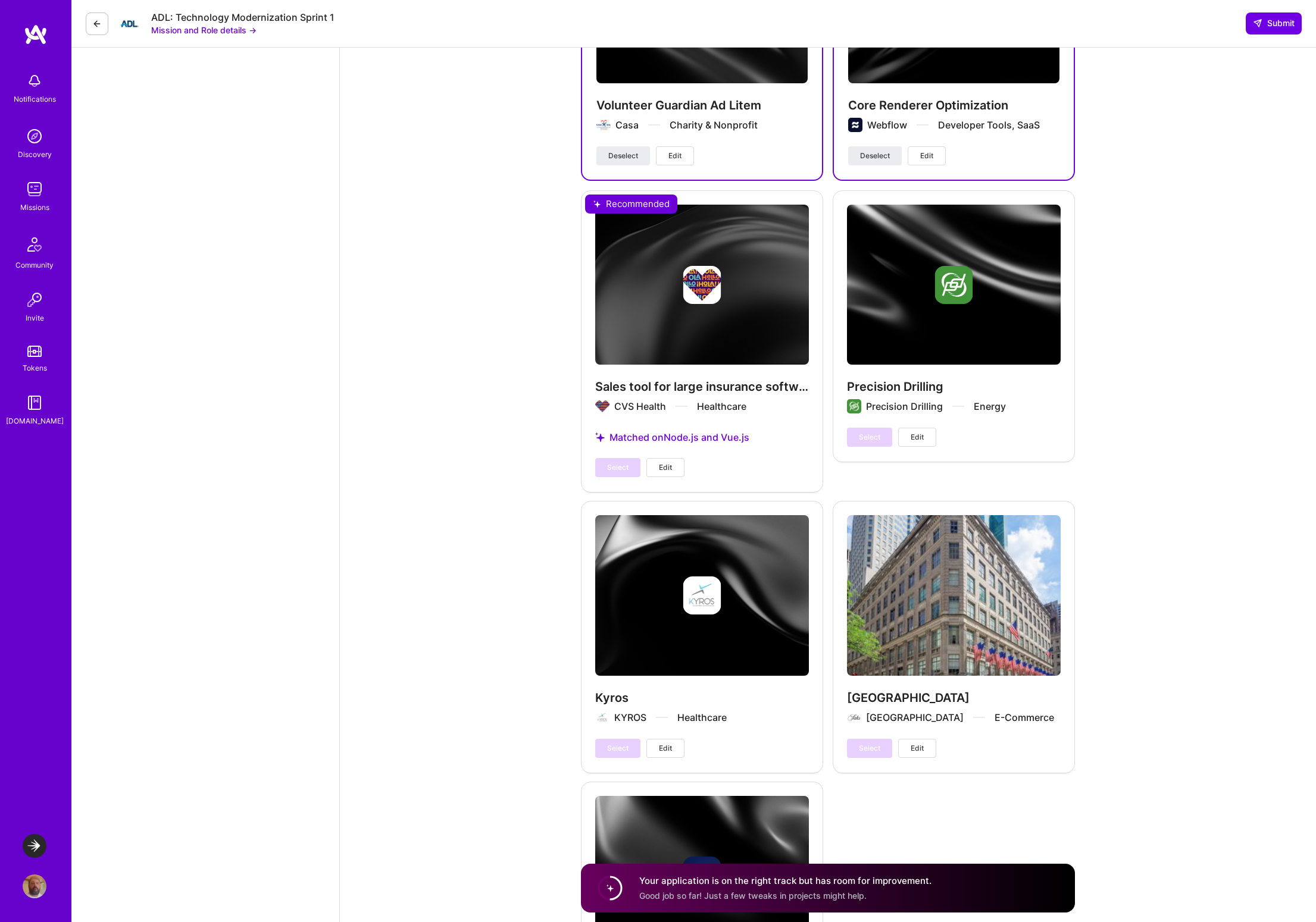
drag, startPoint x: 653, startPoint y: 413, endPoint x: 717, endPoint y: 411, distance: 64.0
click at [717, 411] on div "Sales tool for large insurance software company CVS Health Healthcare Matched o…" at bounding box center [702, 341] width 242 height 301
click at [628, 458] on div "Select Edit" at bounding box center [640, 467] width 90 height 19
drag, startPoint x: 651, startPoint y: 414, endPoint x: 788, endPoint y: 408, distance: 137.1
click at [788, 408] on div "Sales tool for large insurance software company CVS Health Healthcare Matched o…" at bounding box center [702, 341] width 242 height 301
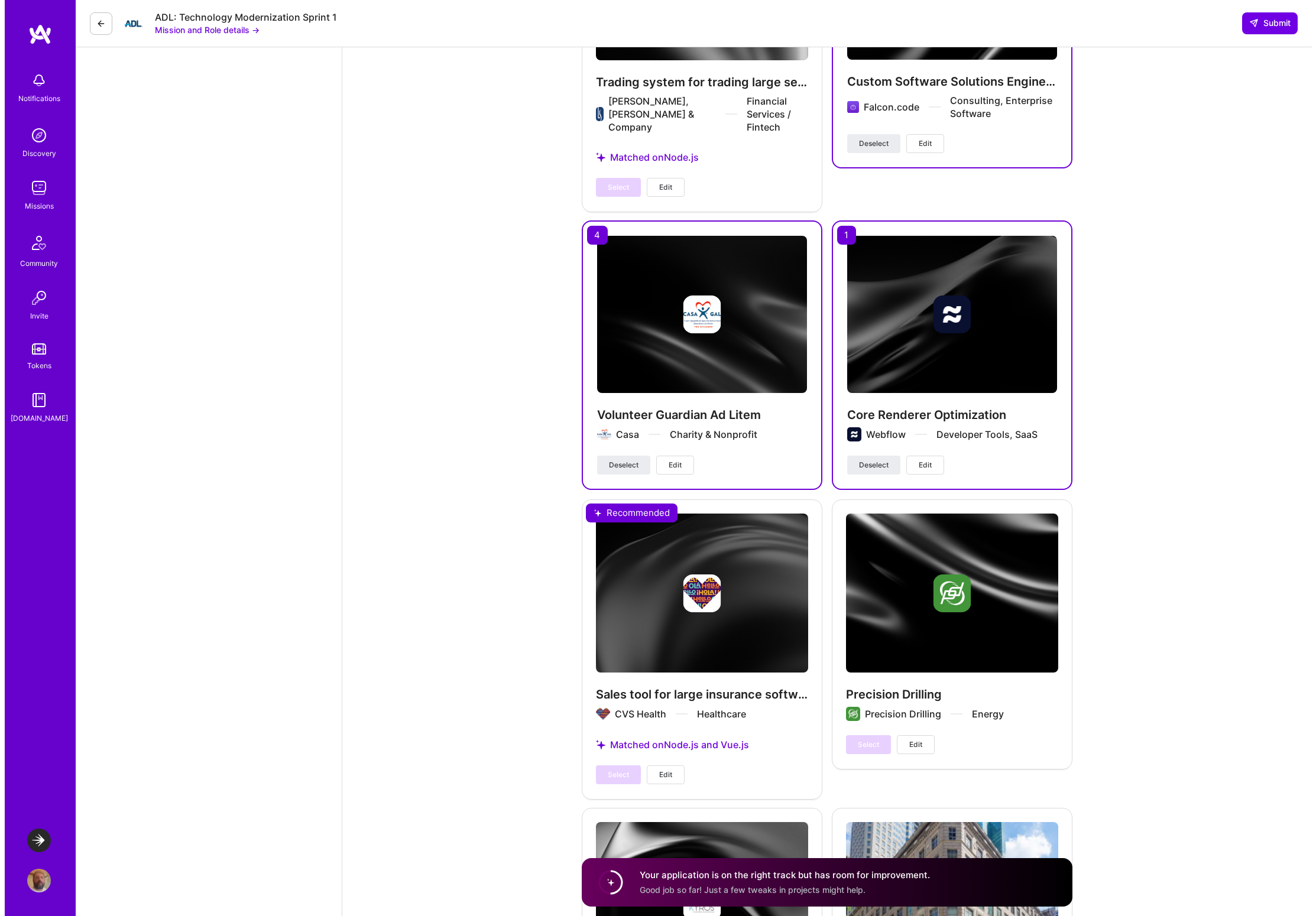
scroll to position [2727, 0]
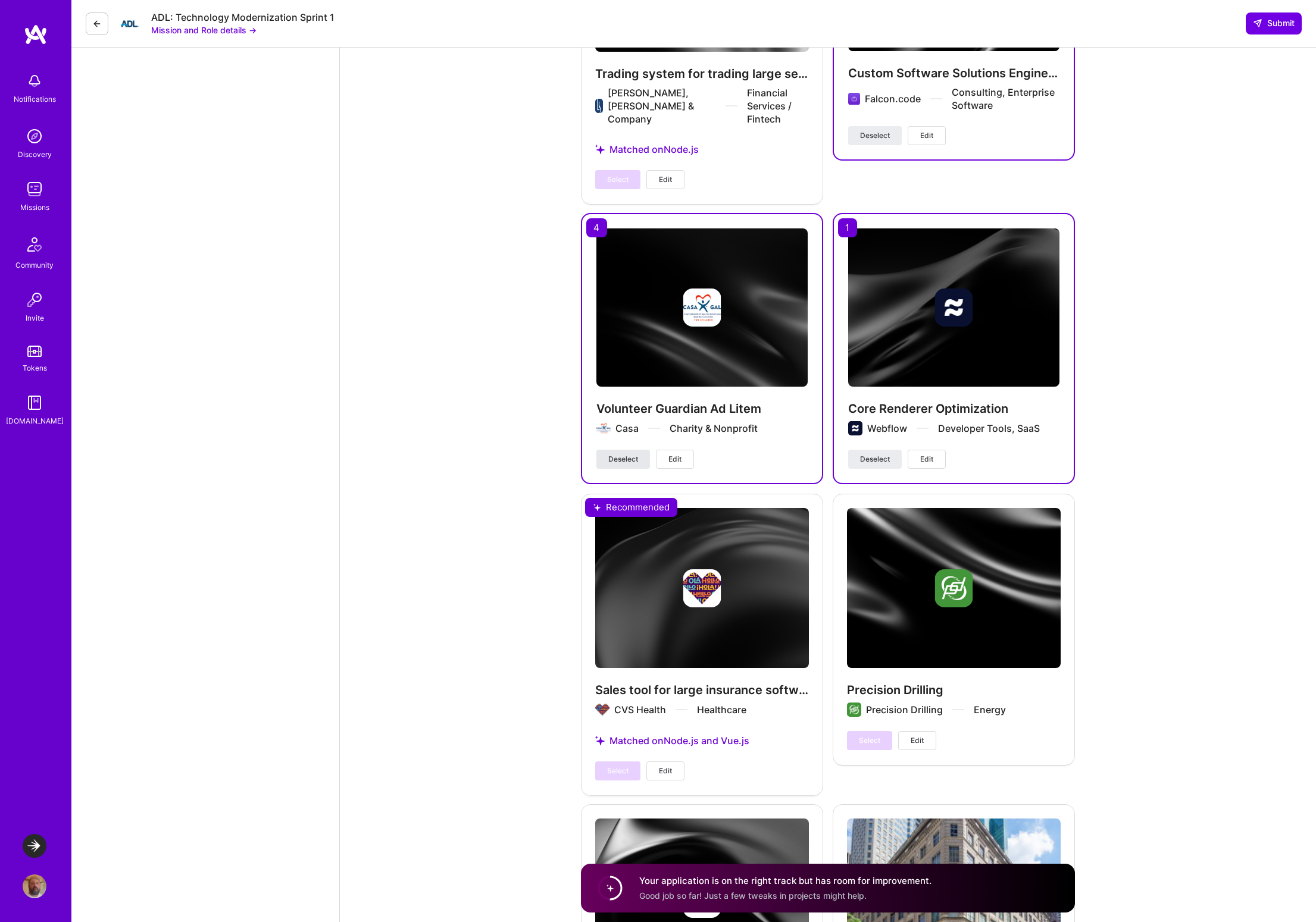
click at [628, 454] on span "Deselect" at bounding box center [623, 459] width 30 height 11
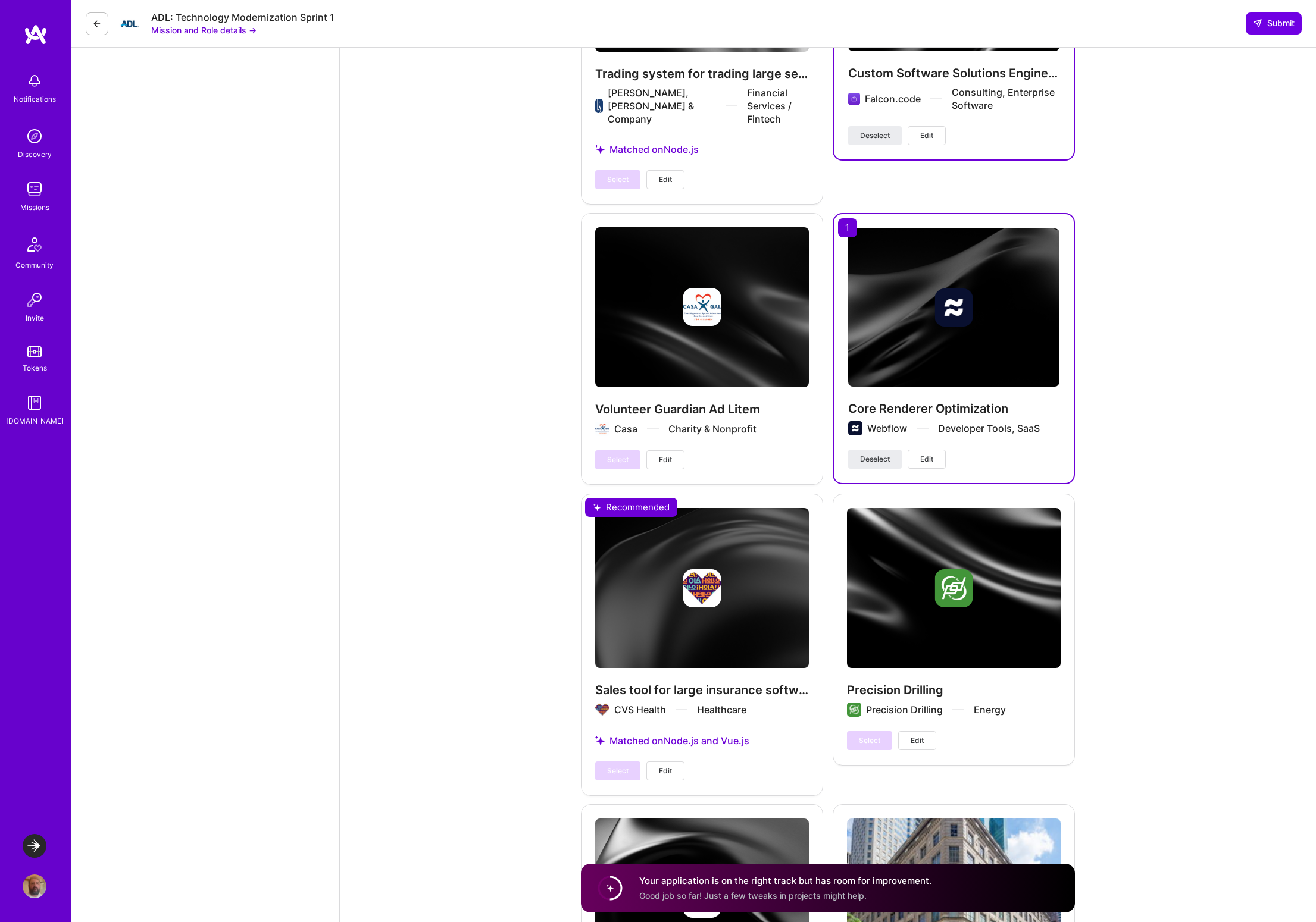
click at [642, 712] on div "Sales tool for large insurance software company CVS Health Healthcare Matched o…" at bounding box center [702, 644] width 242 height 301
click at [624, 762] on div "Select Edit" at bounding box center [640, 771] width 90 height 19
click at [620, 762] on div "Select Edit" at bounding box center [640, 771] width 90 height 19
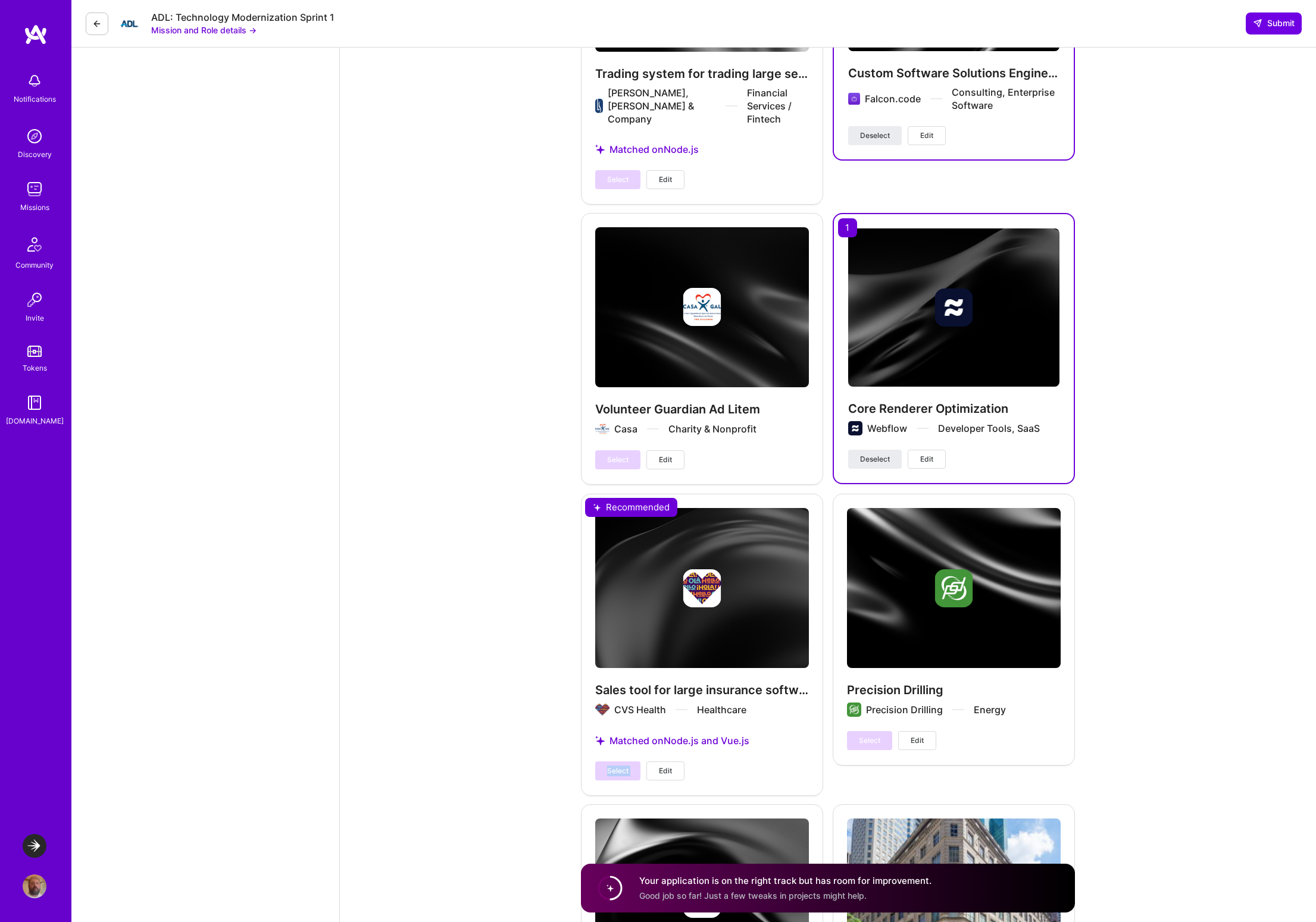
click at [620, 762] on div "Select Edit" at bounding box center [640, 771] width 90 height 19
drag, startPoint x: 769, startPoint y: 736, endPoint x: 680, endPoint y: 739, distance: 89.1
click at [768, 736] on div "Sales tool for large insurance software company CVS Health Healthcare Matched o…" at bounding box center [702, 644] width 242 height 301
click at [667, 766] on span "Edit" at bounding box center [665, 771] width 13 height 11
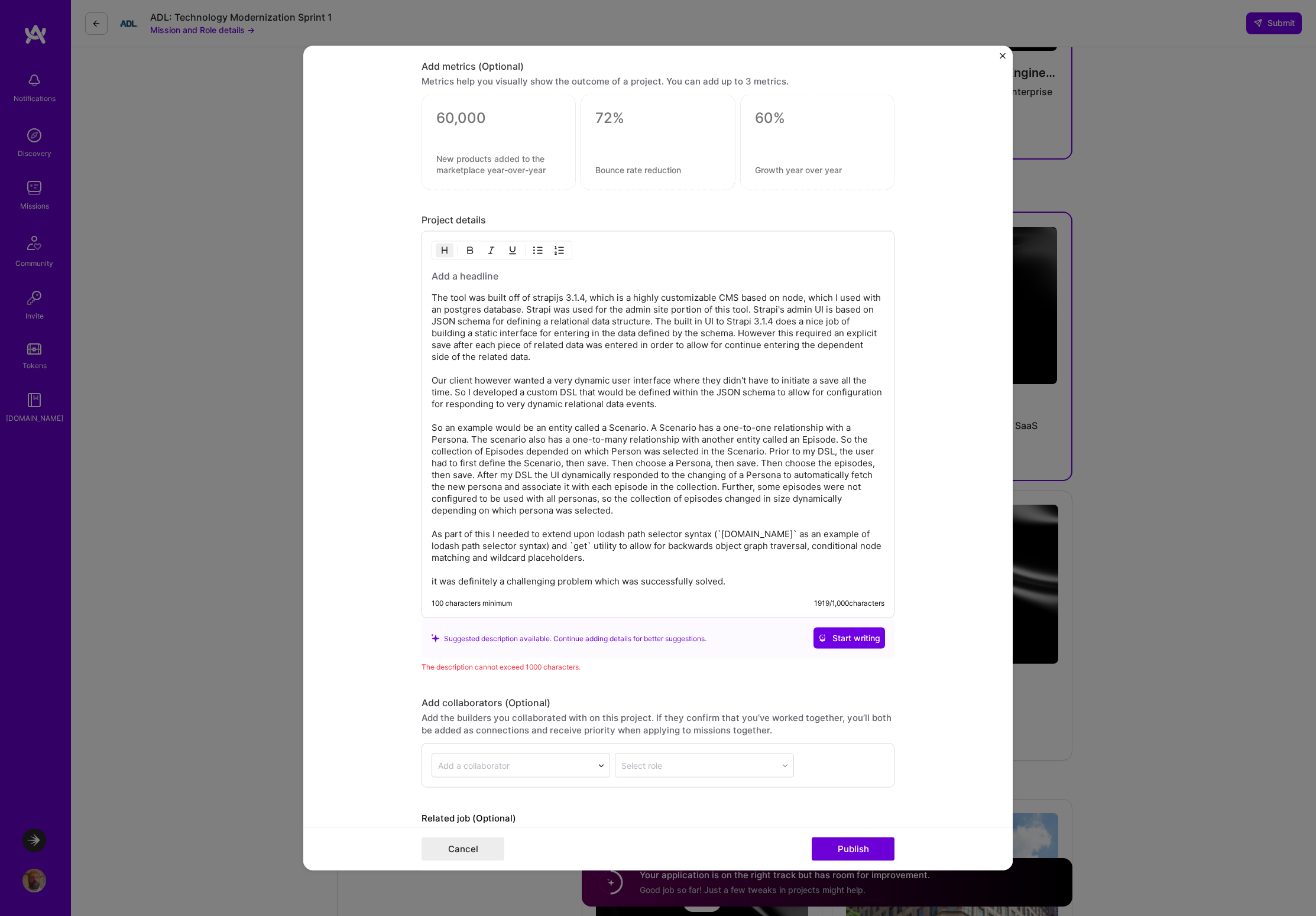
scroll to position [1307, 0]
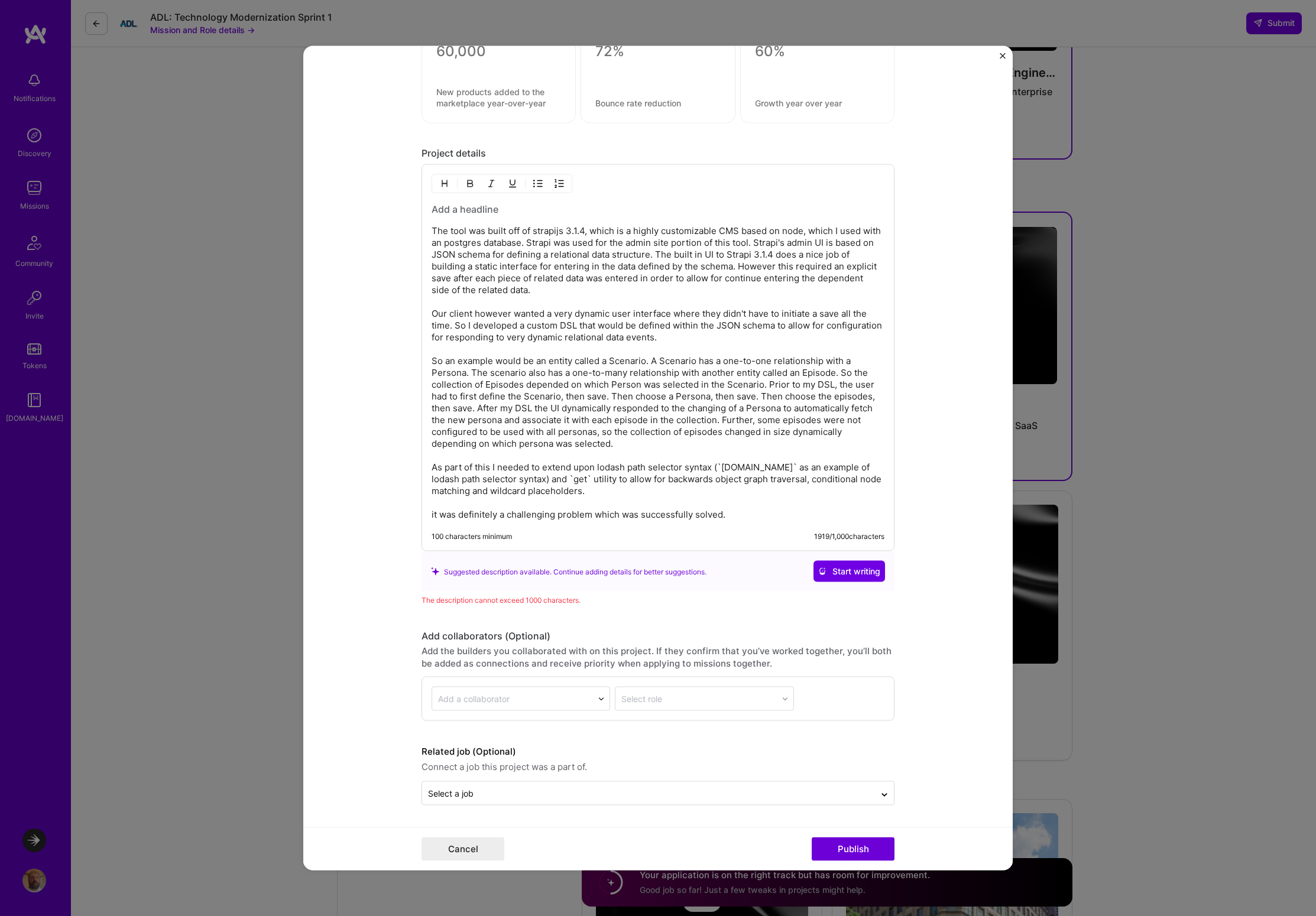
drag, startPoint x: 497, startPoint y: 312, endPoint x: 809, endPoint y: 334, distance: 312.8
click at [810, 334] on p "The tool was built off of strapijs 3.1.4, which is a highly customizable CMS ba…" at bounding box center [658, 373] width 453 height 296
click at [735, 337] on p "The tool was built off of strapijs 3.1.4, which is a highly customizable CMS ba…" at bounding box center [658, 373] width 453 height 296
click at [481, 244] on p "The tool was built off of strapijs 3.1.4, which is a highly customizable CMS ba…" at bounding box center [658, 373] width 453 height 296
click at [557, 244] on p "The tool was built off of strapijs 3.1.4, which is a highly customizable CMS ba…" at bounding box center [658, 373] width 453 height 296
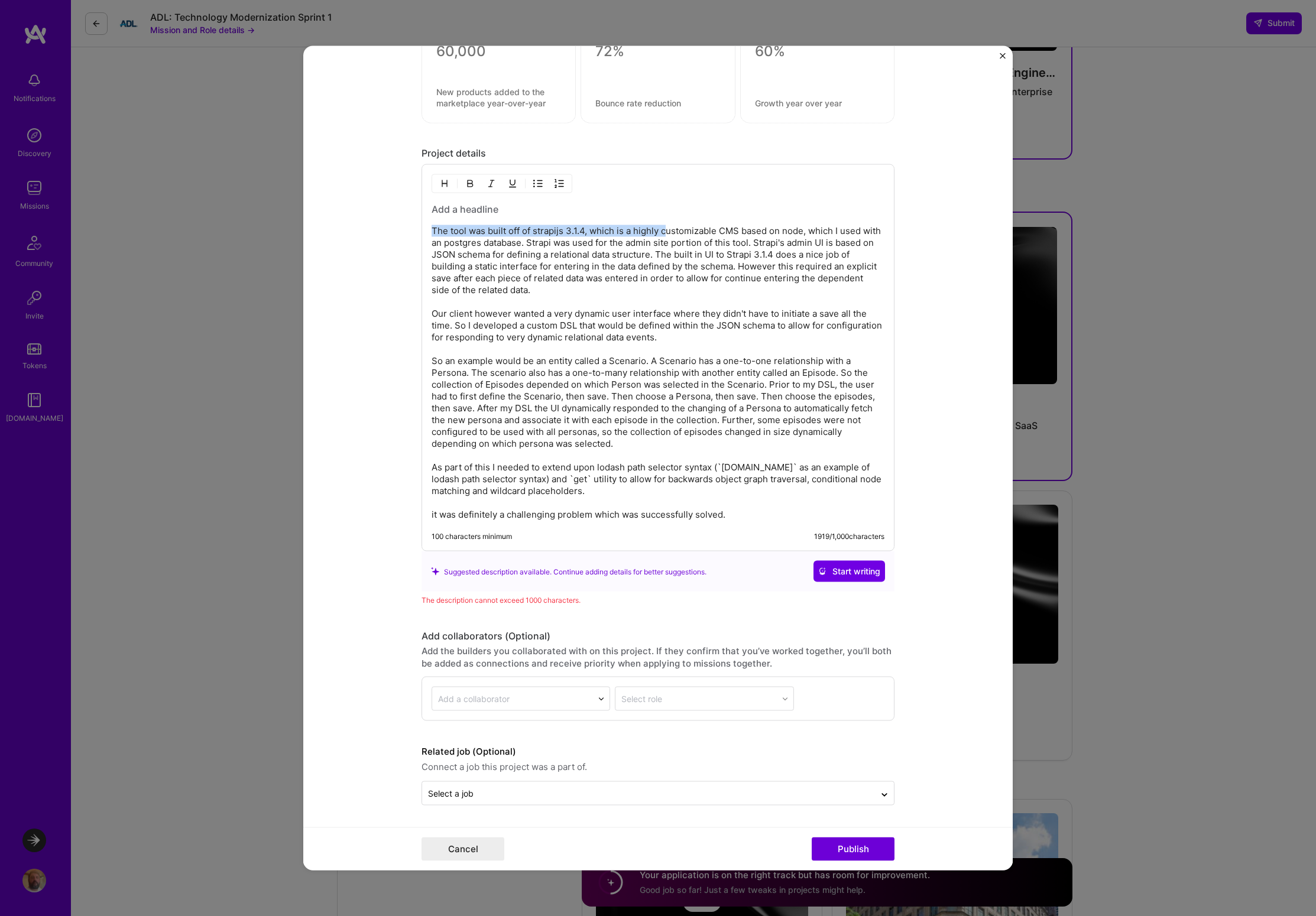
drag, startPoint x: 429, startPoint y: 231, endPoint x: 661, endPoint y: 234, distance: 232.0
click at [661, 234] on p "The tool was built off of strapijs 3.1.4, which is a highly customizable CMS ba…" at bounding box center [658, 373] width 453 height 296
drag, startPoint x: 692, startPoint y: 254, endPoint x: 688, endPoint y: 260, distance: 7.2
click at [692, 255] on p "The tool was built off of strapijs 3.1.4, which is a highly customizable CMS ba…" at bounding box center [658, 373] width 453 height 296
drag, startPoint x: 427, startPoint y: 468, endPoint x: 776, endPoint y: 490, distance: 349.7
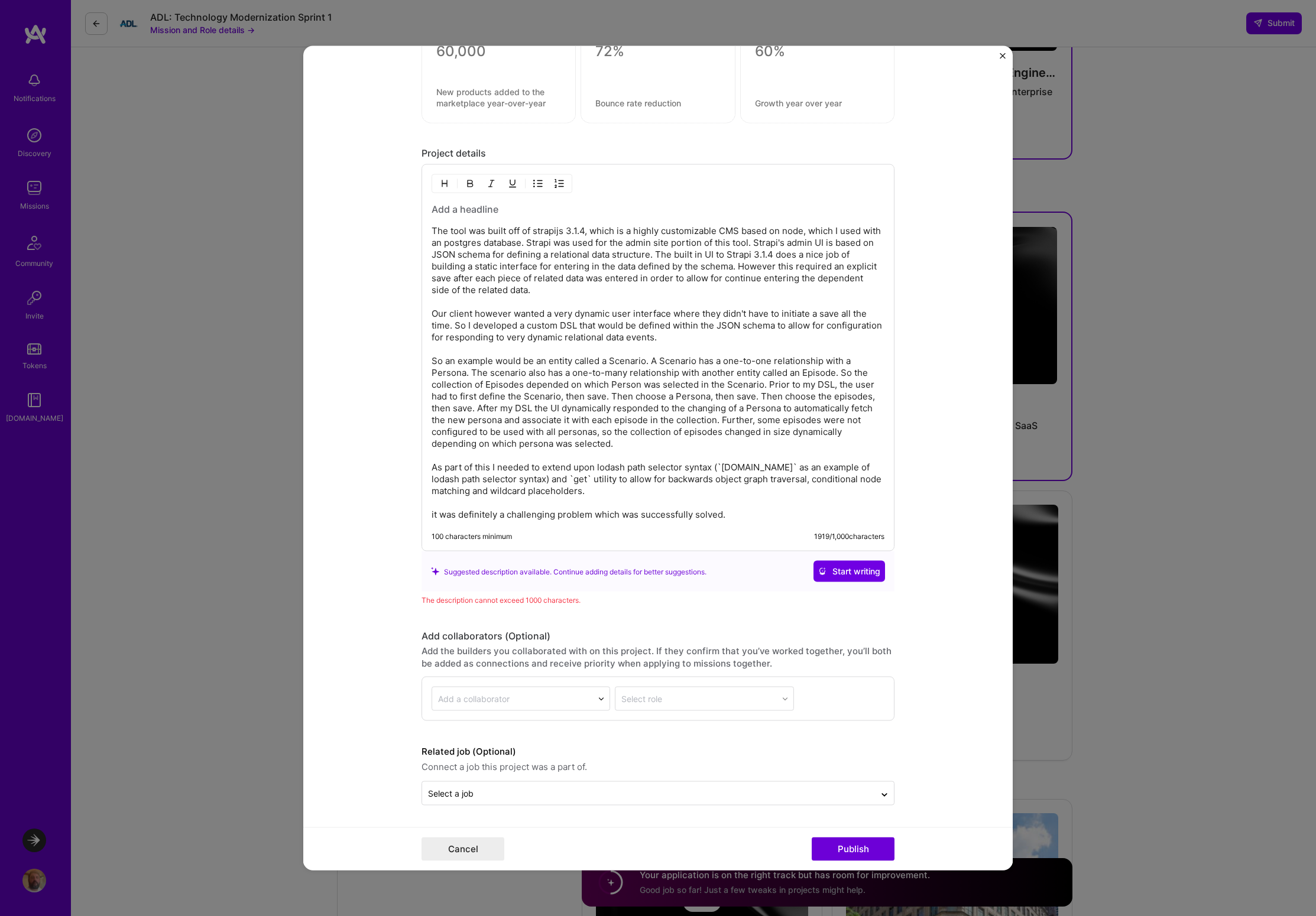
click at [776, 490] on p "The tool was built off of strapijs 3.1.4, which is a highly customizable CMS ba…" at bounding box center [658, 373] width 453 height 296
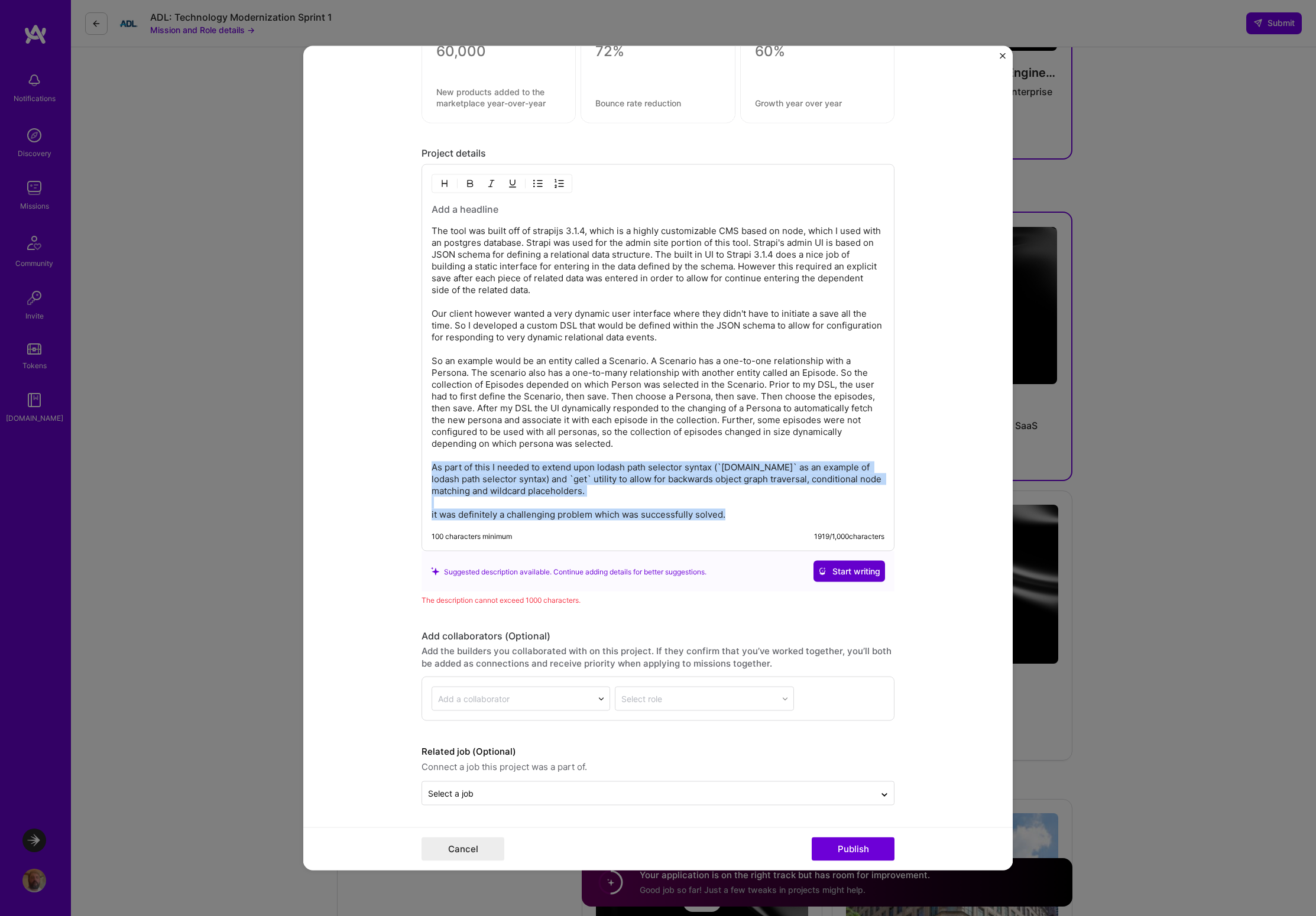
click at [851, 573] on span "Start writing" at bounding box center [849, 572] width 62 height 12
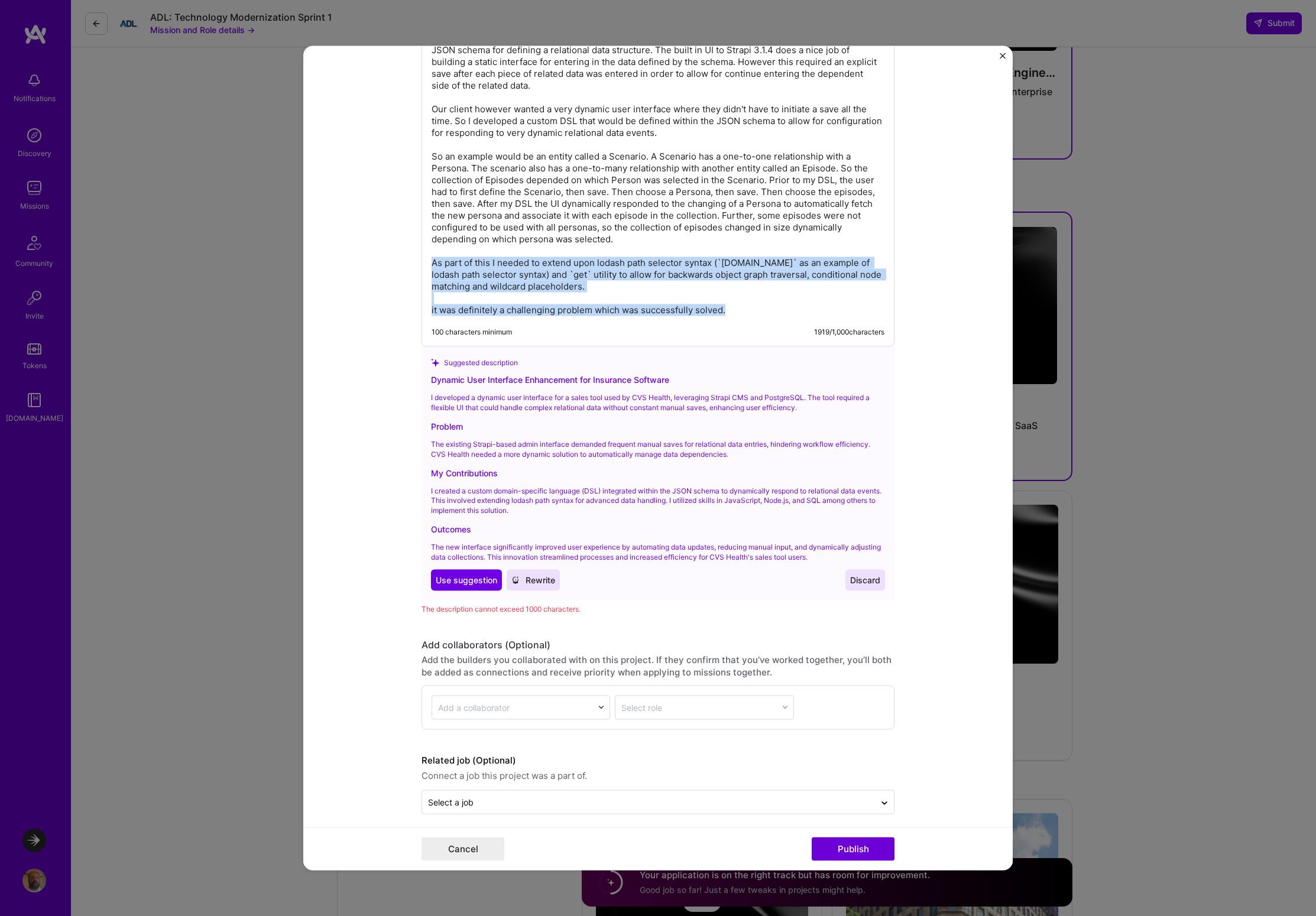
scroll to position [1520, 0]
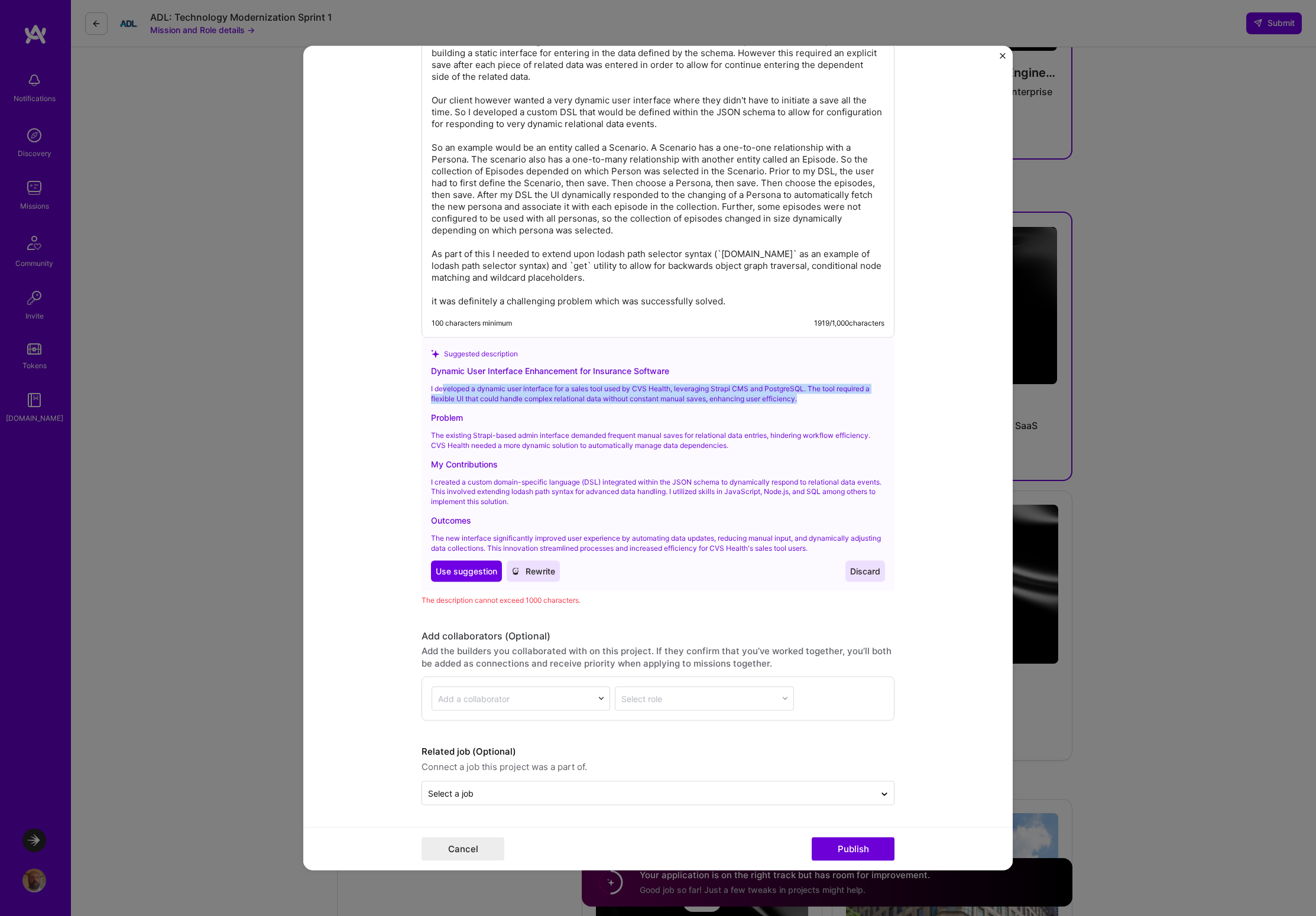
drag, startPoint x: 437, startPoint y: 392, endPoint x: 817, endPoint y: 395, distance: 380.0
click at [817, 395] on p "I developed a dynamic user interface for a sales tool used by CVS Health, lever…" at bounding box center [658, 394] width 454 height 20
drag, startPoint x: 450, startPoint y: 400, endPoint x: 806, endPoint y: 400, distance: 356.0
click at [806, 400] on p "I developed a dynamic user interface for a sales tool used by CVS Health, lever…" at bounding box center [658, 394] width 454 height 20
drag, startPoint x: 437, startPoint y: 437, endPoint x: 671, endPoint y: 439, distance: 234.0
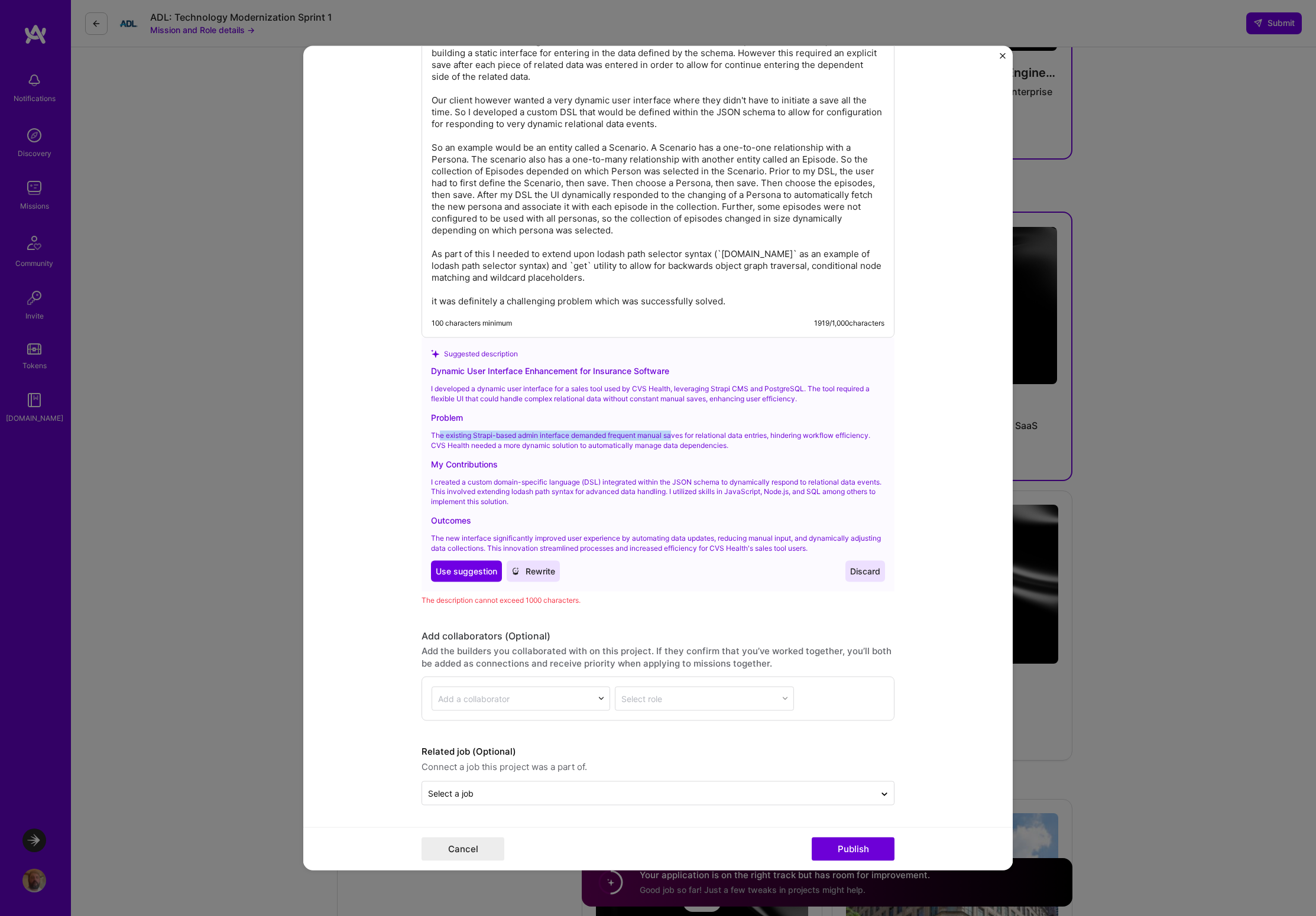
click at [671, 439] on p "The existing Strapi-based admin interface demanded frequent manual saves for re…" at bounding box center [658, 441] width 454 height 20
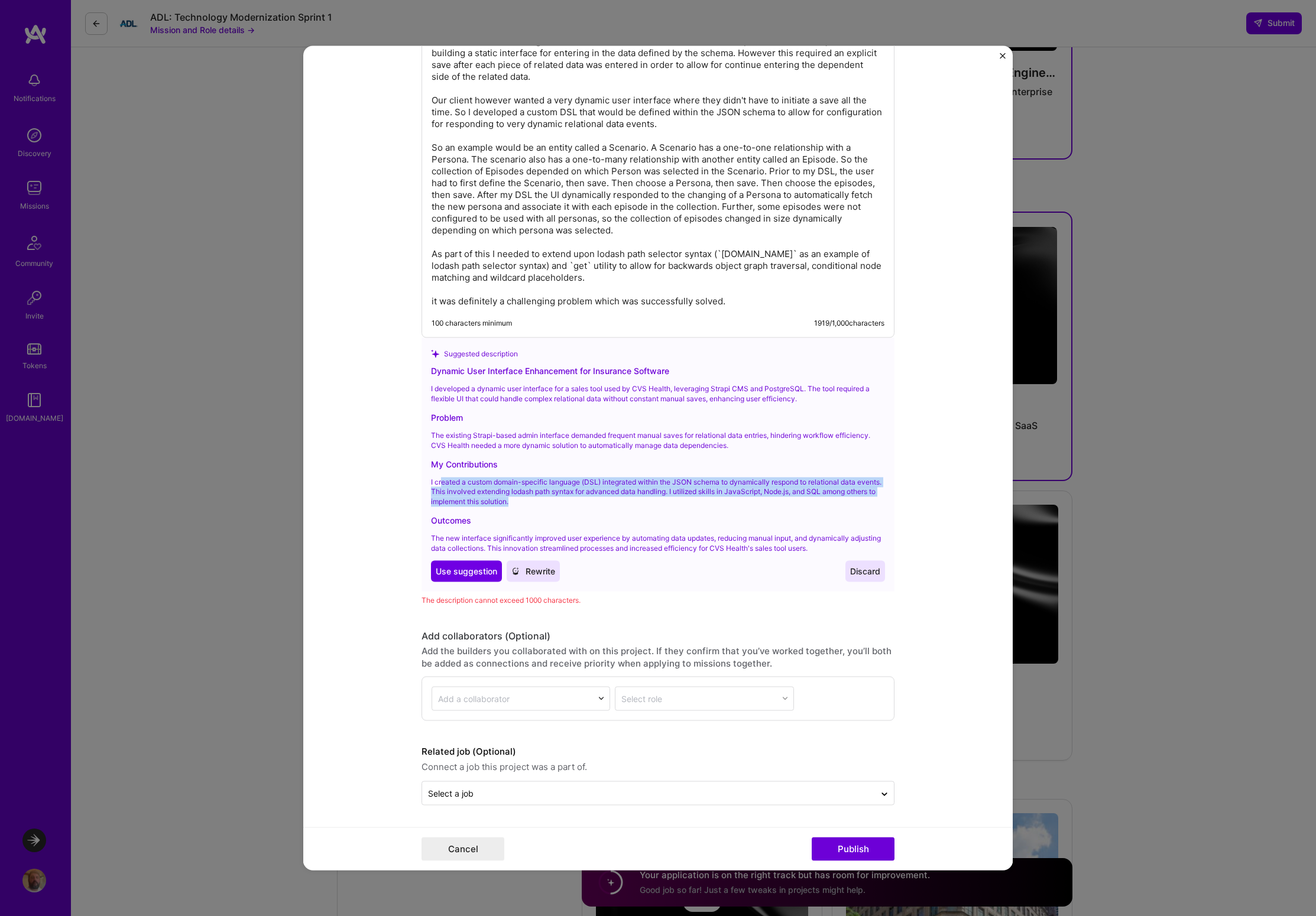
drag, startPoint x: 438, startPoint y: 485, endPoint x: 799, endPoint y: 505, distance: 361.6
click at [802, 505] on p "I created a custom domain-specific language (DSL) integrated within the JSON sc…" at bounding box center [658, 492] width 454 height 30
click at [464, 572] on span "Use suggestion" at bounding box center [466, 571] width 61 height 12
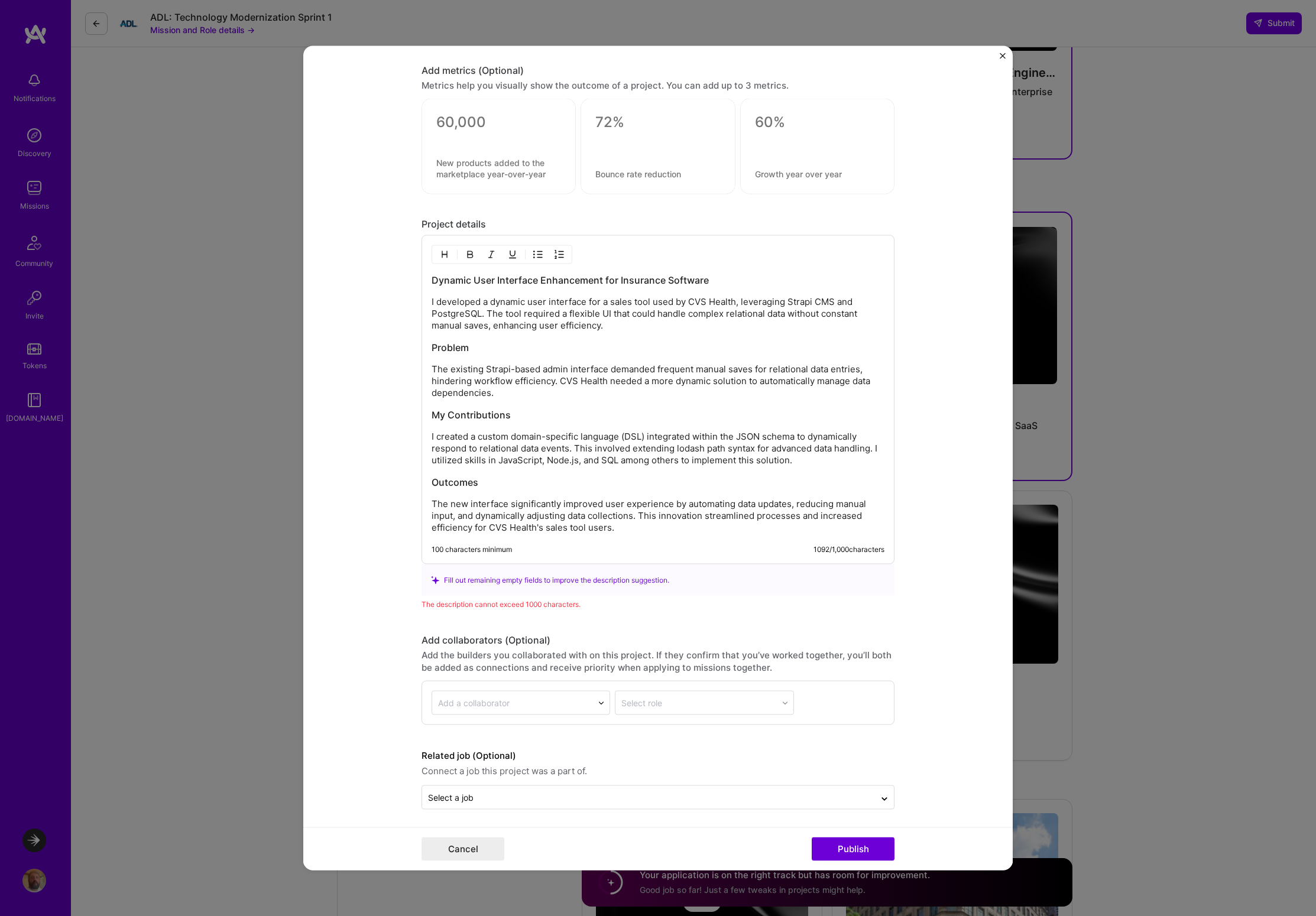
scroll to position [1240, 0]
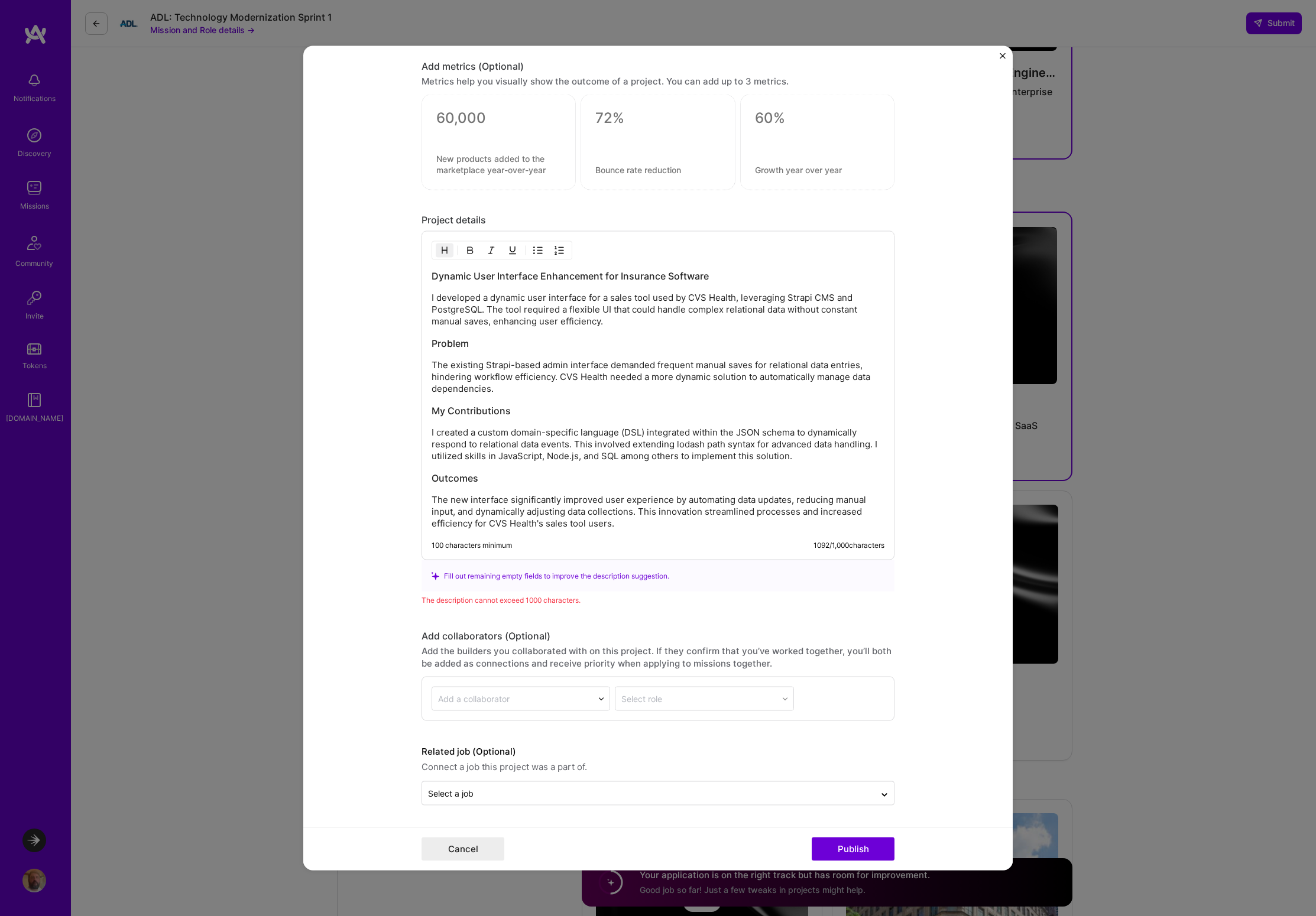
click at [714, 272] on h3 "Dynamic User Interface Enhancement for Insurance Software" at bounding box center [658, 276] width 453 height 13
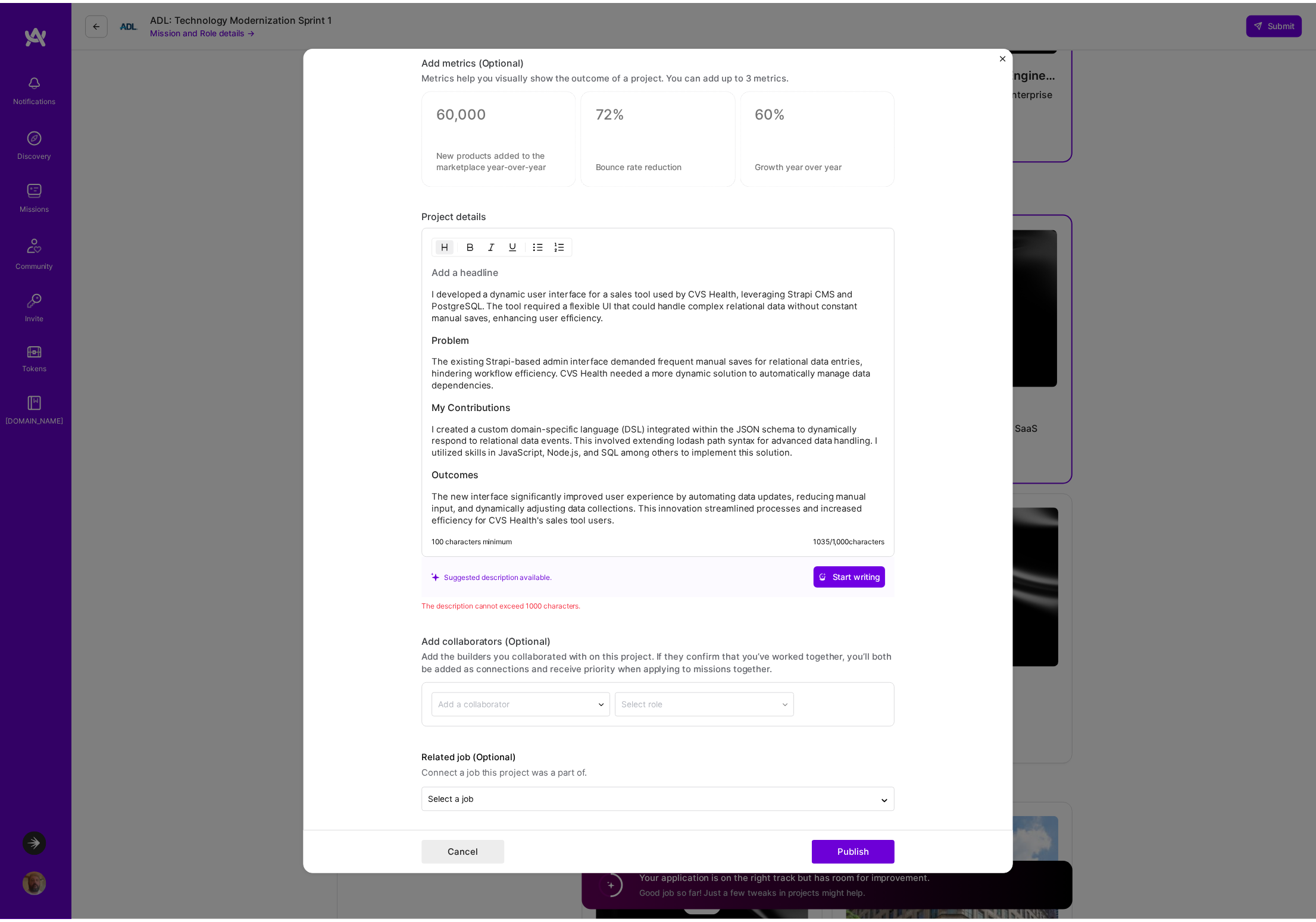
scroll to position [1257, 0]
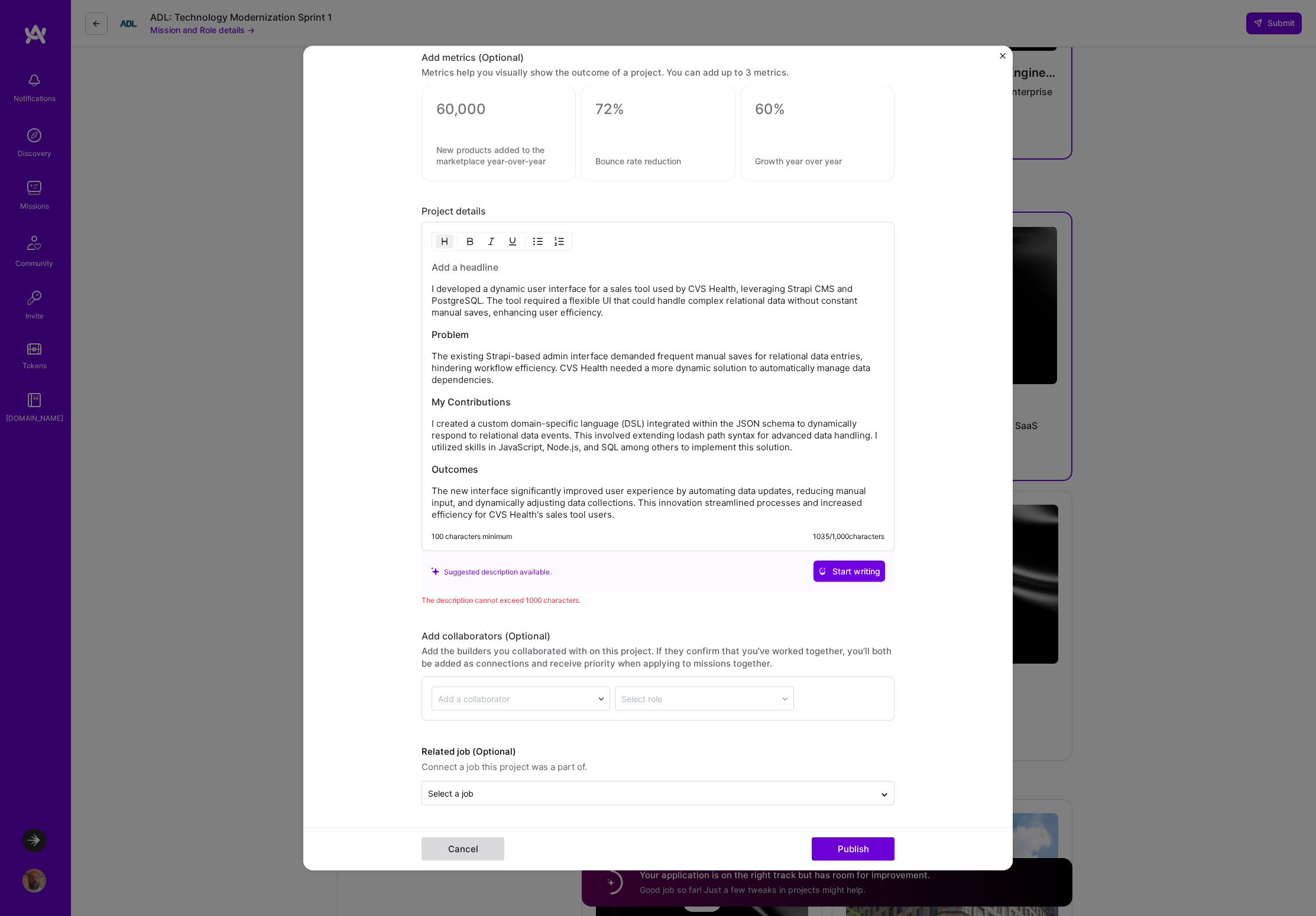
click at [469, 848] on button "Cancel" at bounding box center [463, 850] width 83 height 24
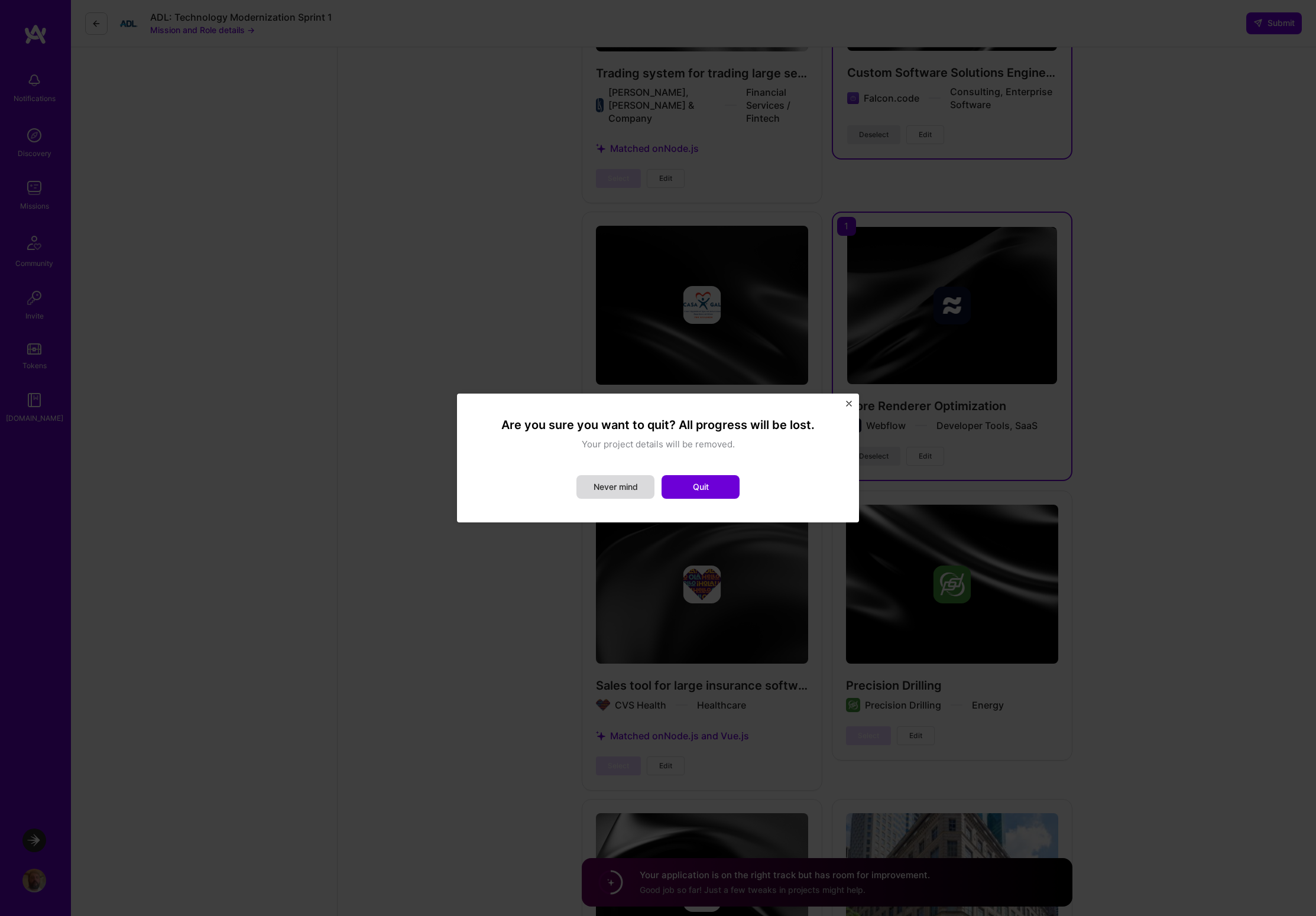
click at [612, 491] on button "Never mind" at bounding box center [615, 487] width 78 height 24
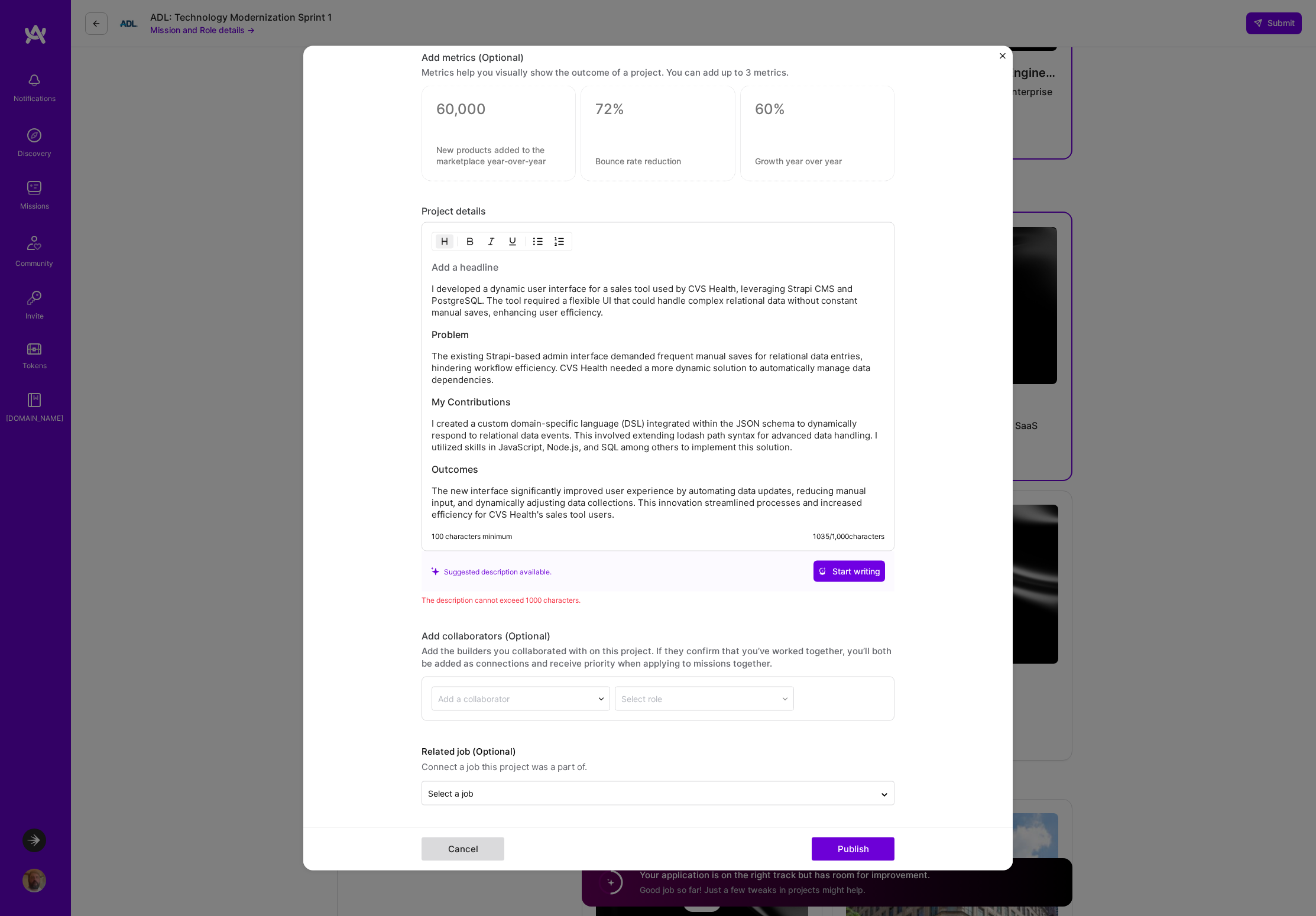
click at [482, 847] on button "Cancel" at bounding box center [463, 850] width 83 height 24
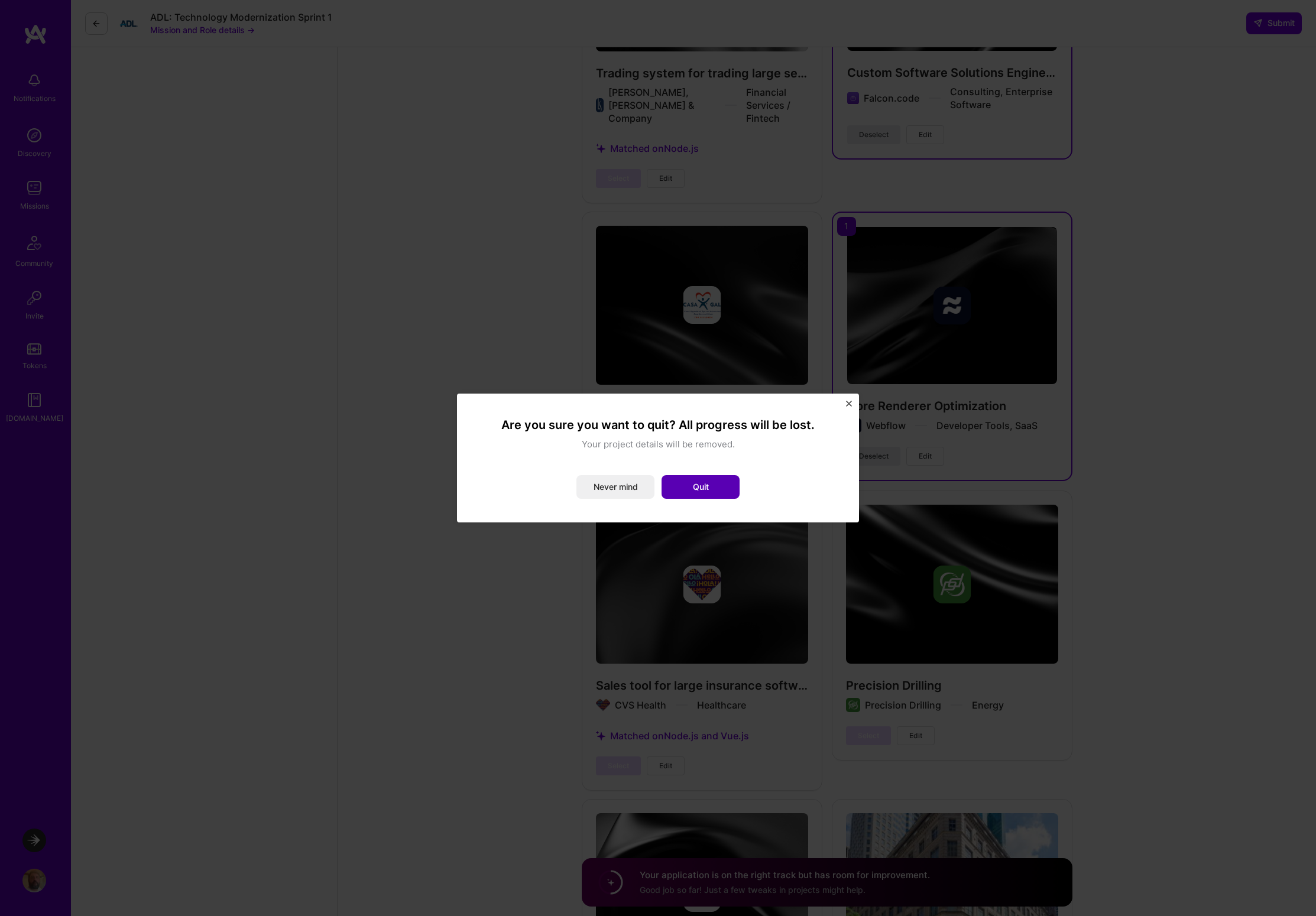
click at [688, 482] on button "Quit" at bounding box center [700, 487] width 78 height 24
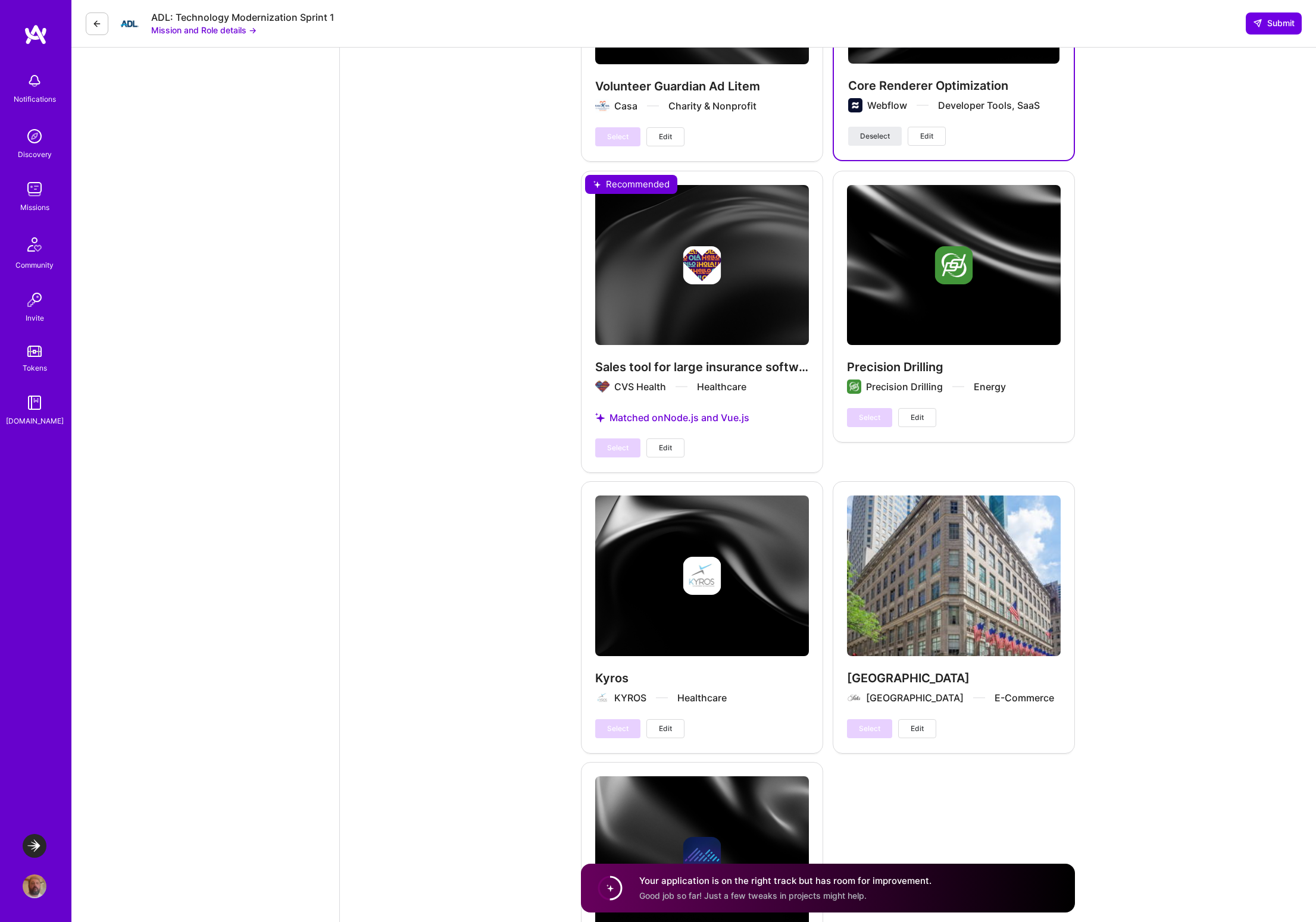
scroll to position [3250, 0]
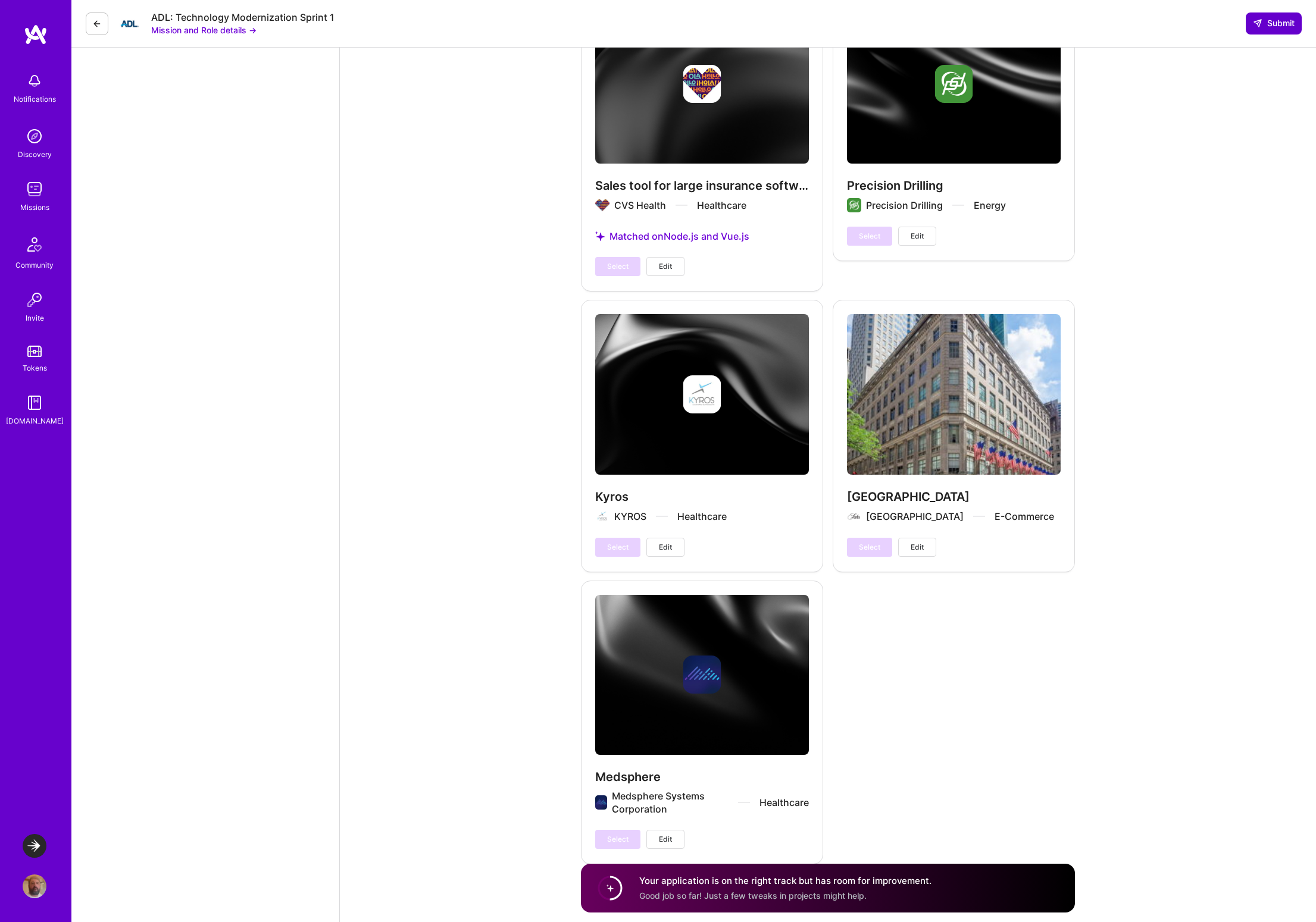
click at [1281, 24] on span "Submit" at bounding box center [1273, 23] width 41 height 12
